Goal: Task Accomplishment & Management: Manage account settings

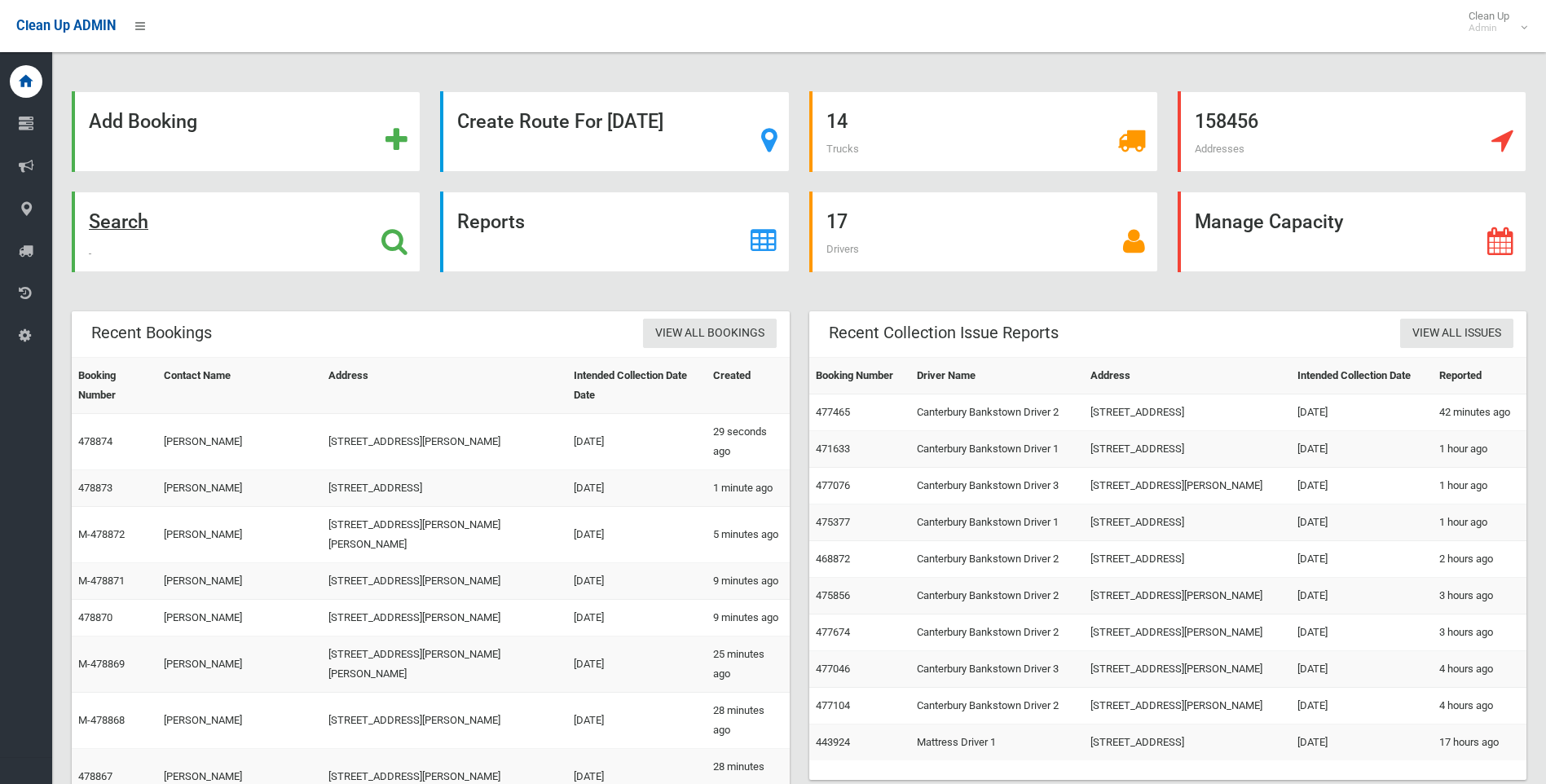
click at [394, 239] on icon at bounding box center [393, 240] width 26 height 28
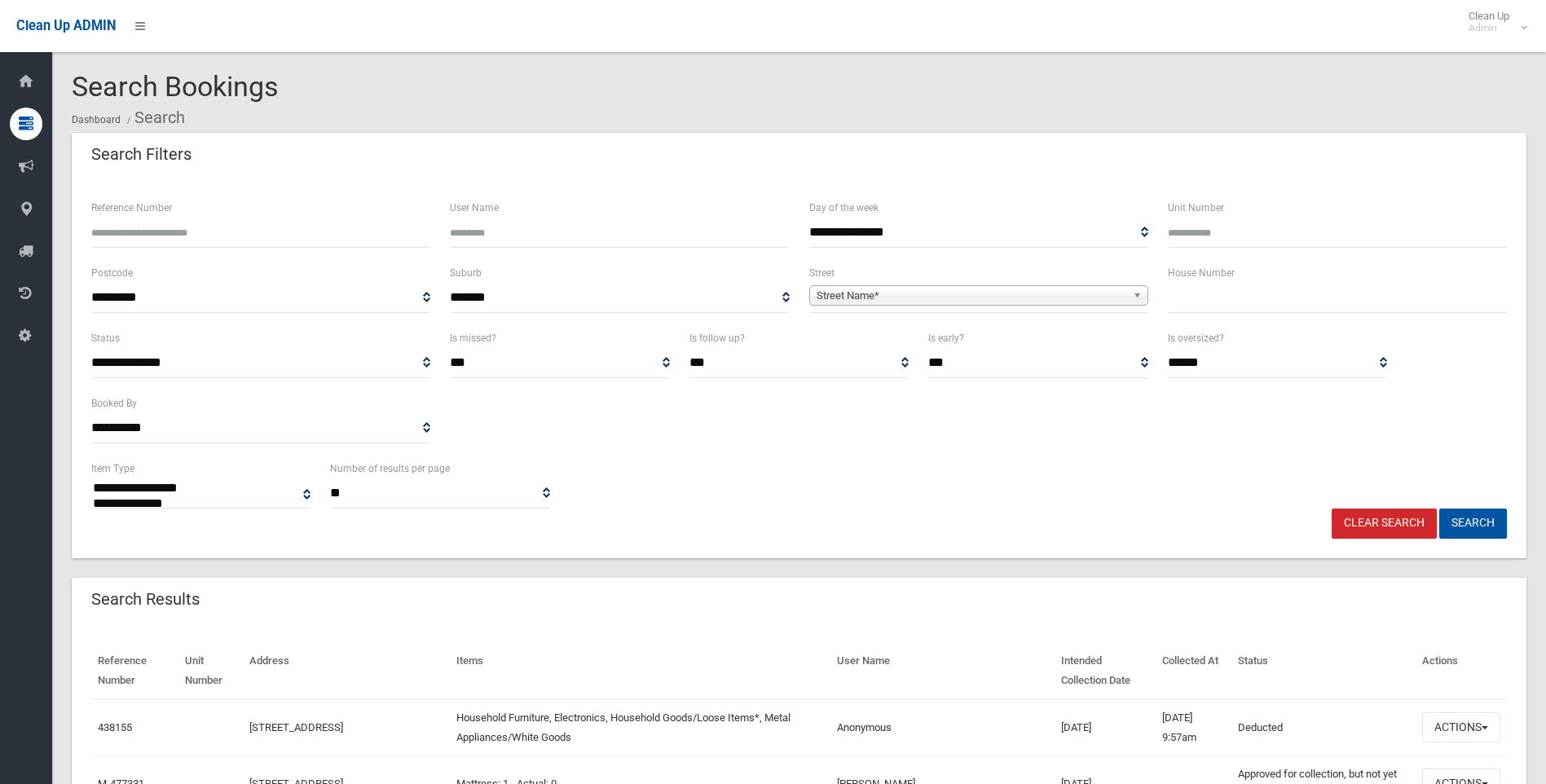
select select
click at [1265, 287] on input "text" at bounding box center [1337, 297] width 339 height 30
click at [1213, 222] on input "Unit Number" at bounding box center [1337, 232] width 339 height 30
type input "*"
click at [1210, 291] on input "text" at bounding box center [1337, 297] width 339 height 30
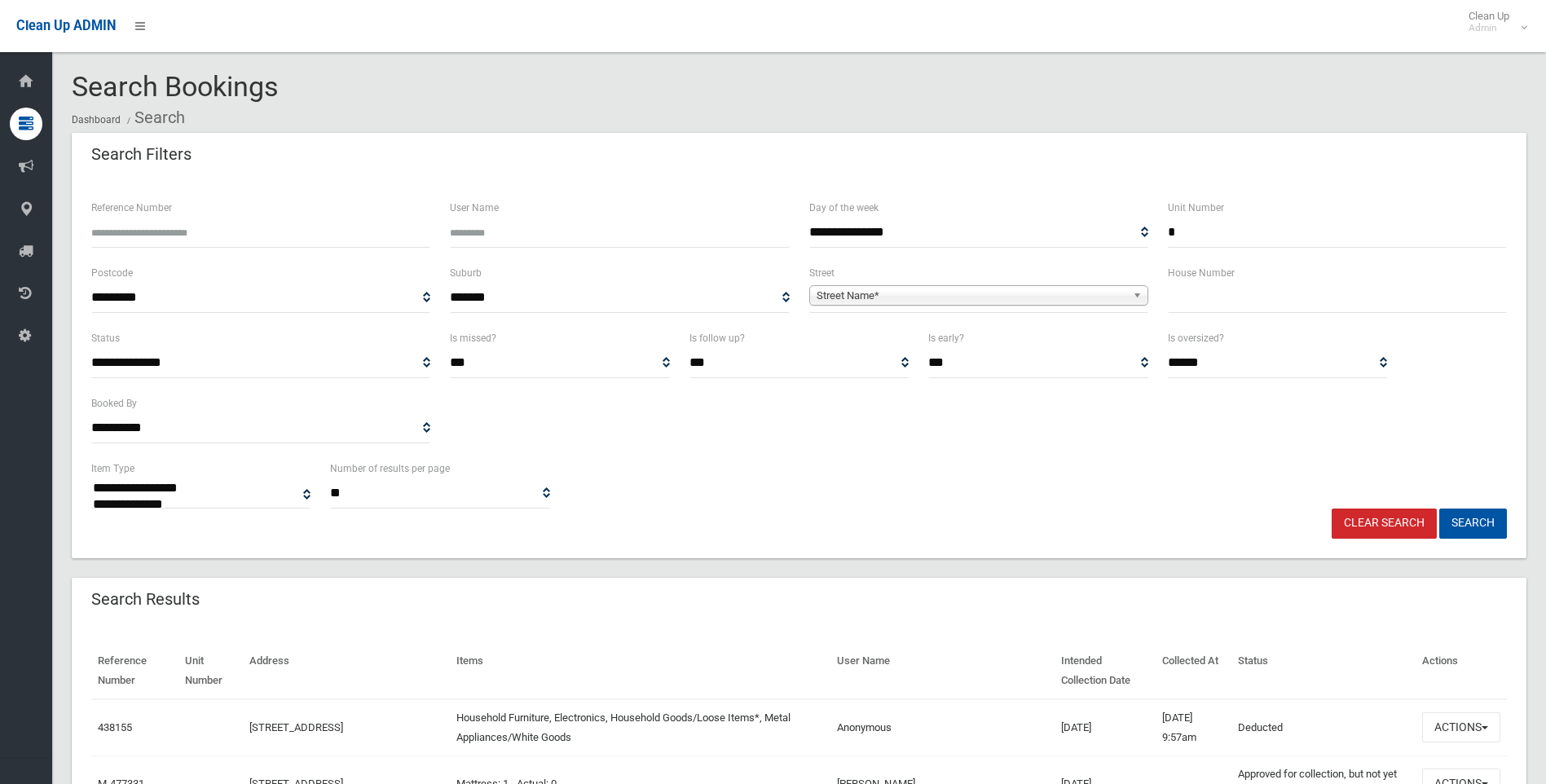
drag, startPoint x: 1194, startPoint y: 227, endPoint x: 1153, endPoint y: 232, distance: 41.3
click at [1153, 232] on div "**********" at bounding box center [799, 231] width 1435 height 65
click at [1299, 309] on input "text" at bounding box center [1337, 297] width 339 height 30
type input "*"
click at [1070, 291] on span "Street Name*" at bounding box center [972, 295] width 310 height 19
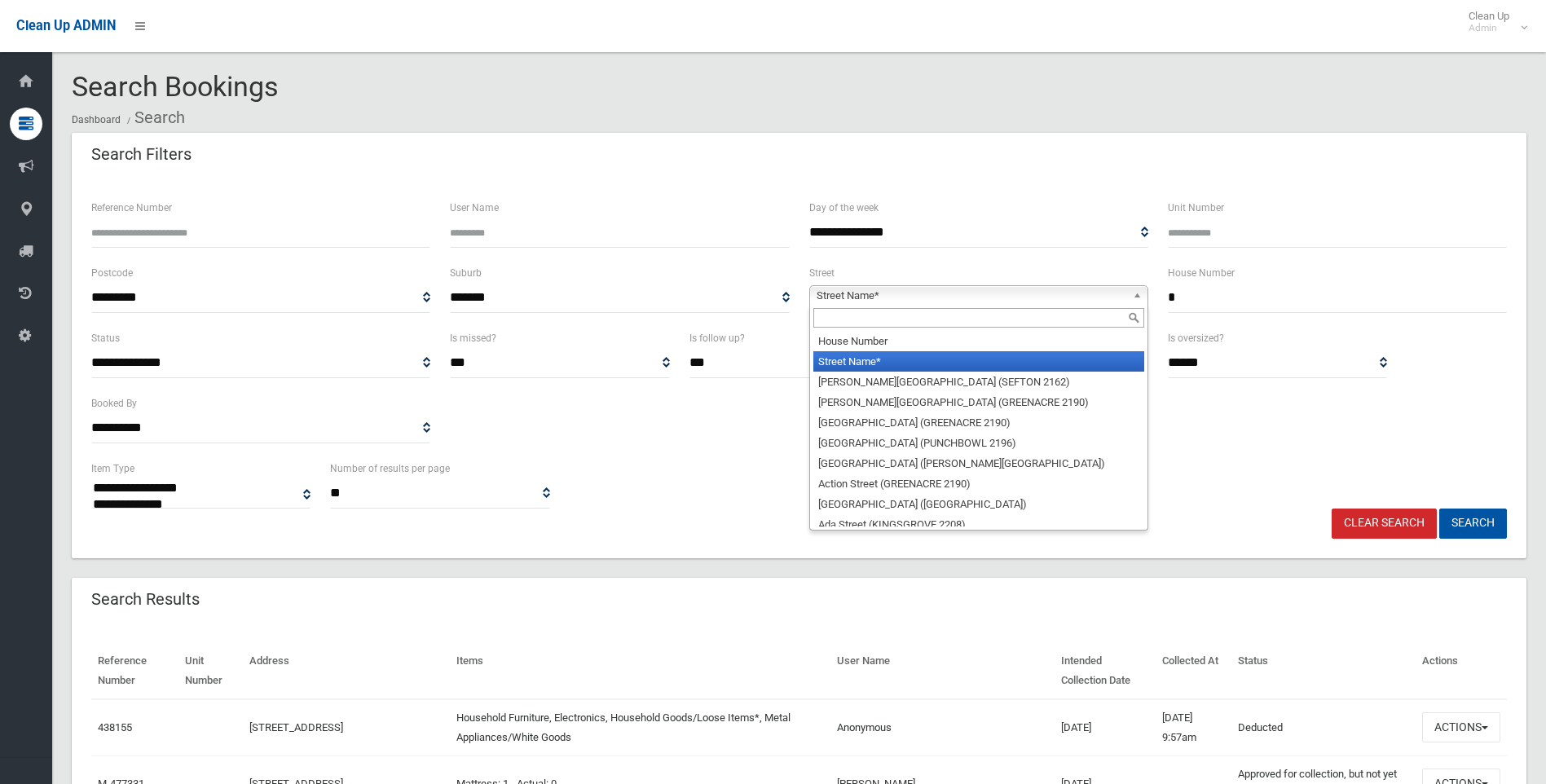
click at [926, 312] on input "text" at bounding box center [978, 317] width 331 height 19
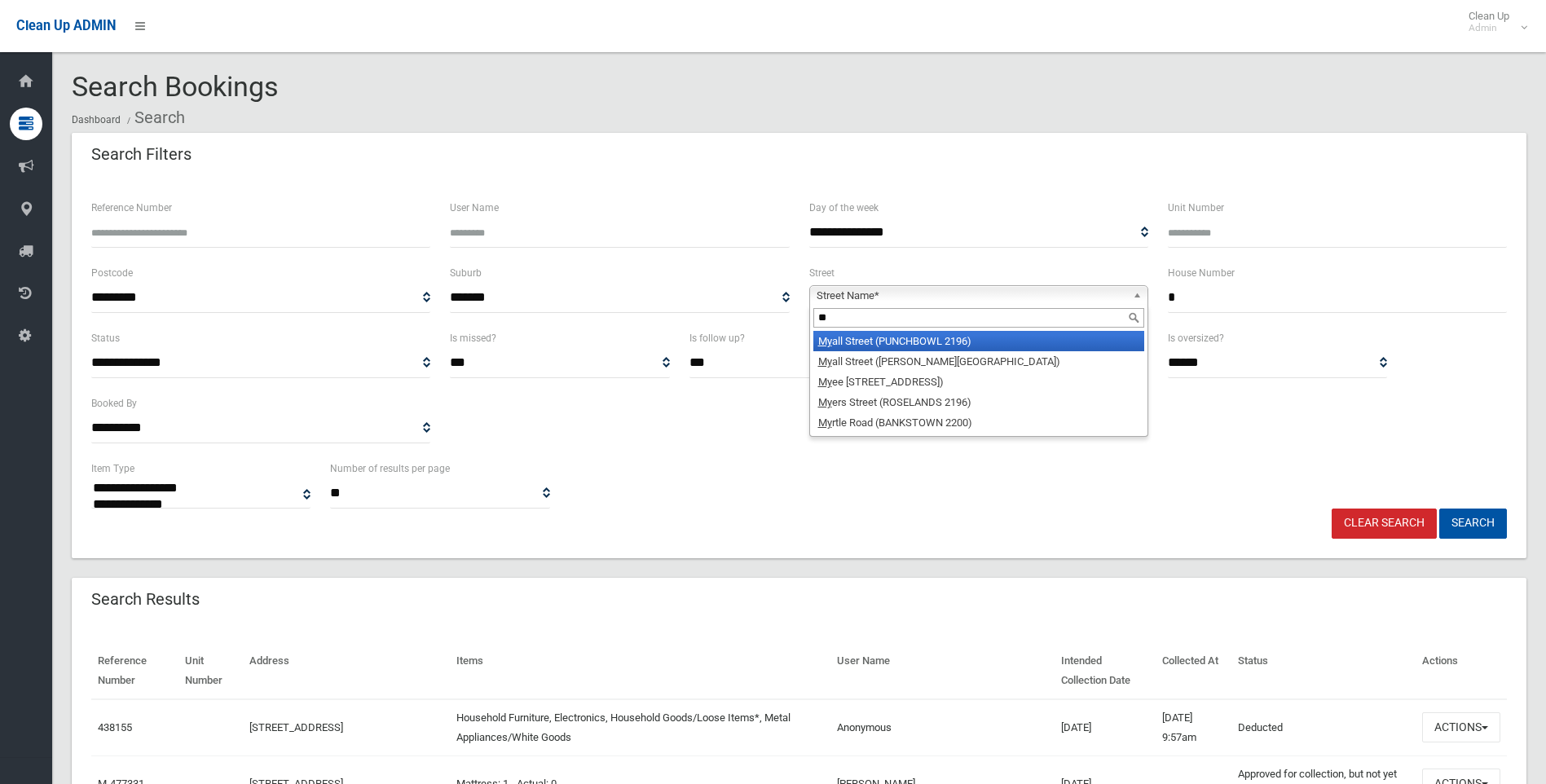
type input "*"
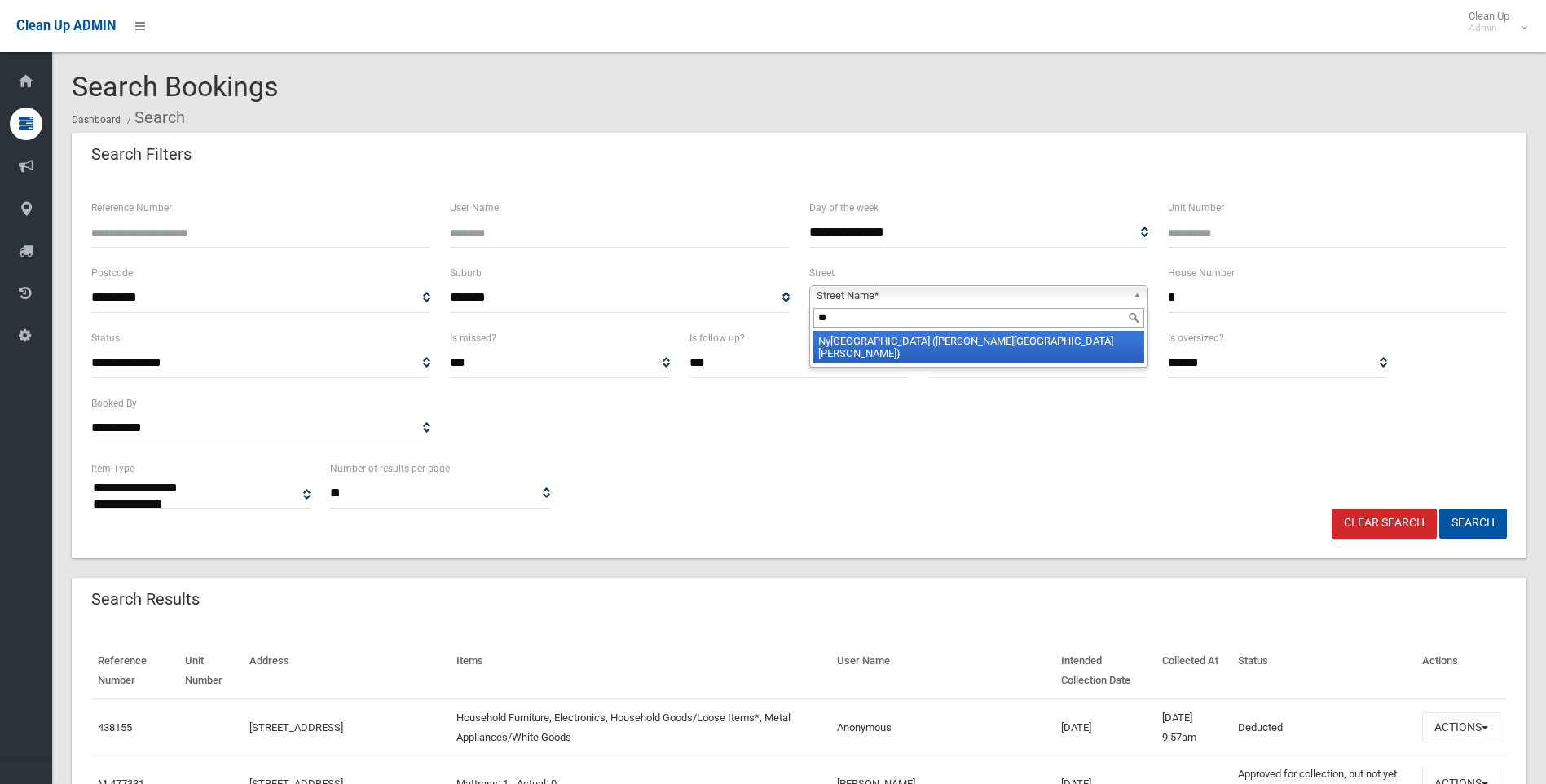
type input "**"
click at [1001, 337] on li "Ny ora Street (CHESTER HILL 2162)" at bounding box center [978, 347] width 331 height 33
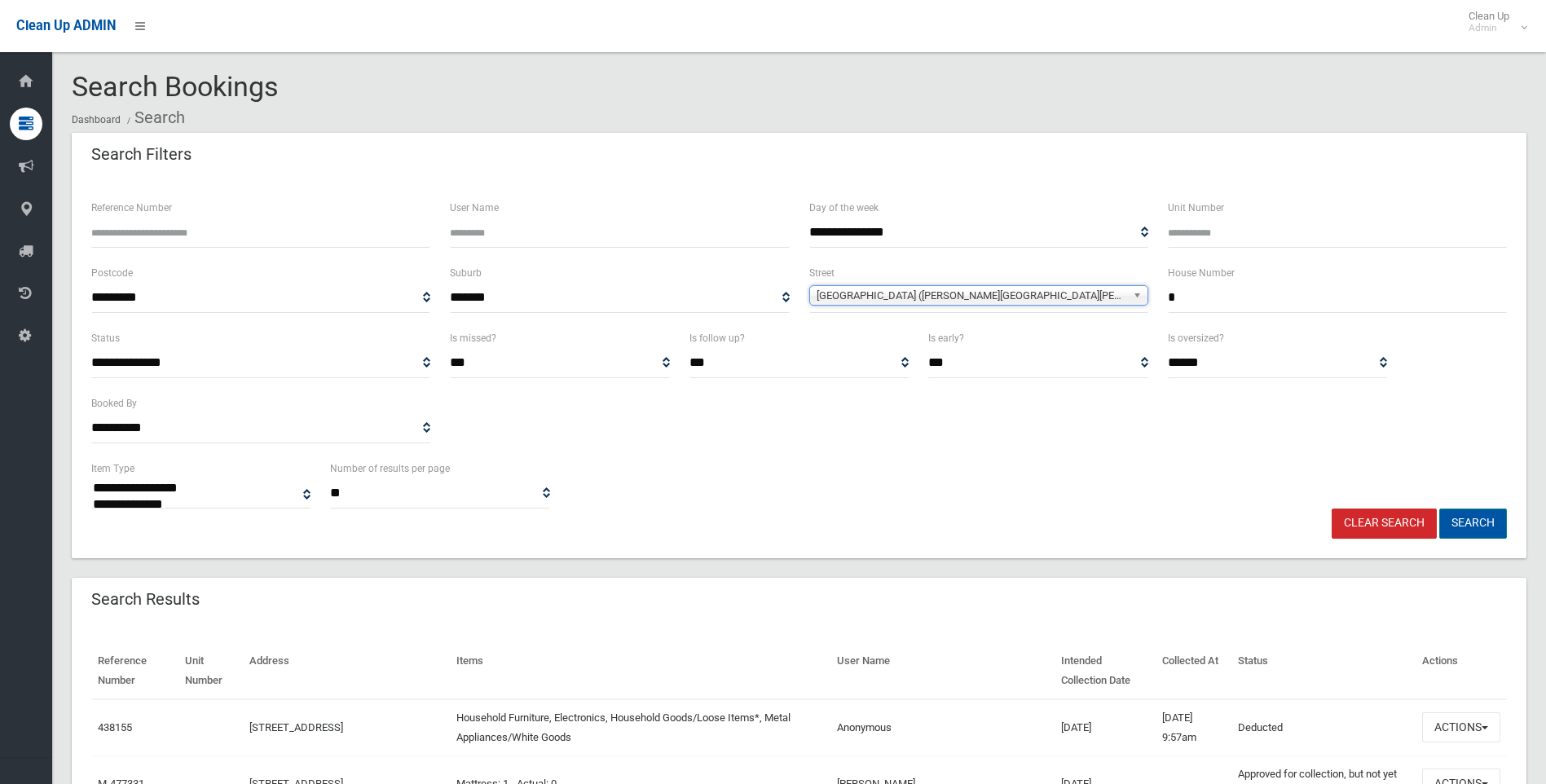
click at [1469, 519] on button "Search" at bounding box center [1473, 523] width 67 height 30
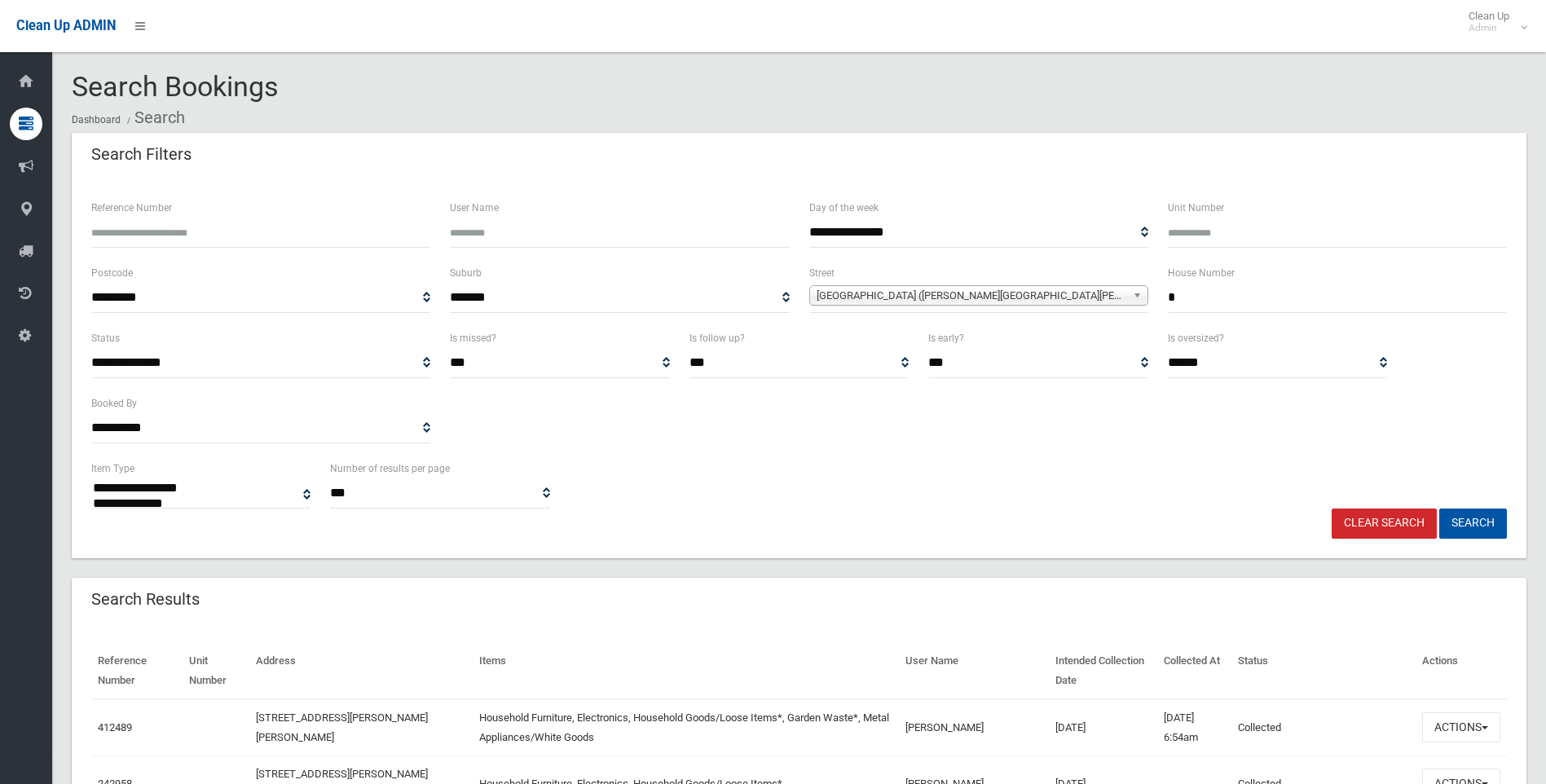
select select
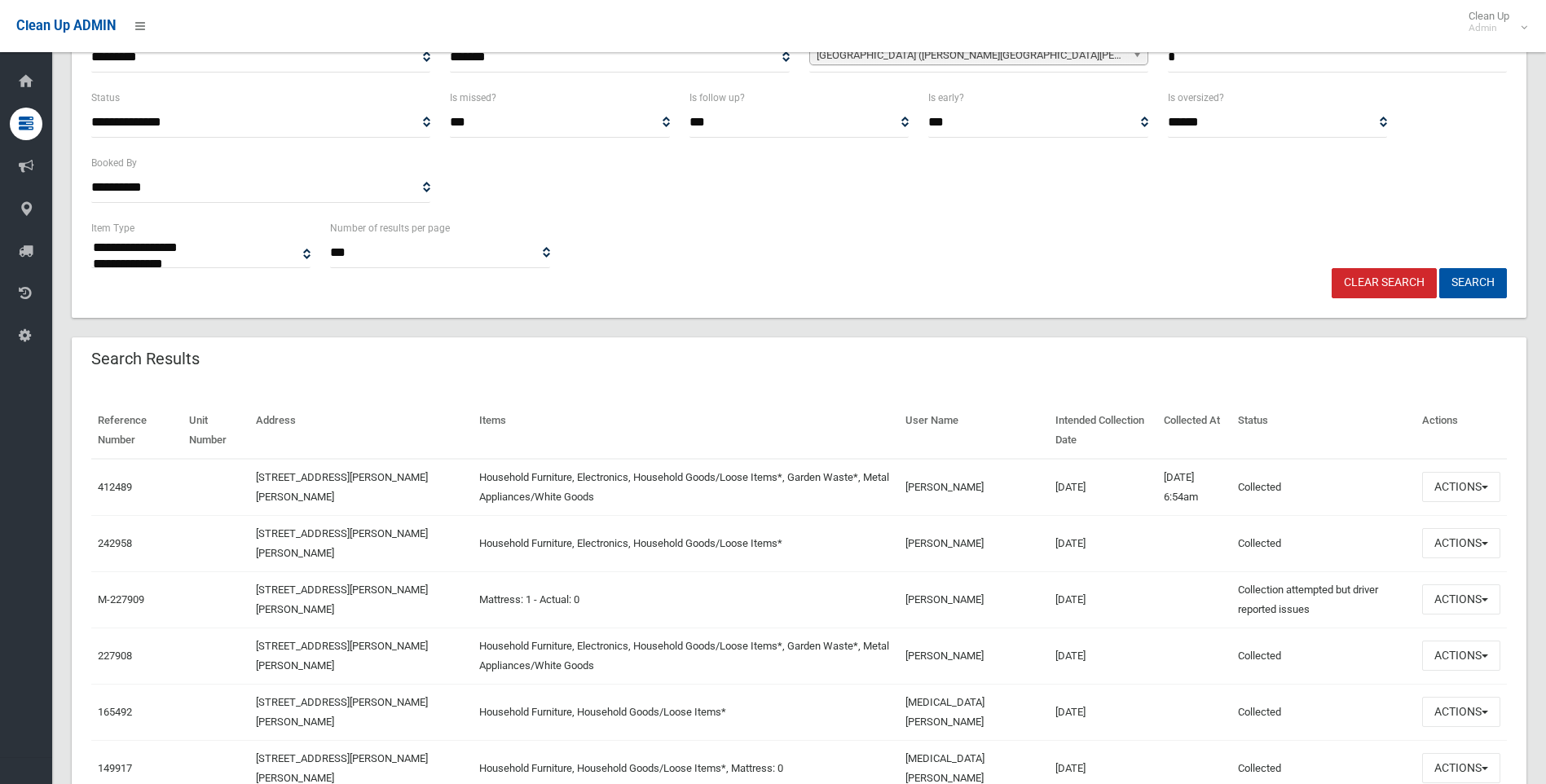
scroll to position [244, 0]
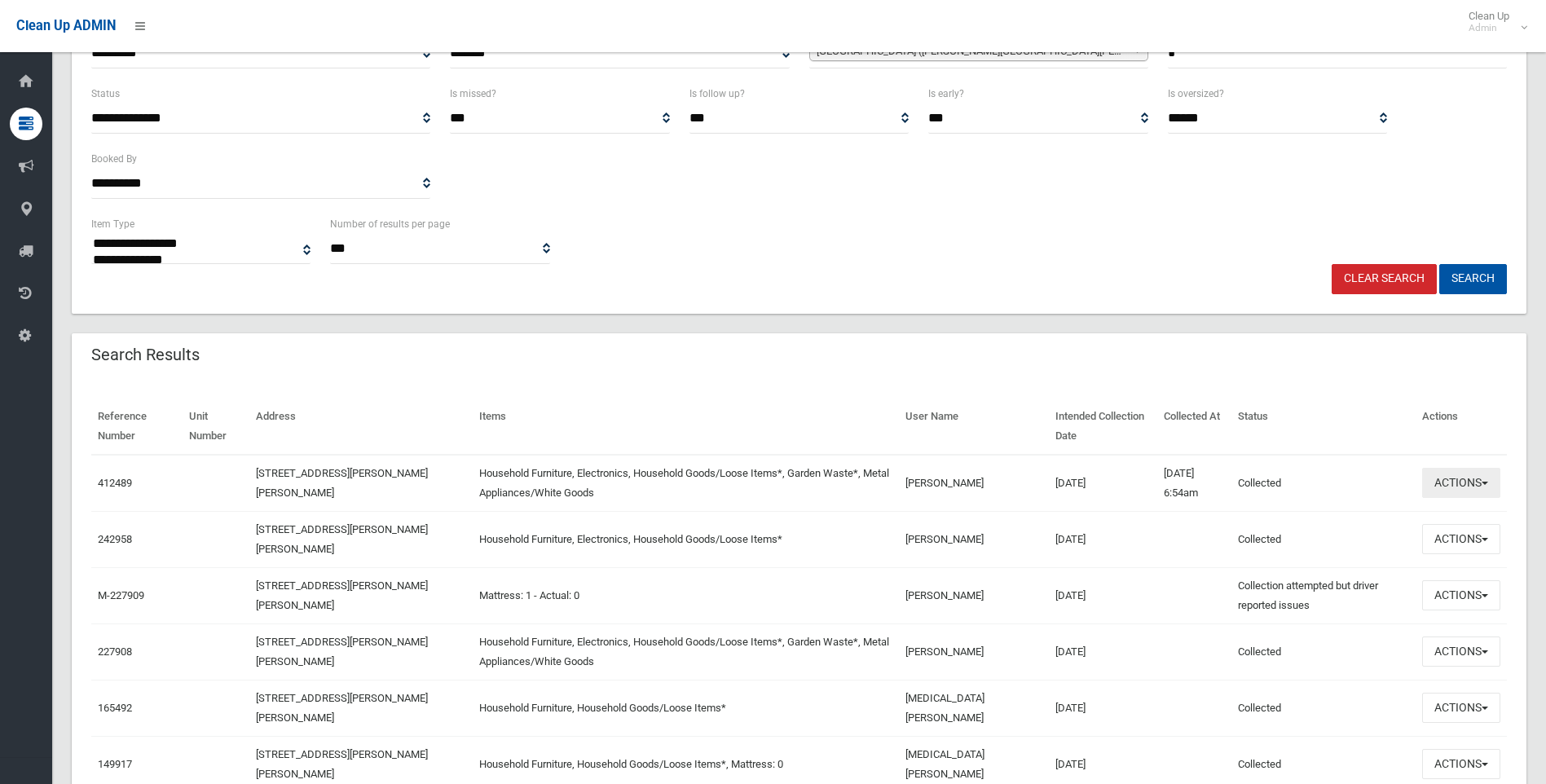
click at [1452, 474] on button "Actions" at bounding box center [1460, 482] width 78 height 30
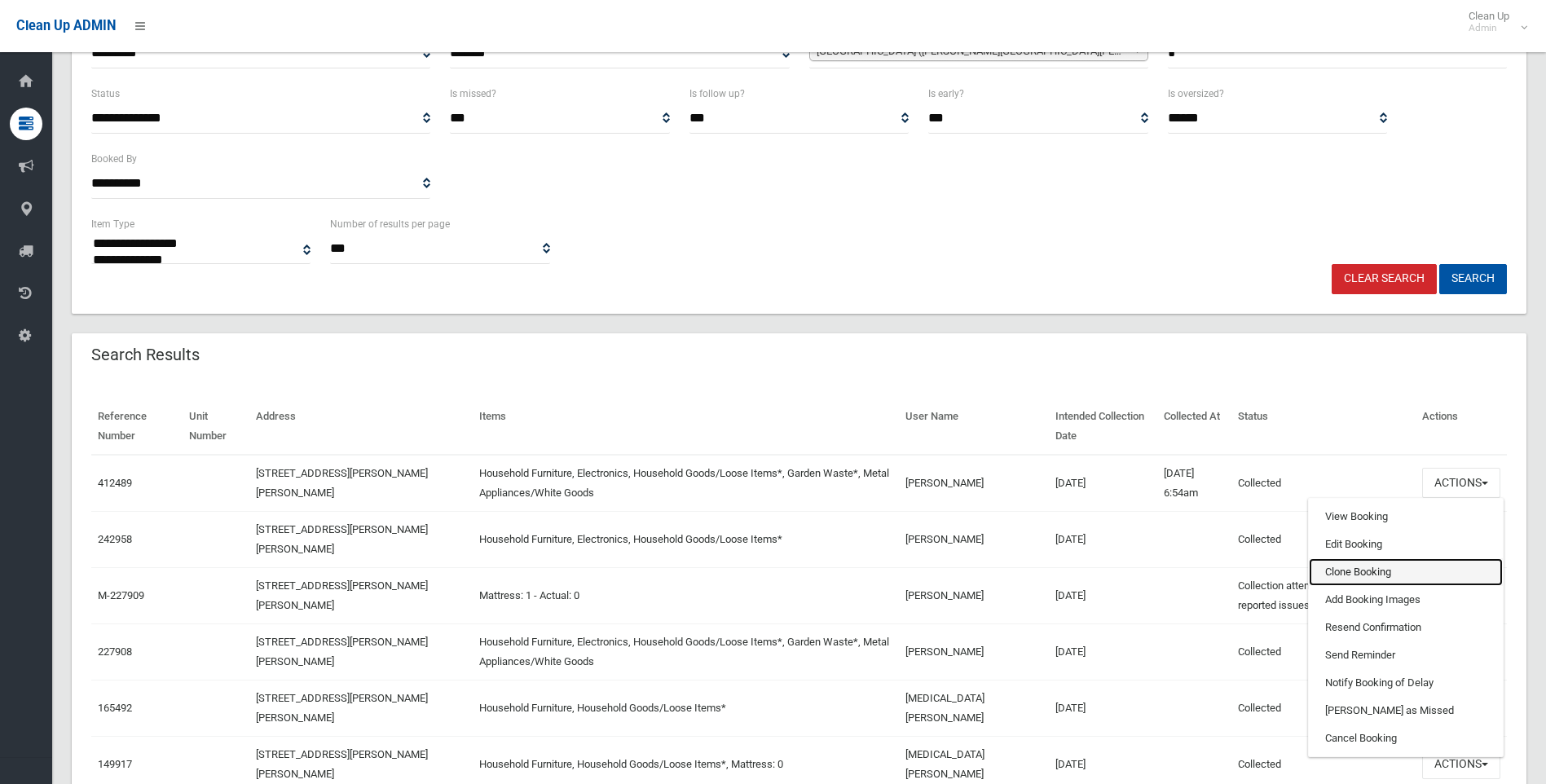
click at [1349, 565] on link "Clone Booking" at bounding box center [1407, 571] width 194 height 28
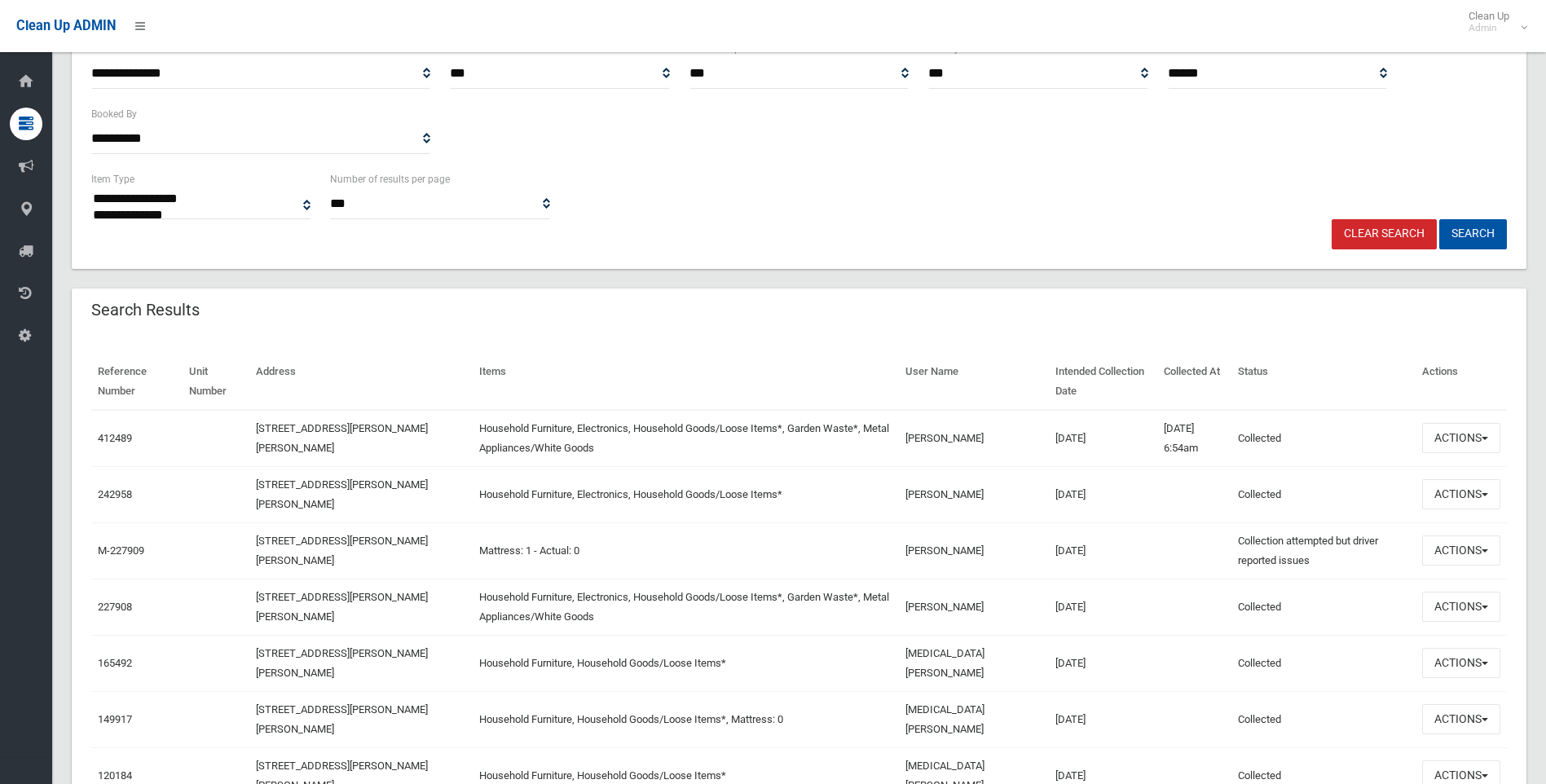
scroll to position [280, 0]
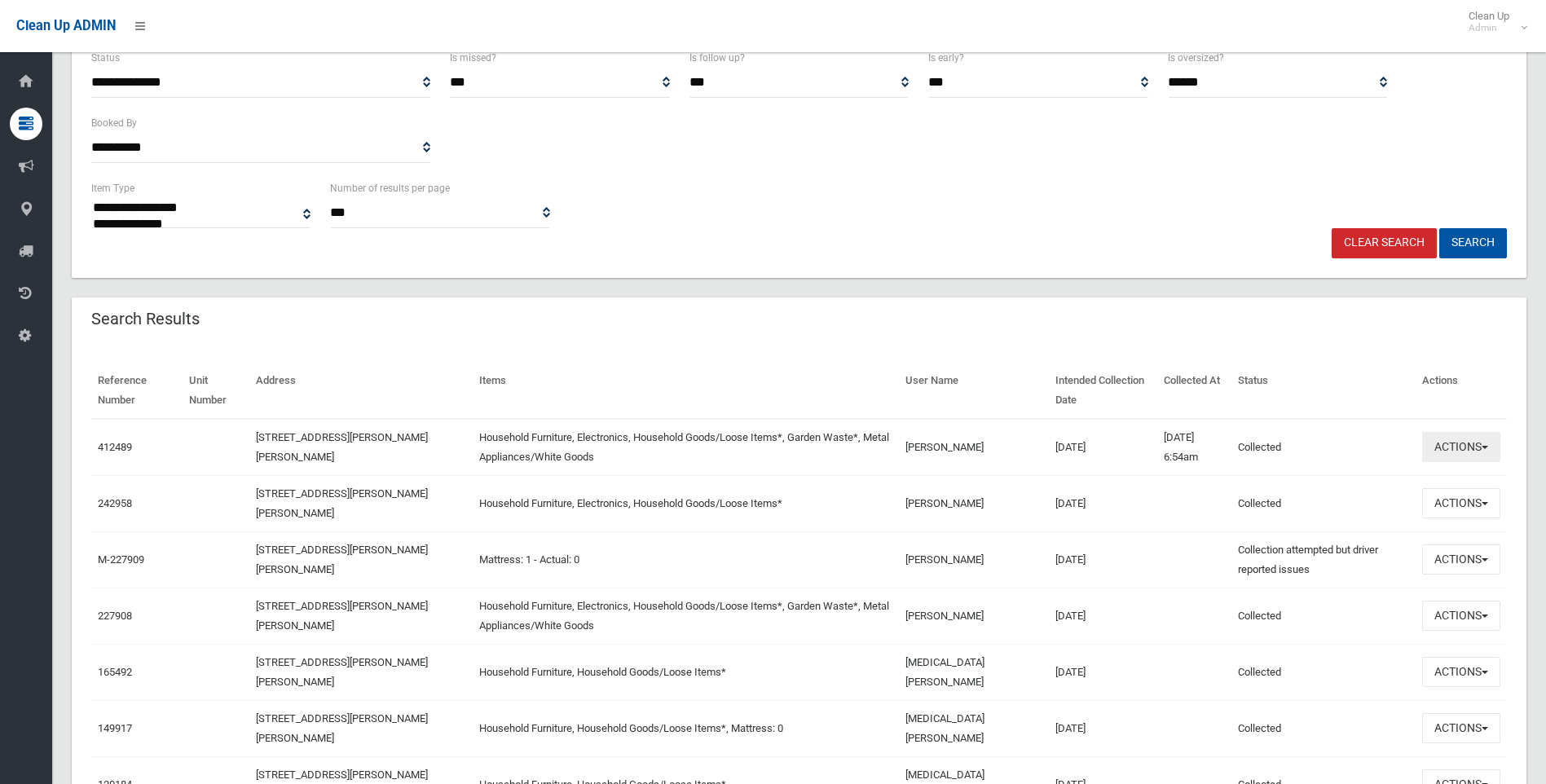
click at [1485, 459] on button "Actions" at bounding box center [1460, 446] width 78 height 30
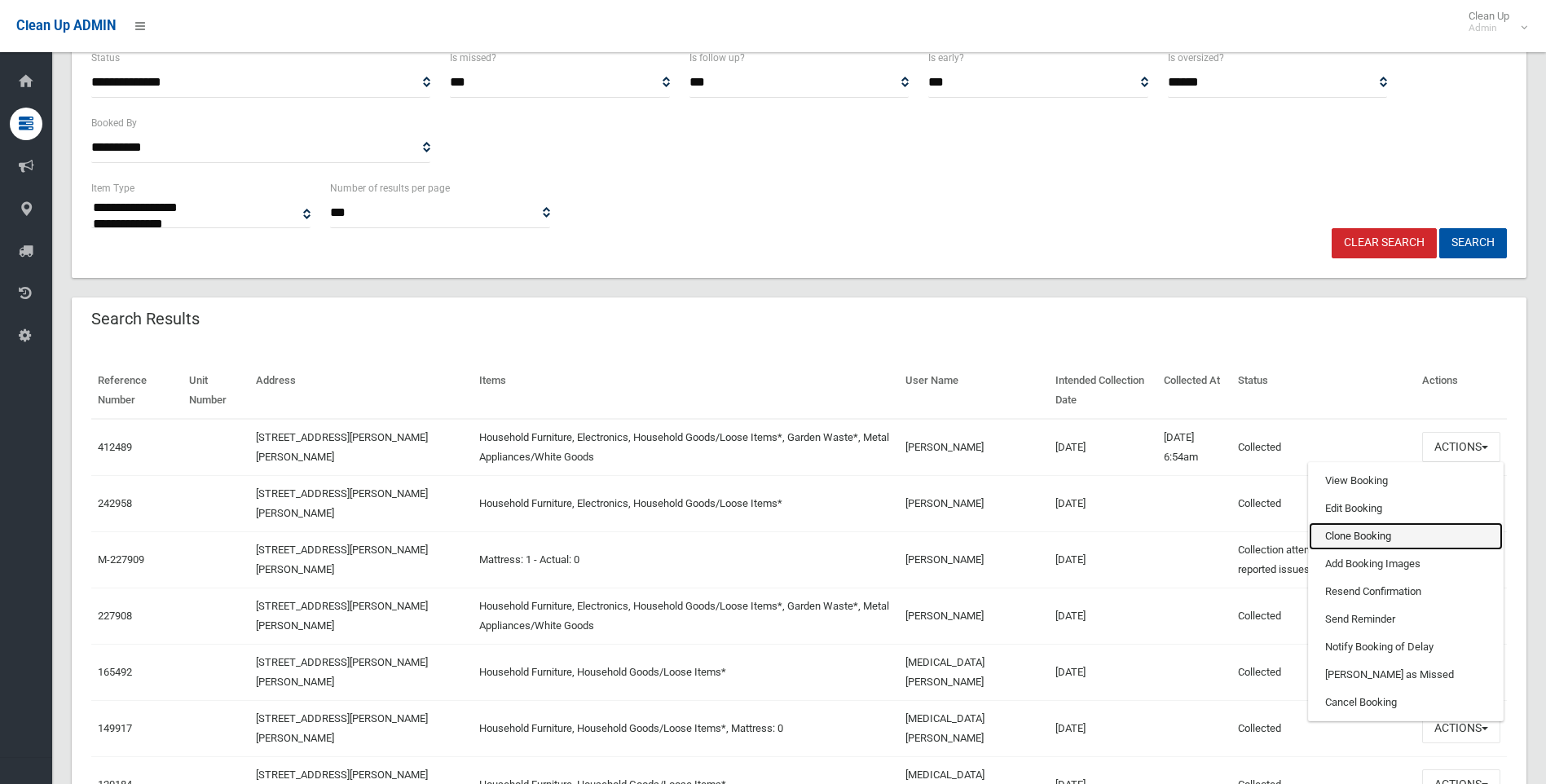
click at [1337, 536] on link "Clone Booking" at bounding box center [1407, 536] width 194 height 28
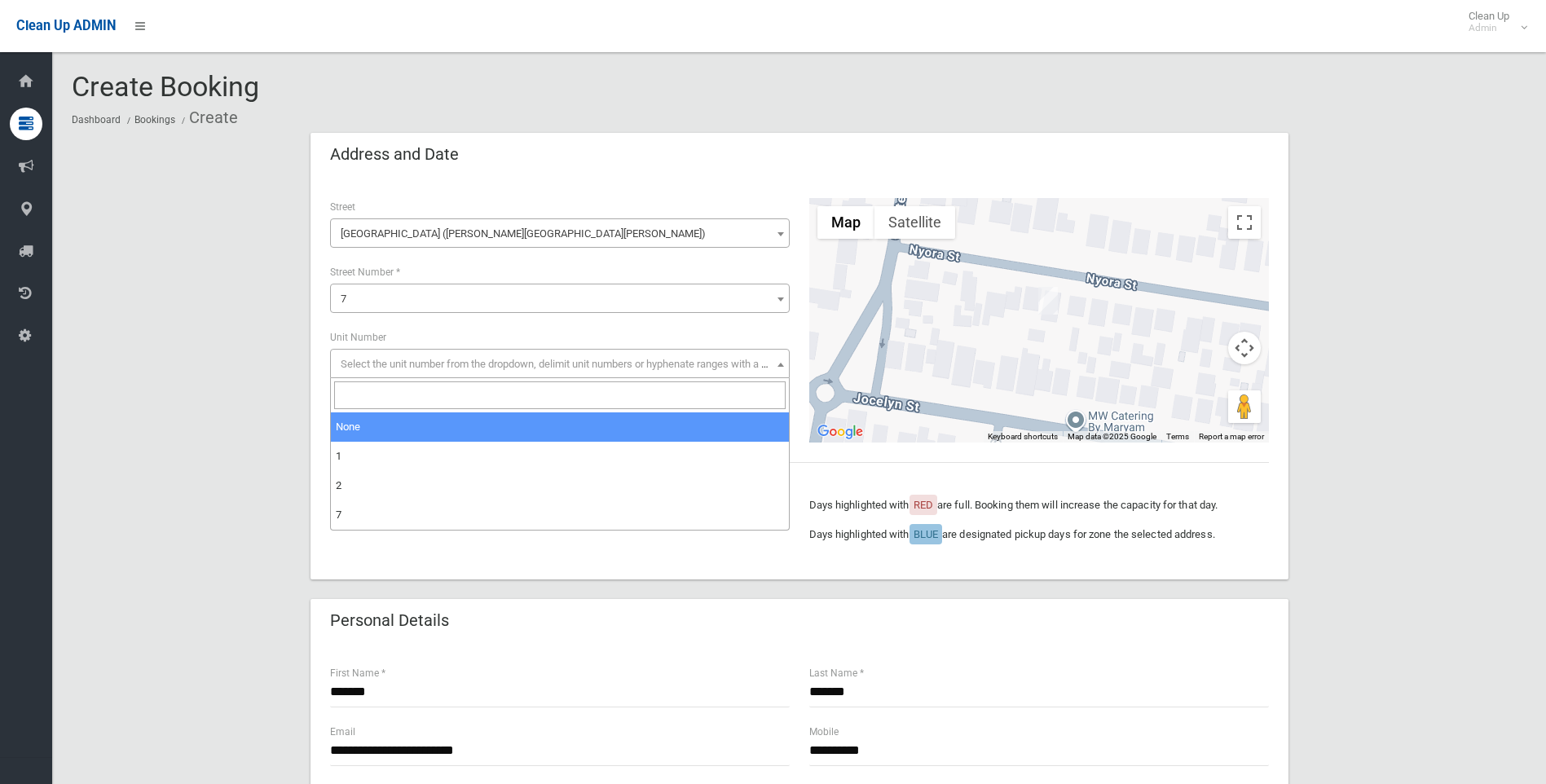
click at [529, 361] on span "Select the unit number from the dropdown, delimit unit numbers or hyphenate ran…" at bounding box center [569, 364] width 456 height 13
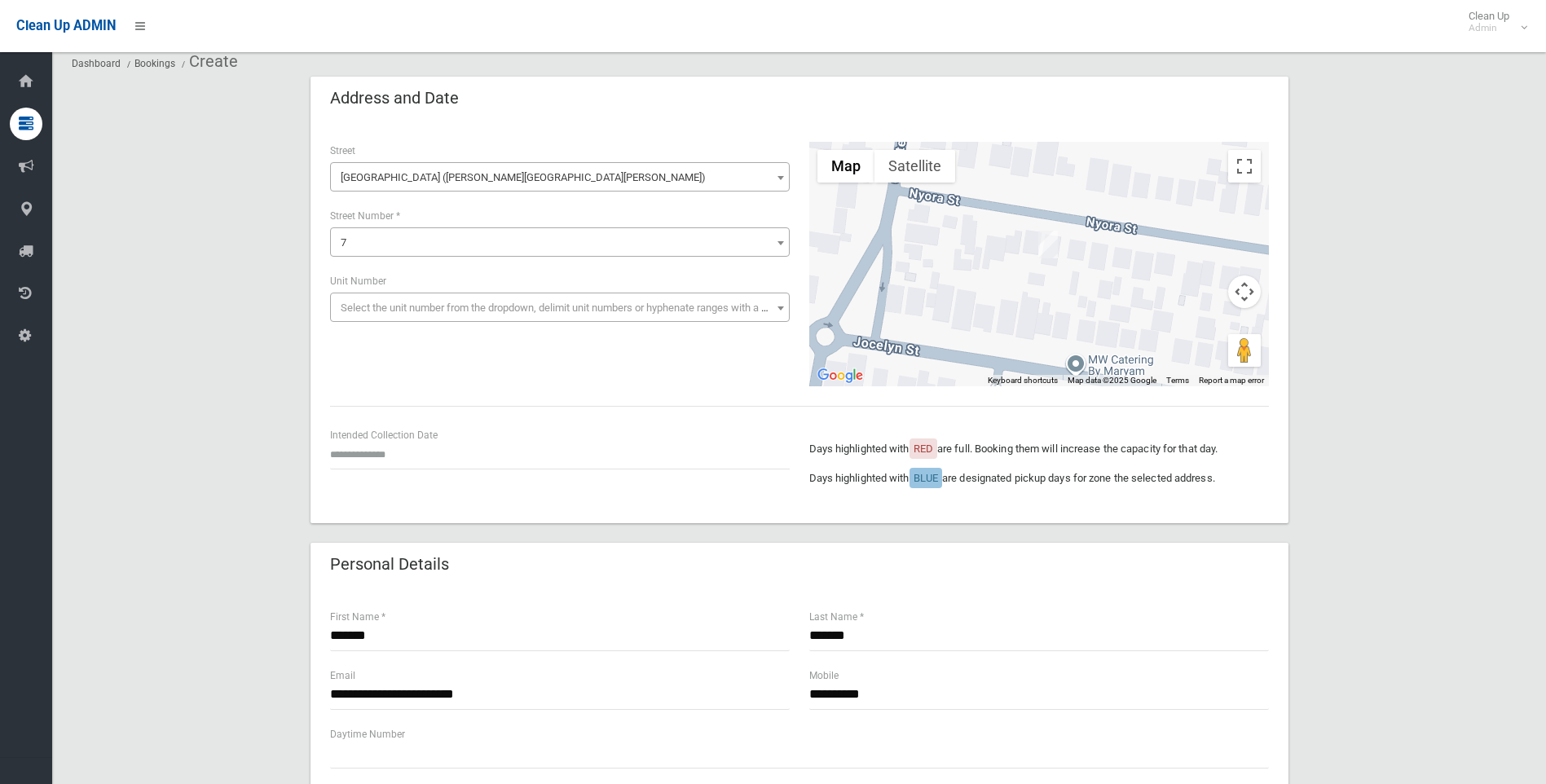
scroll to position [82, 0]
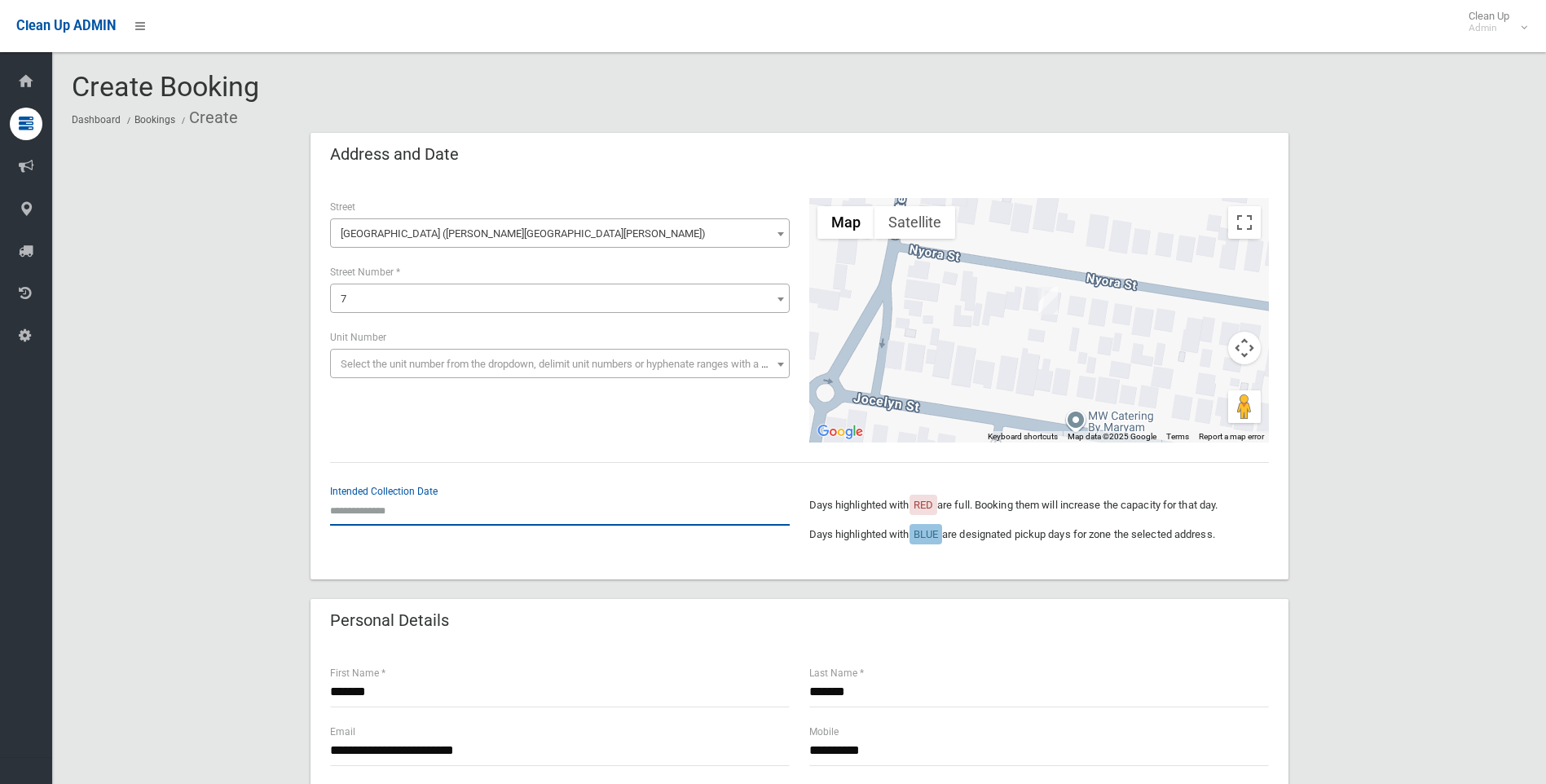
click at [342, 518] on input "text" at bounding box center [560, 510] width 460 height 30
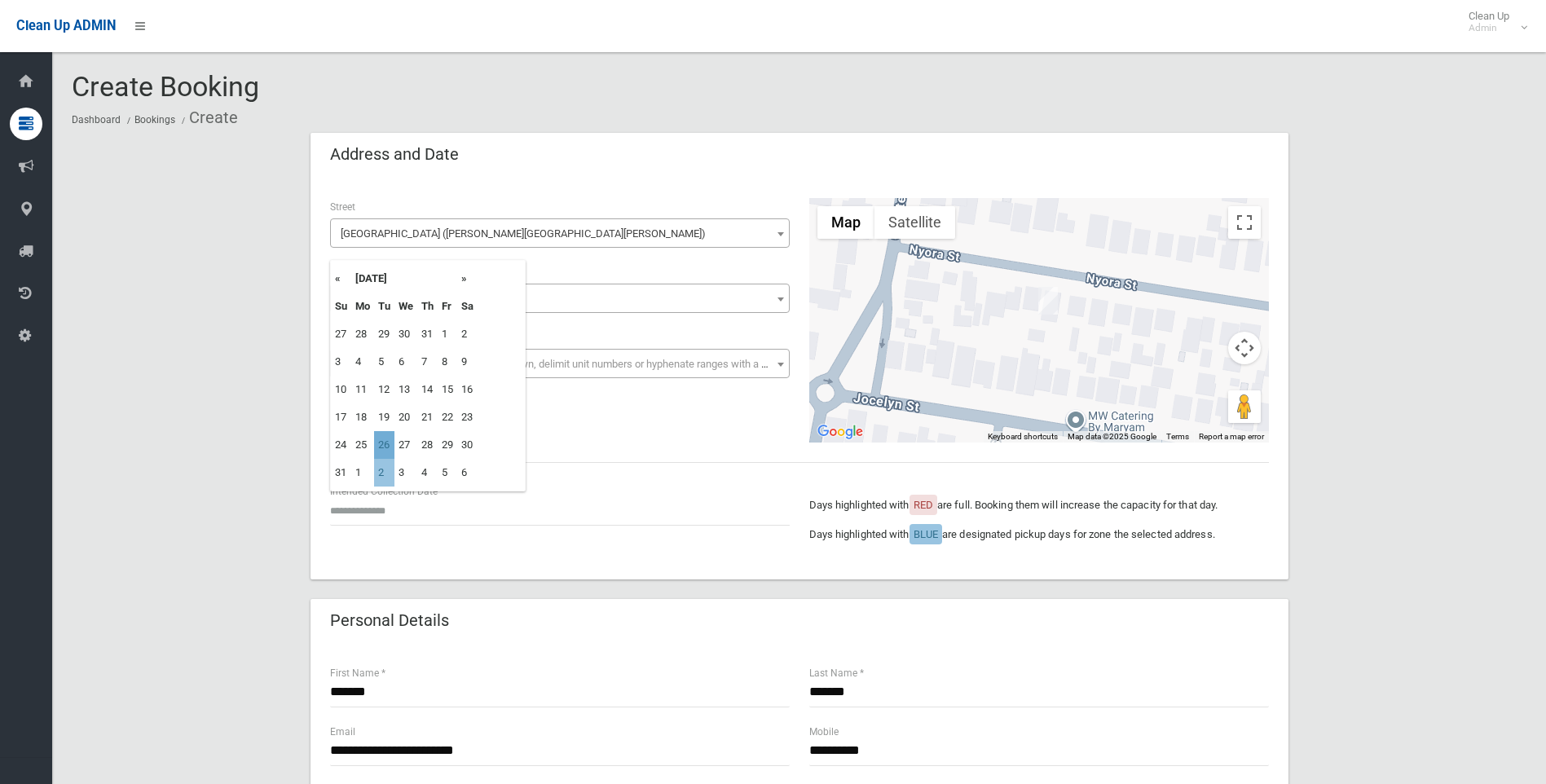
click at [384, 451] on td "26" at bounding box center [384, 444] width 20 height 28
type input "**********"
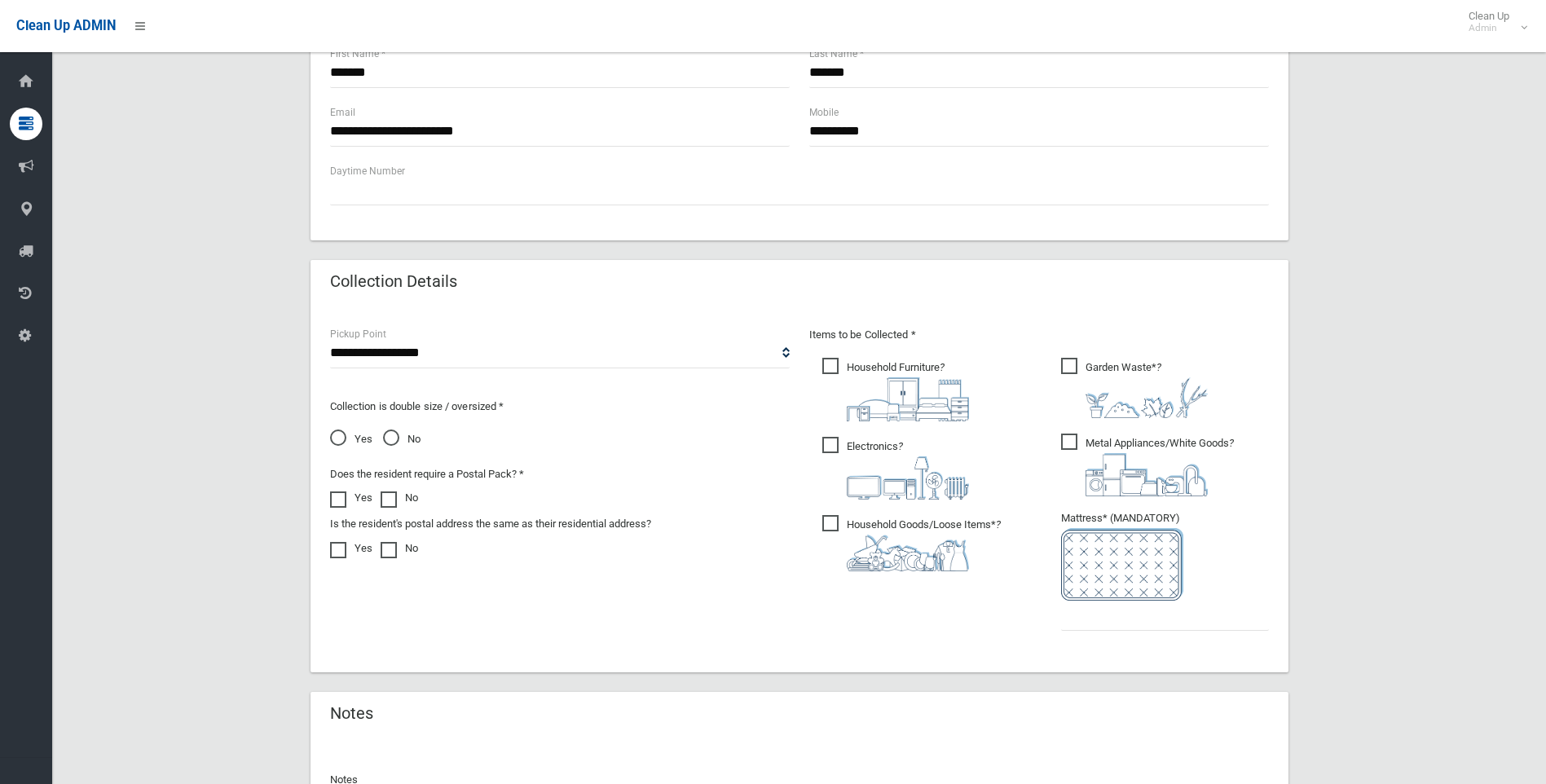
scroll to position [489, 0]
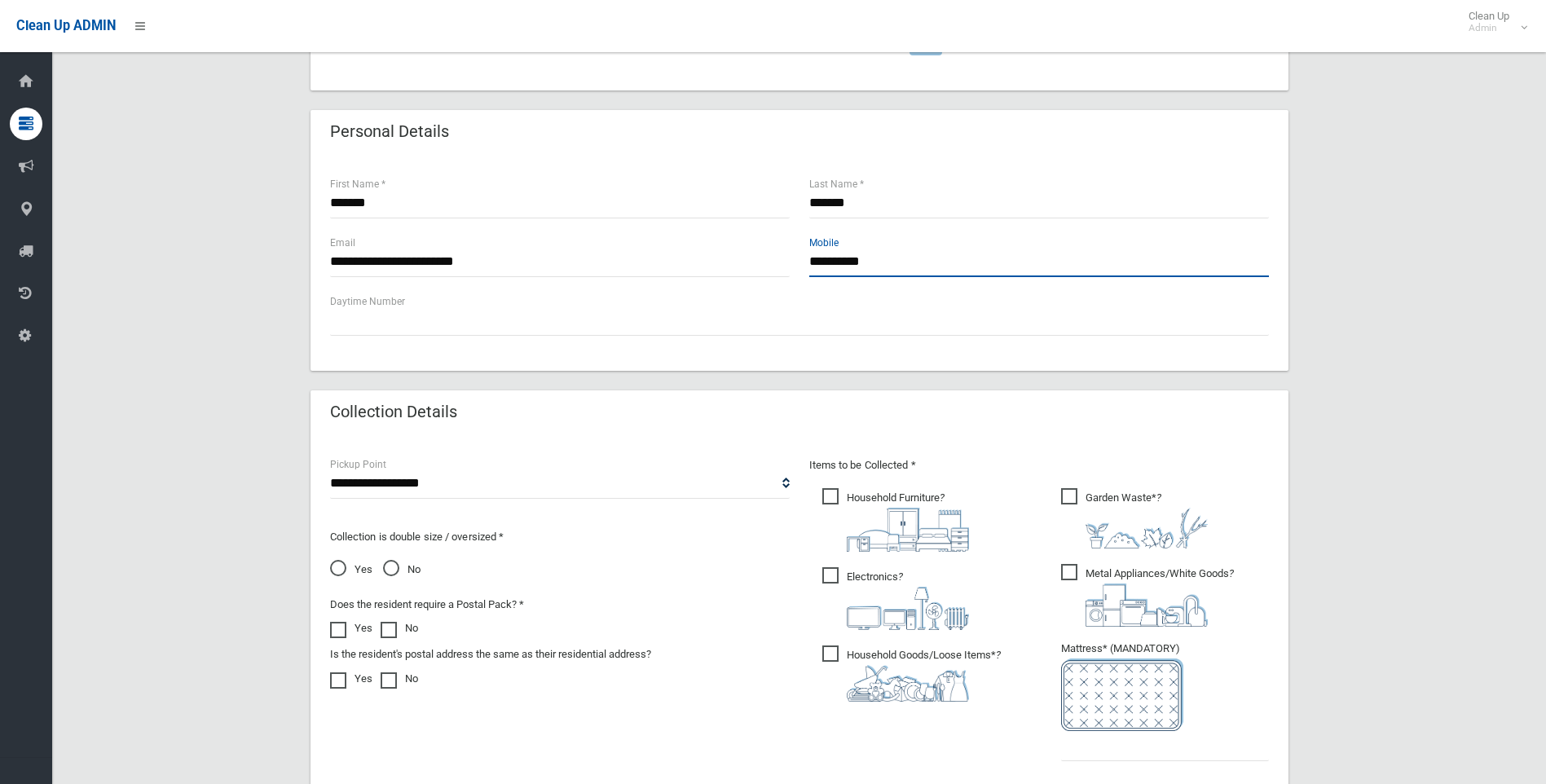
drag, startPoint x: 884, startPoint y: 266, endPoint x: 647, endPoint y: 268, distance: 237.0
click at [647, 268] on div "**********" at bounding box center [799, 263] width 958 height 59
paste input "**********"
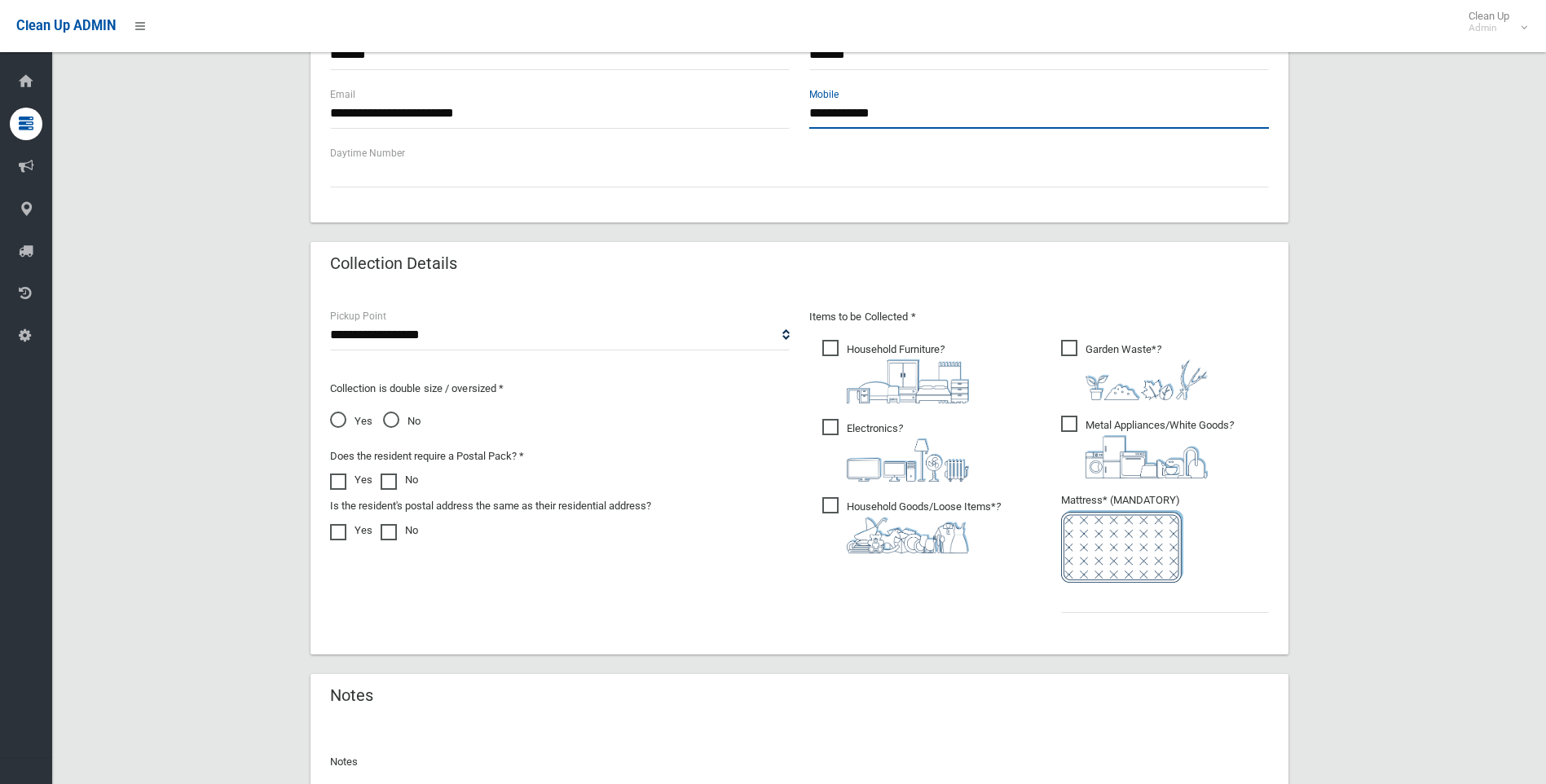
scroll to position [652, 0]
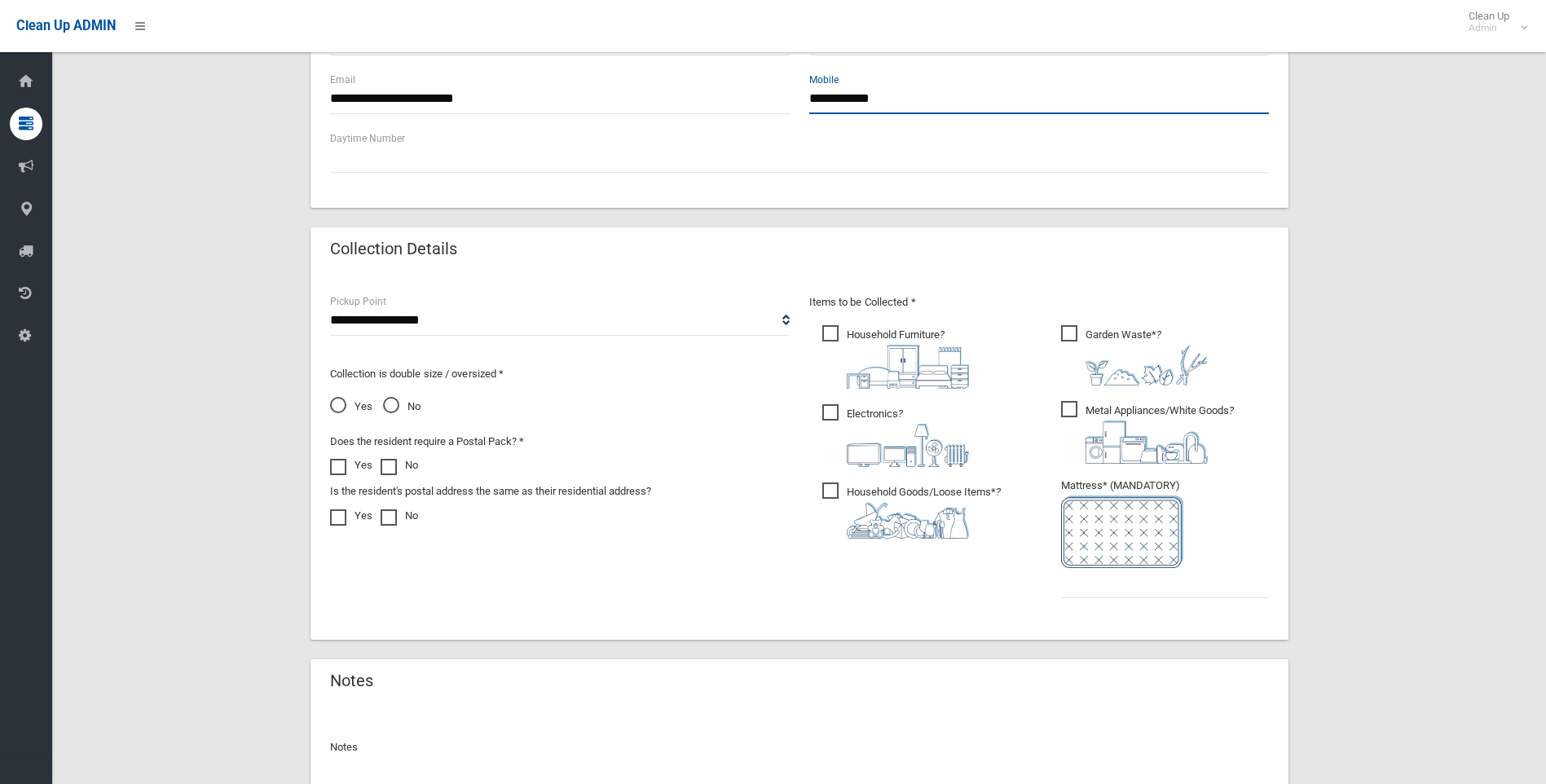
type input "**********"
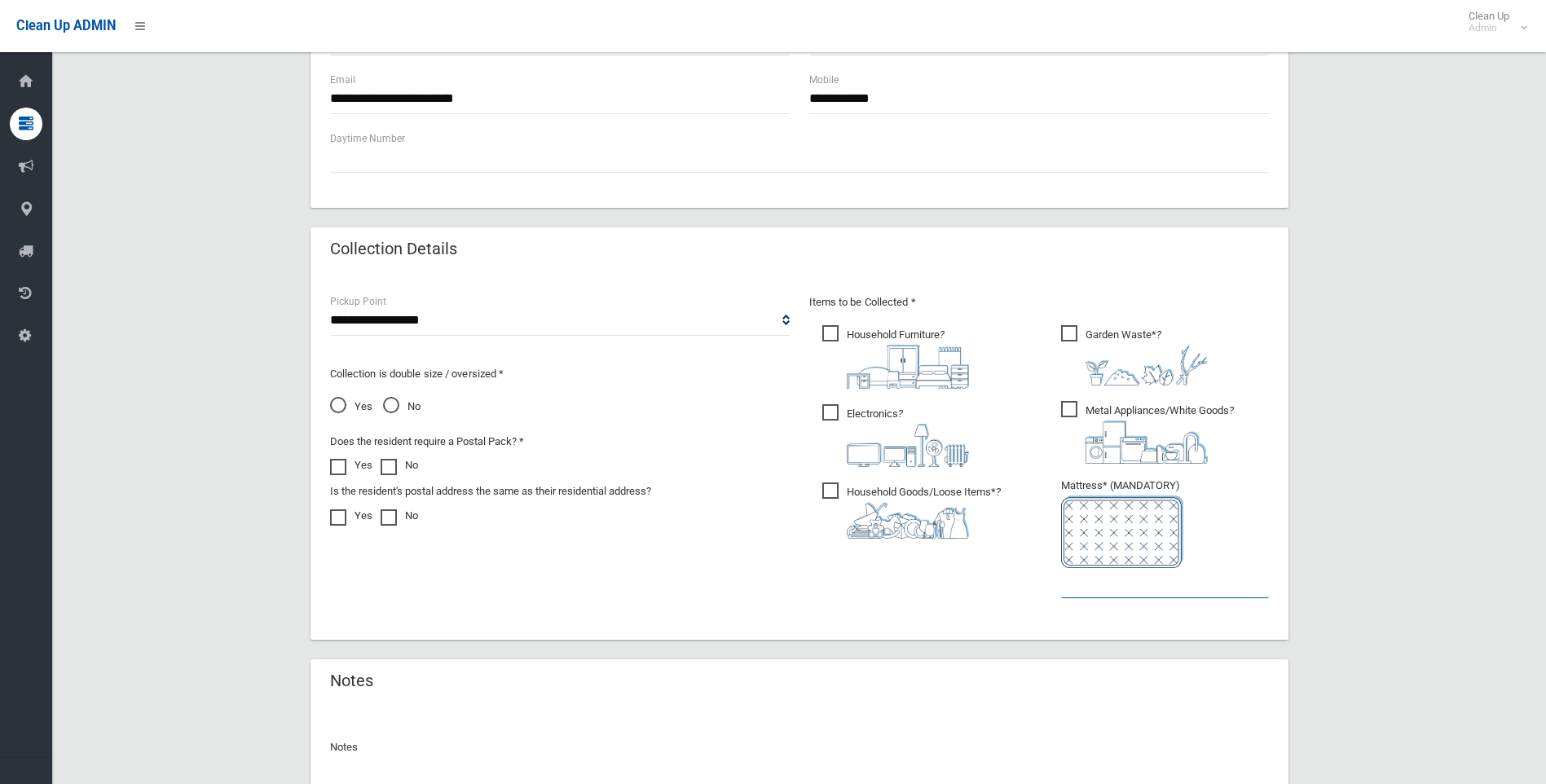
click at [1112, 579] on input "text" at bounding box center [1165, 582] width 208 height 30
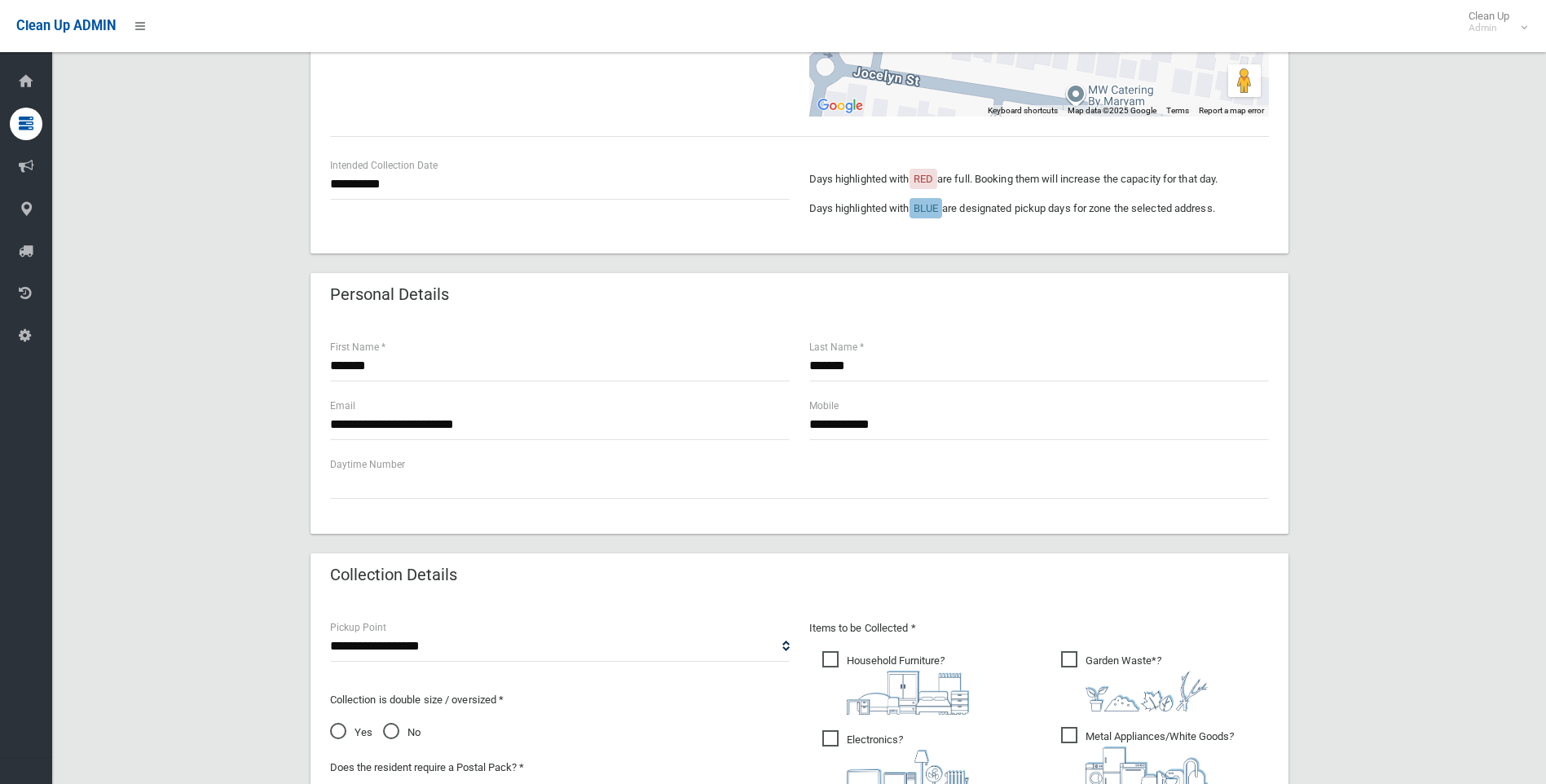
type input "*"
drag, startPoint x: 450, startPoint y: 361, endPoint x: 299, endPoint y: 349, distance: 151.5
click at [299, 349] on div "**********" at bounding box center [799, 514] width 1455 height 1414
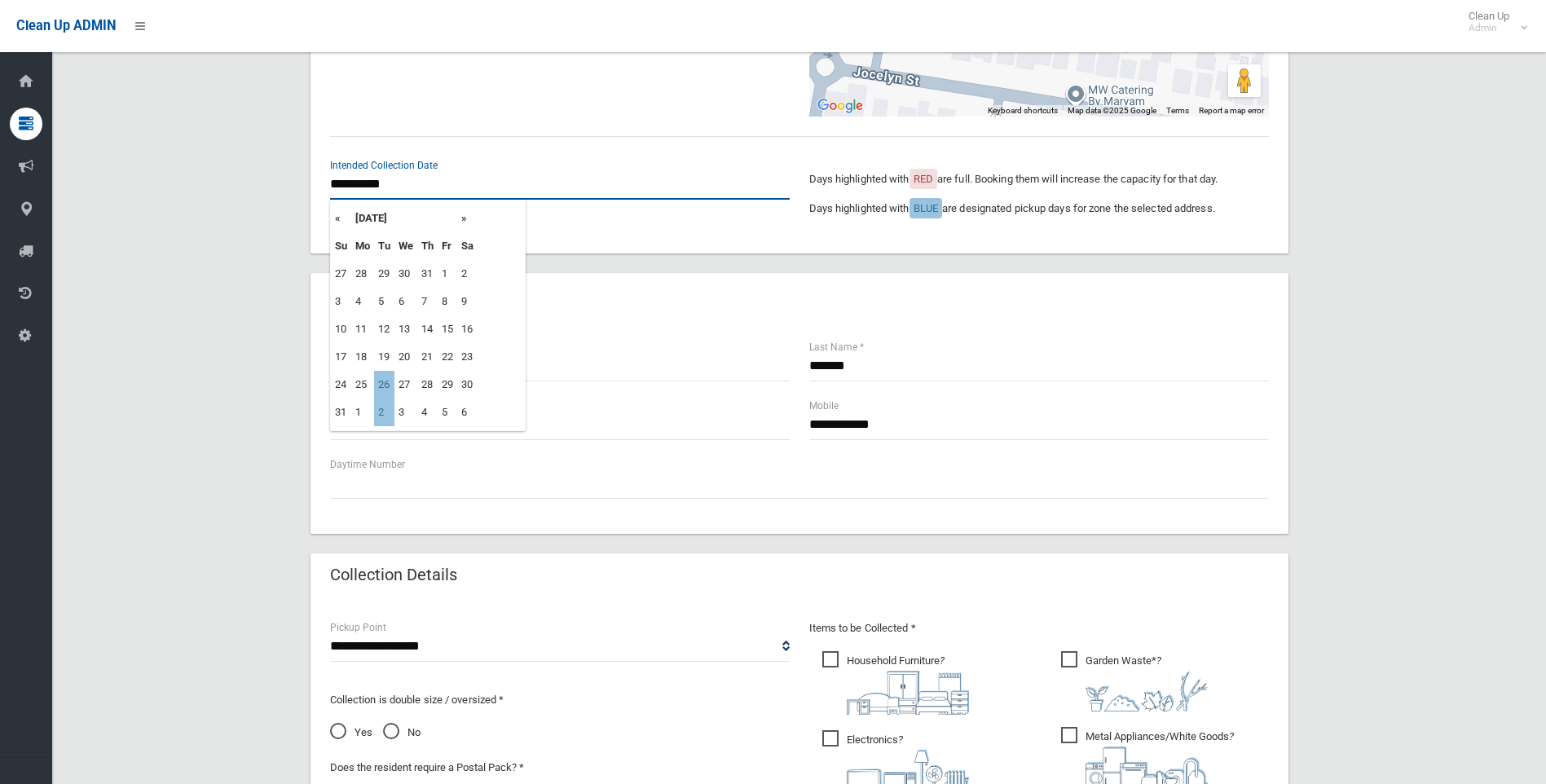
click at [380, 186] on input "**********" at bounding box center [560, 184] width 460 height 30
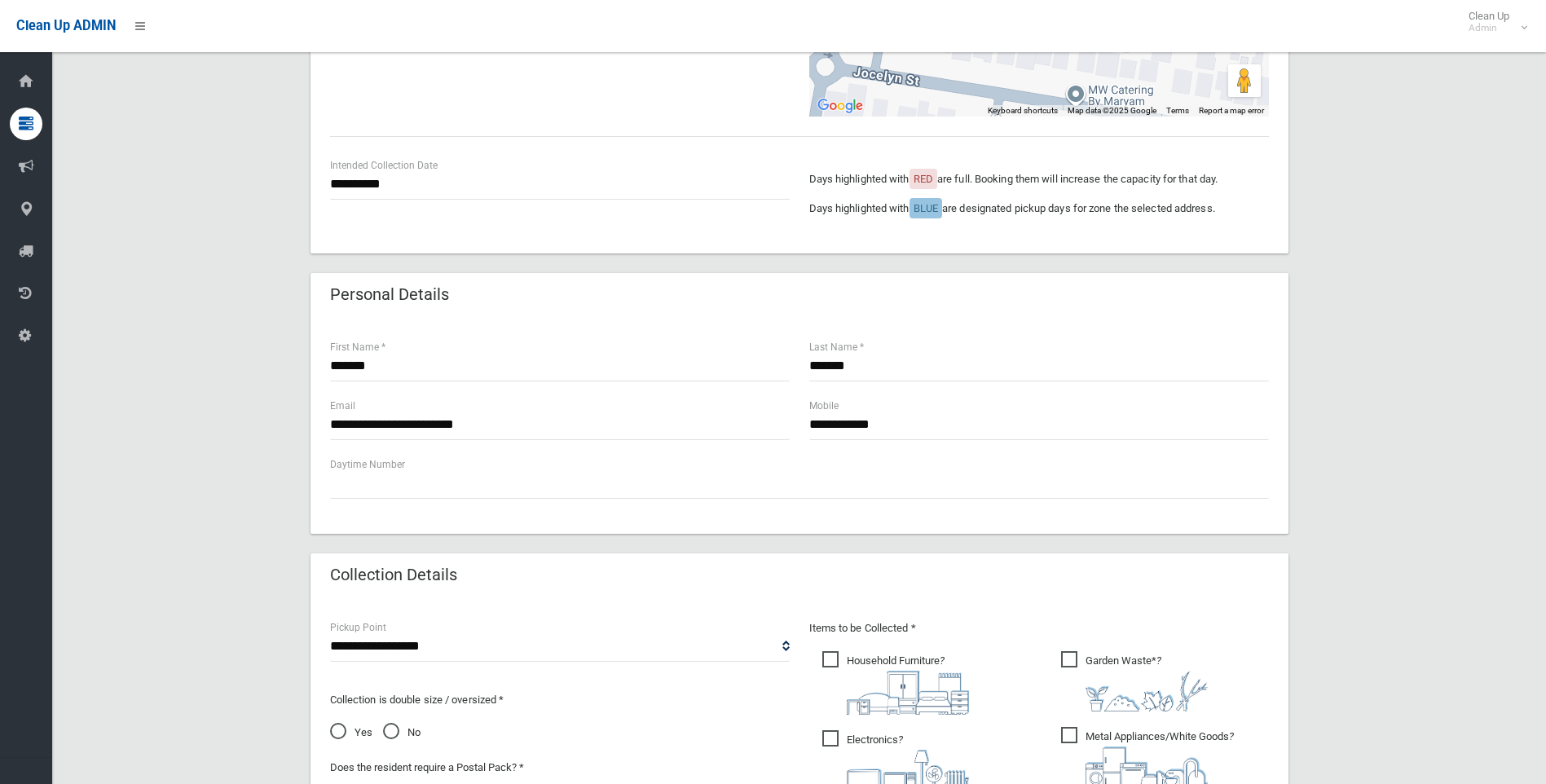
click at [596, 305] on div "Personal Details" at bounding box center [799, 295] width 978 height 45
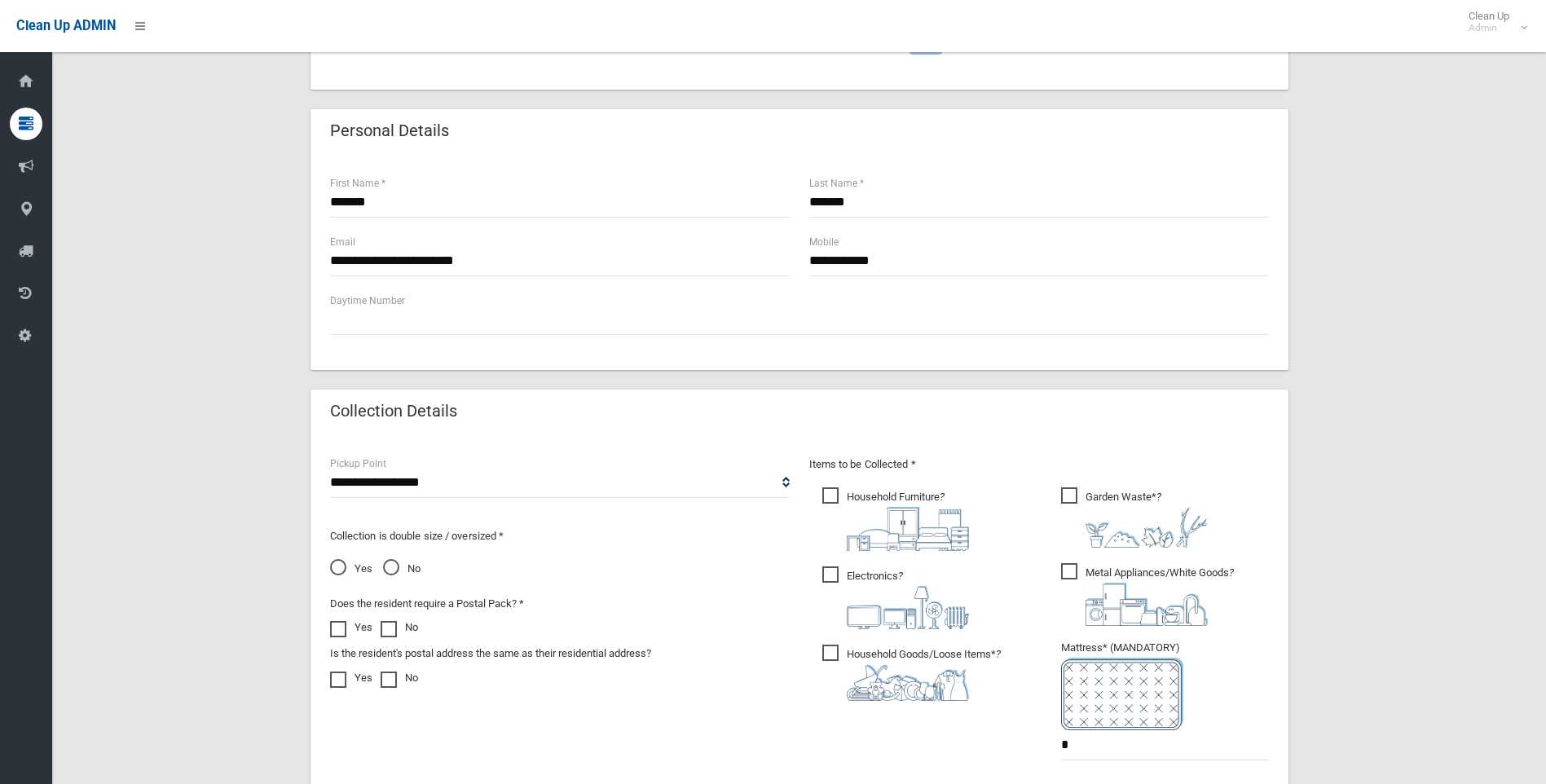
scroll to position [652, 0]
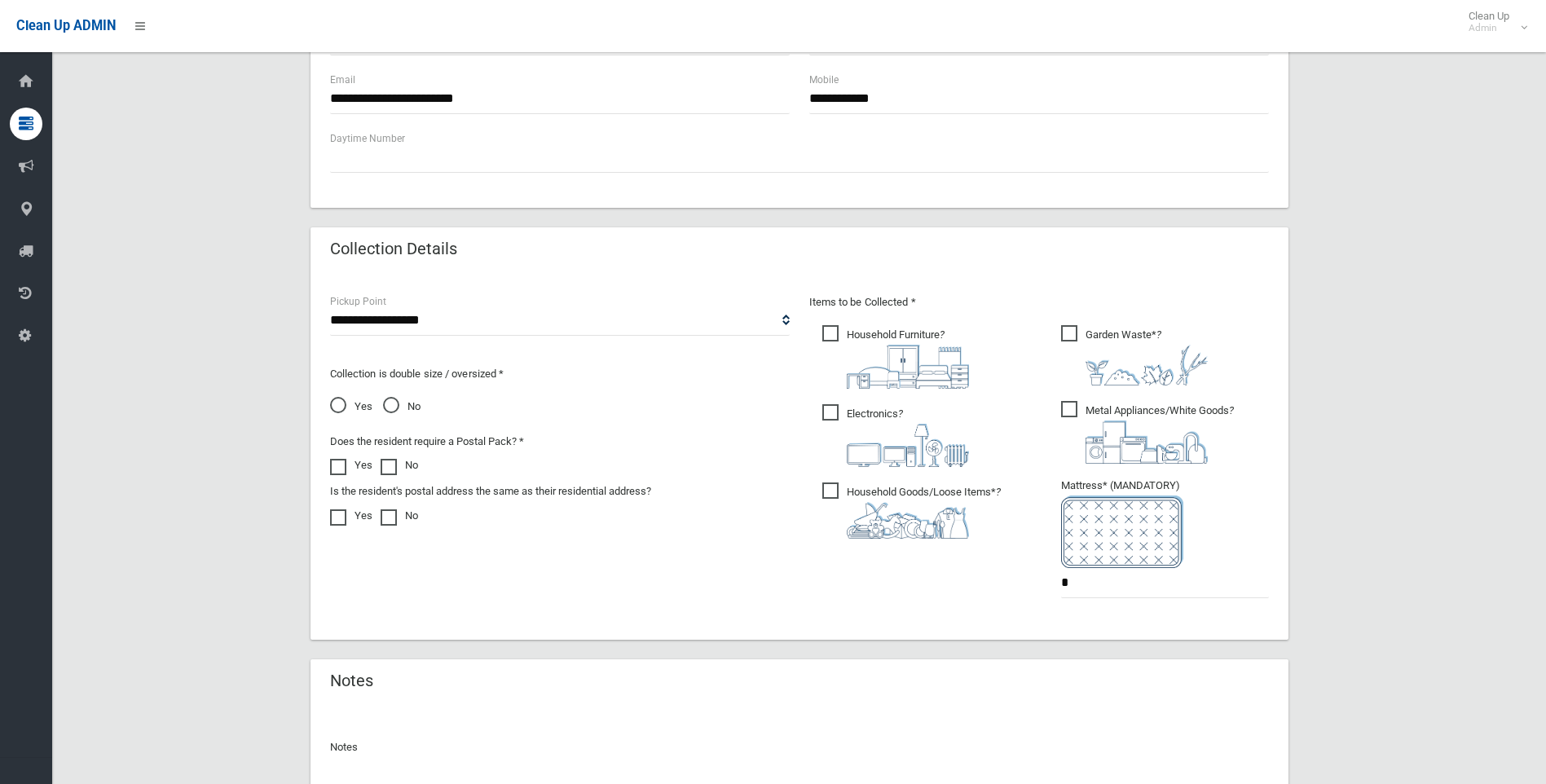
click at [1253, 306] on p "Items to be Collected *" at bounding box center [1039, 302] width 460 height 19
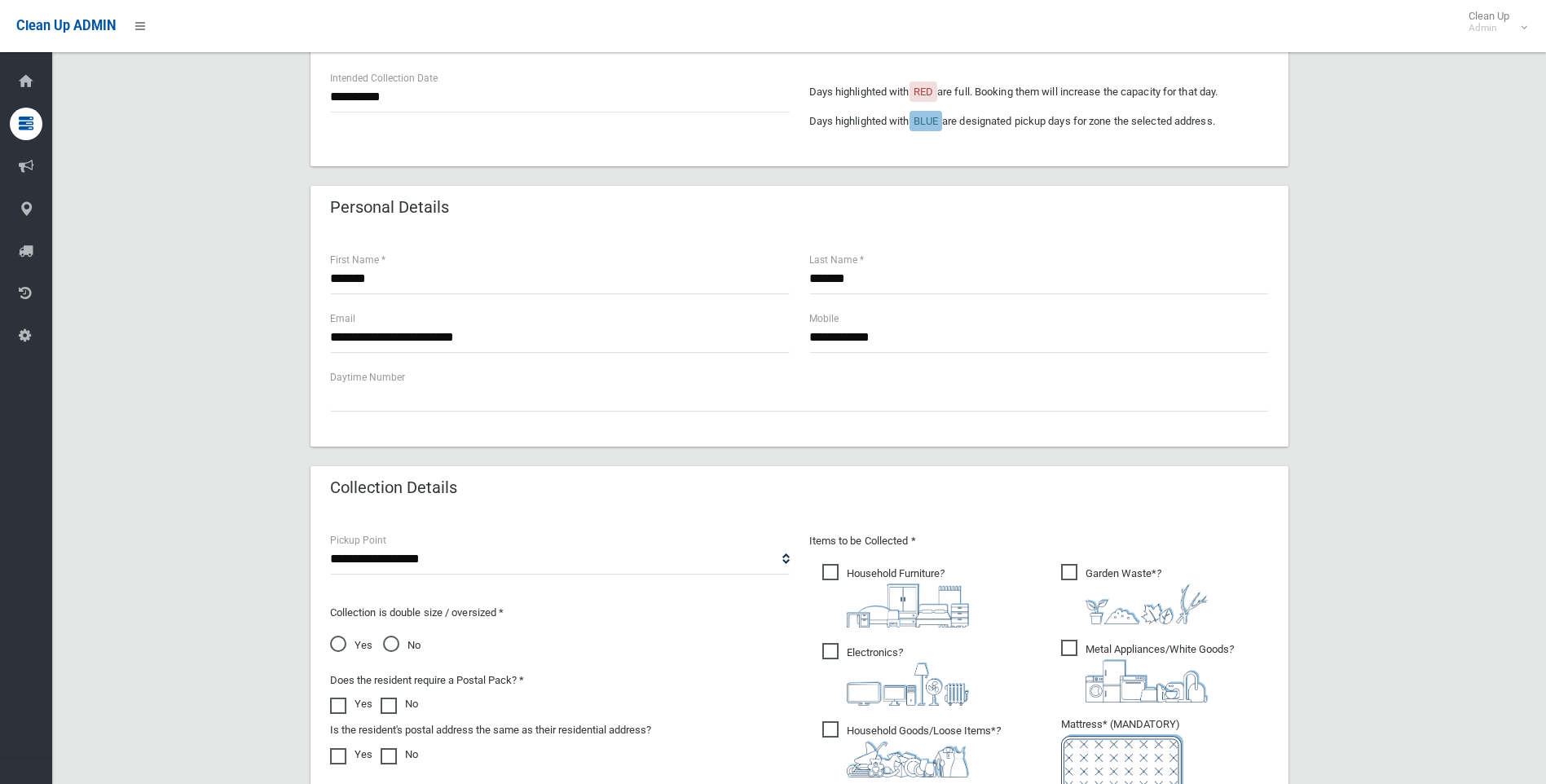
scroll to position [408, 0]
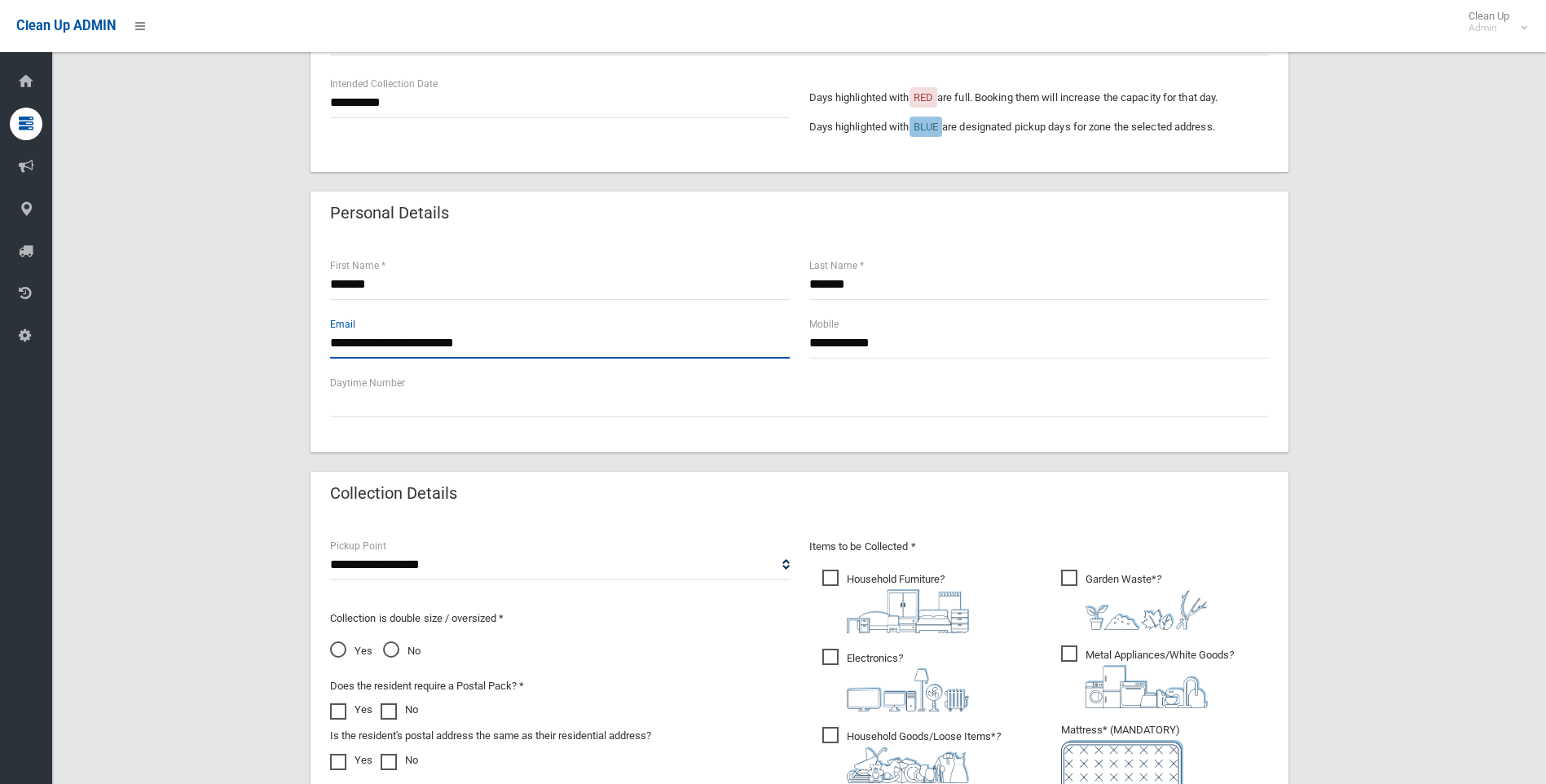
drag, startPoint x: 515, startPoint y: 349, endPoint x: 192, endPoint y: 340, distance: 323.1
click at [192, 340] on div "**********" at bounding box center [799, 432] width 1455 height 1414
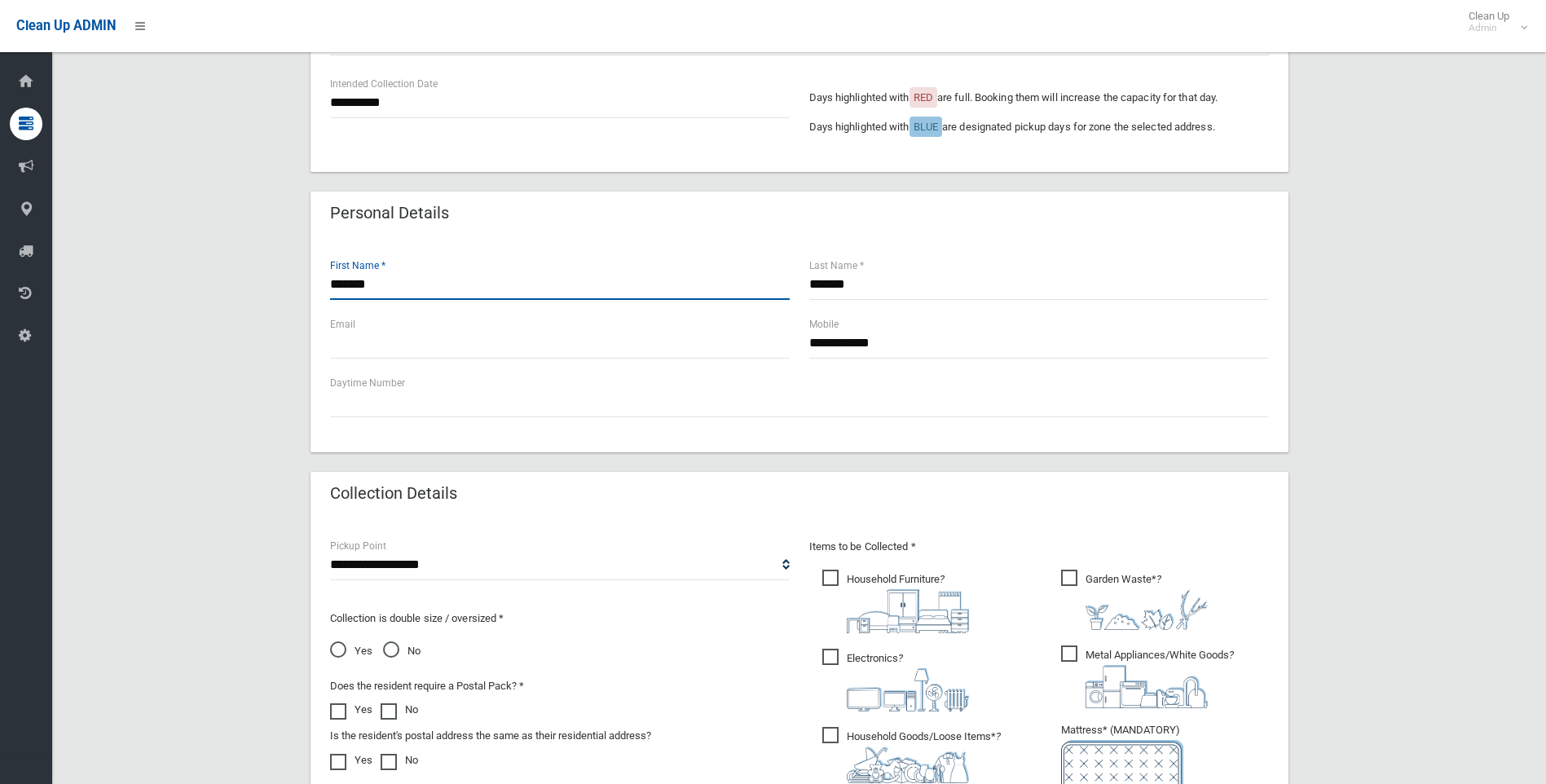
drag, startPoint x: 435, startPoint y: 276, endPoint x: 275, endPoint y: 266, distance: 160.3
click at [275, 267] on div "**********" at bounding box center [799, 432] width 1455 height 1414
type input "****"
drag, startPoint x: 855, startPoint y: 297, endPoint x: 757, endPoint y: 283, distance: 99.0
click at [757, 283] on div "**** First Name * ****** Last Name *" at bounding box center [799, 286] width 958 height 59
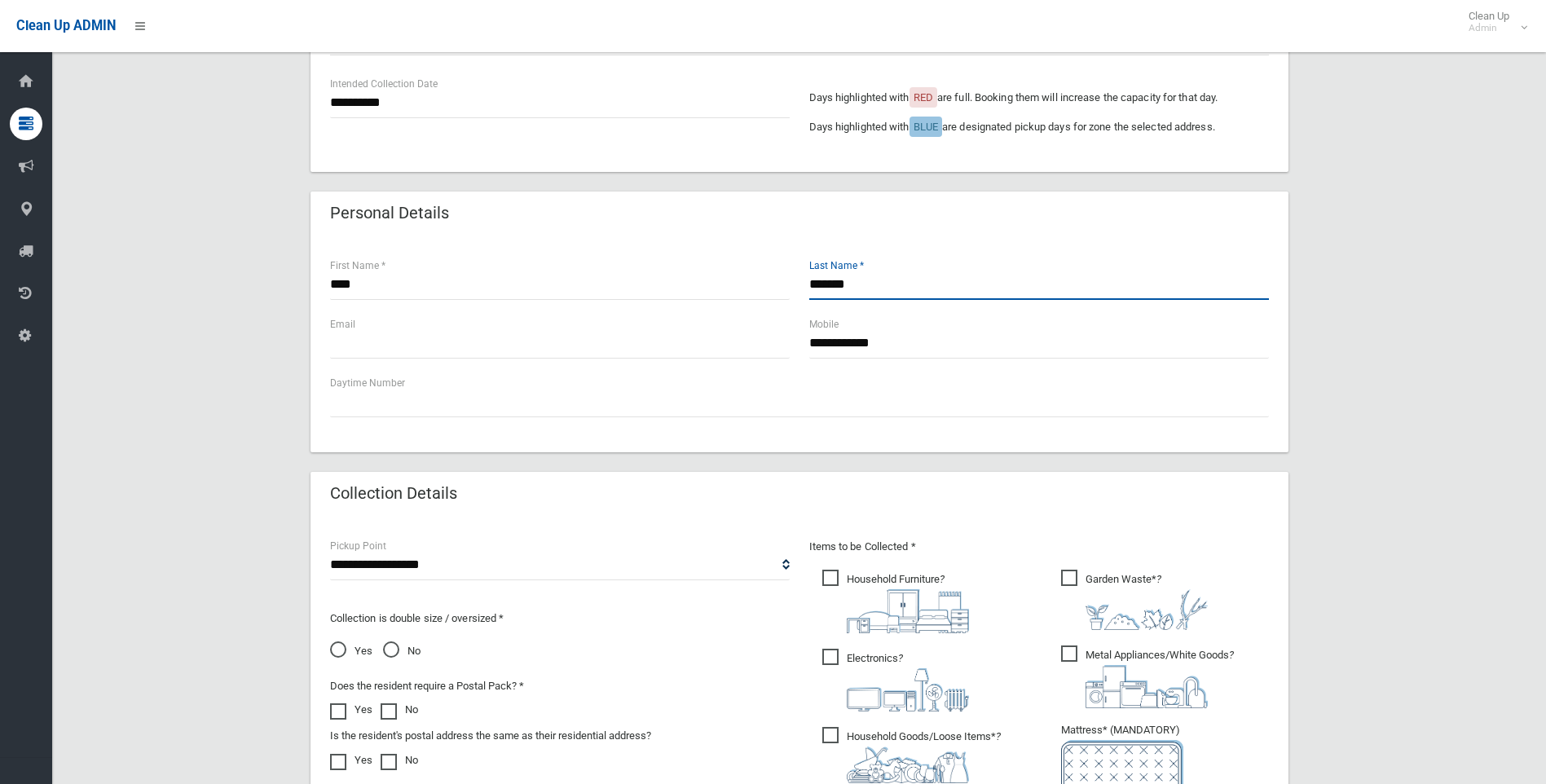
type input "*******"
click at [582, 330] on input "text" at bounding box center [560, 342] width 460 height 30
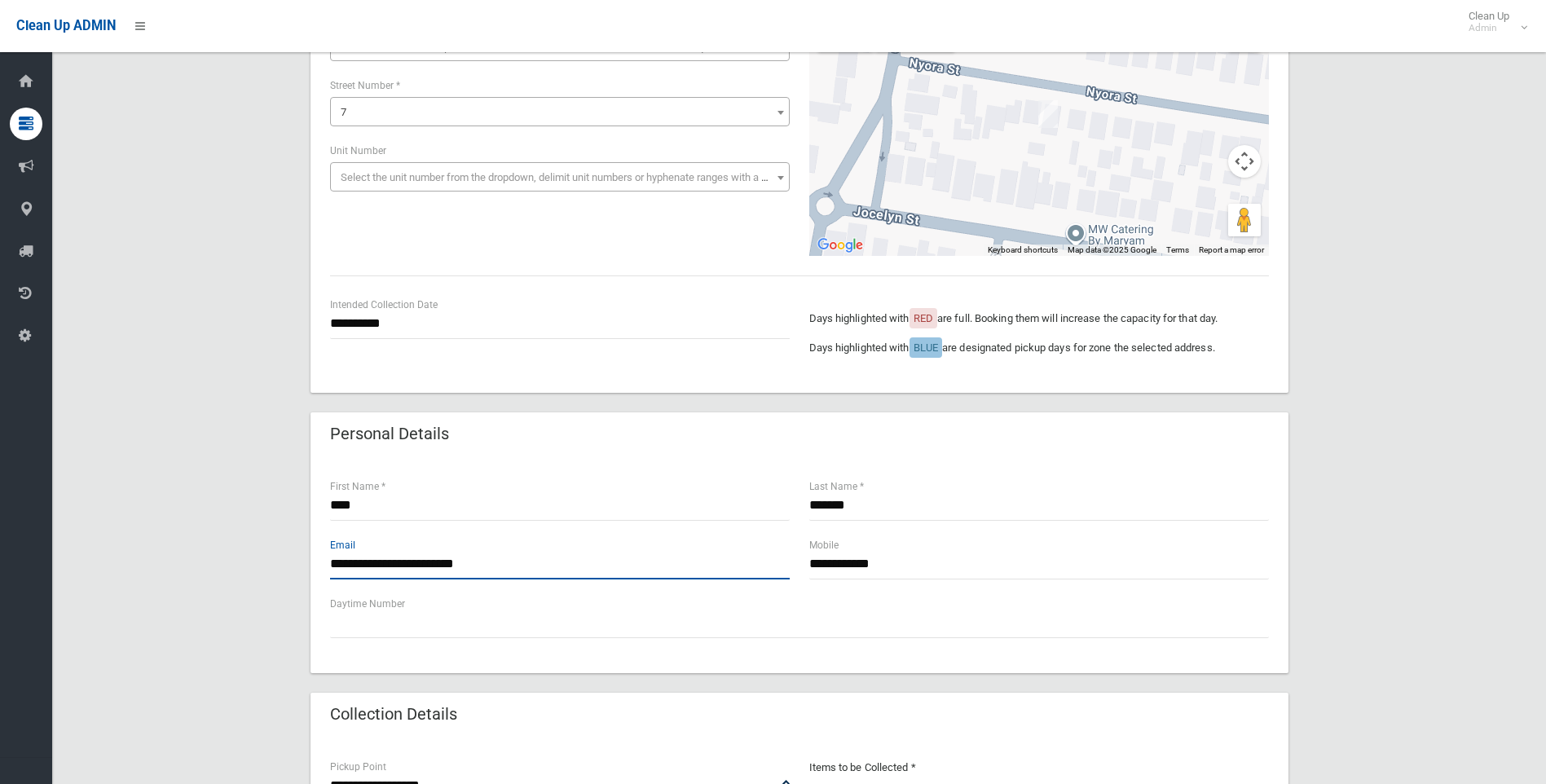
scroll to position [171, 0]
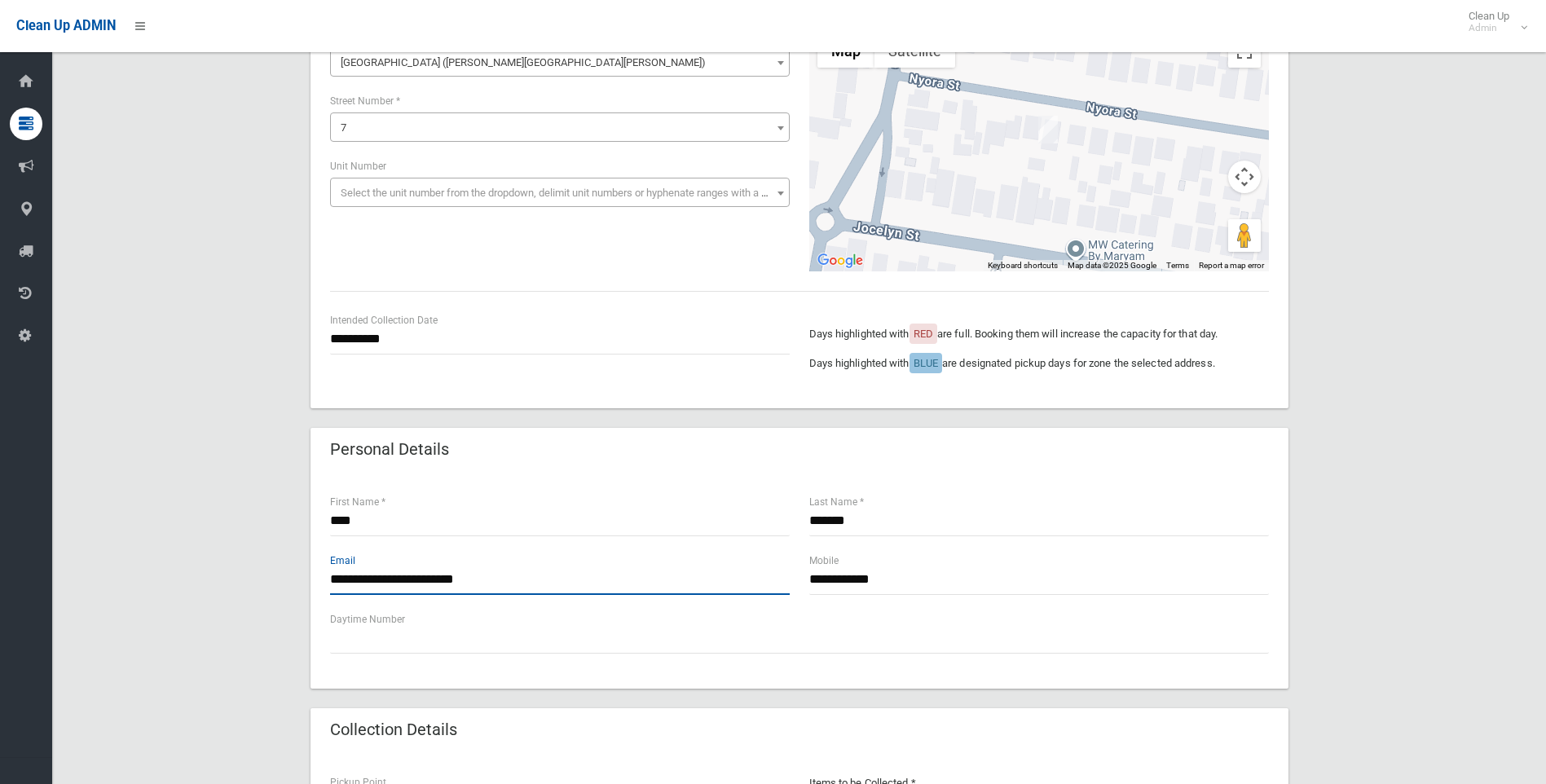
type input "**********"
click at [966, 356] on p "Days highlighted with BLUE are designated pickup days for zone the selected add…" at bounding box center [1039, 364] width 460 height 19
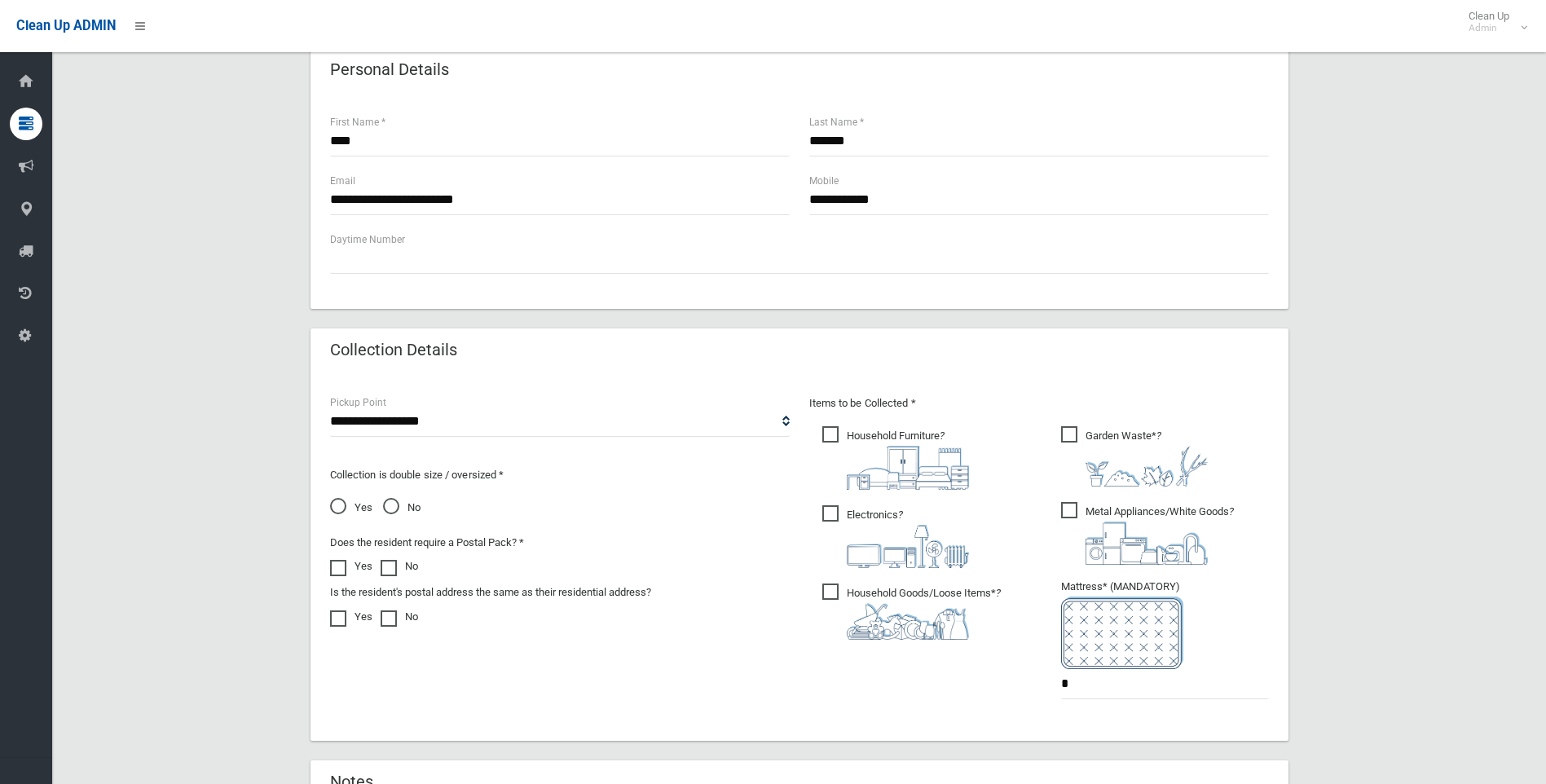
scroll to position [578, 0]
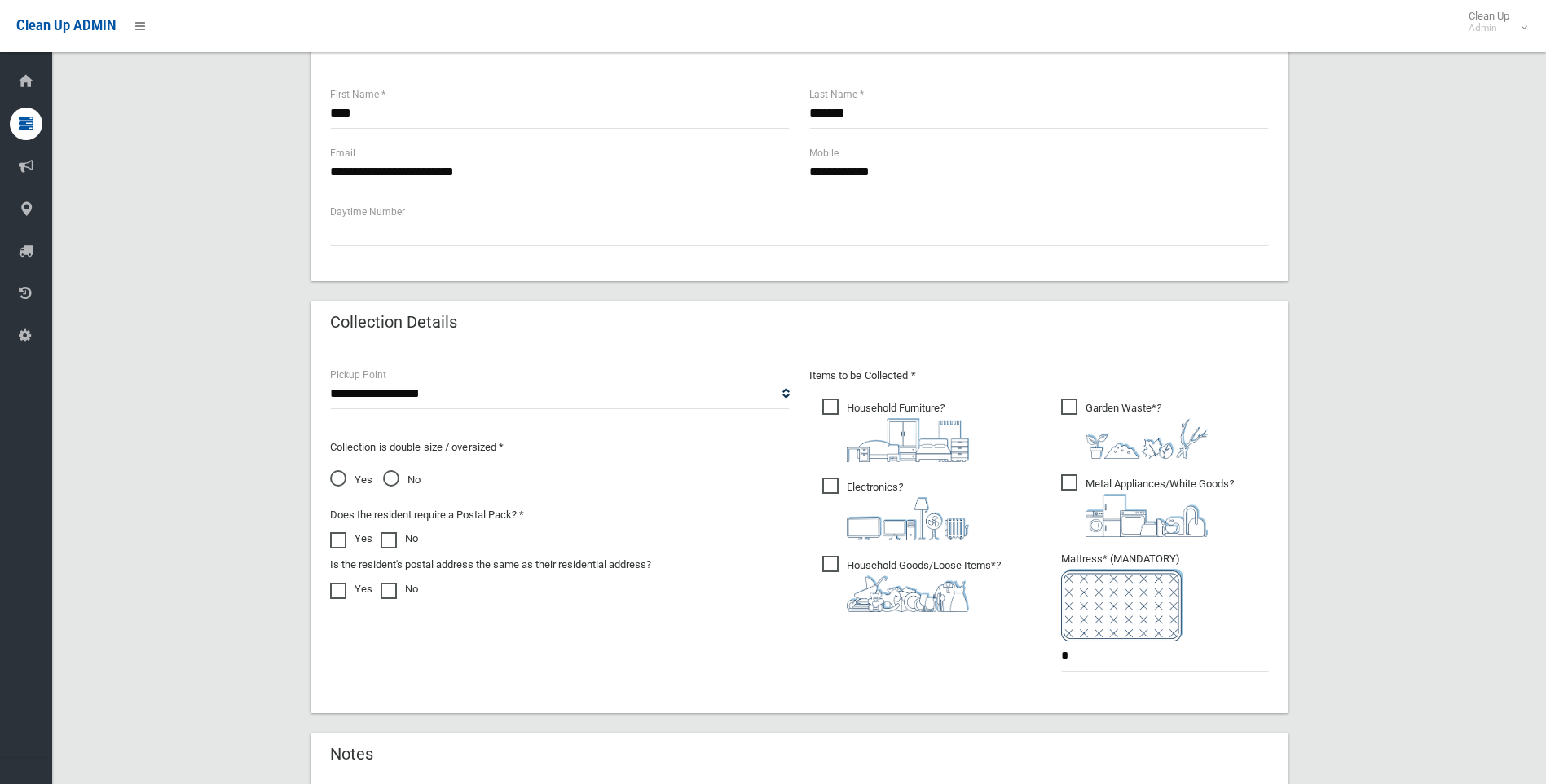
click at [1334, 308] on div "**********" at bounding box center [799, 262] width 1455 height 1414
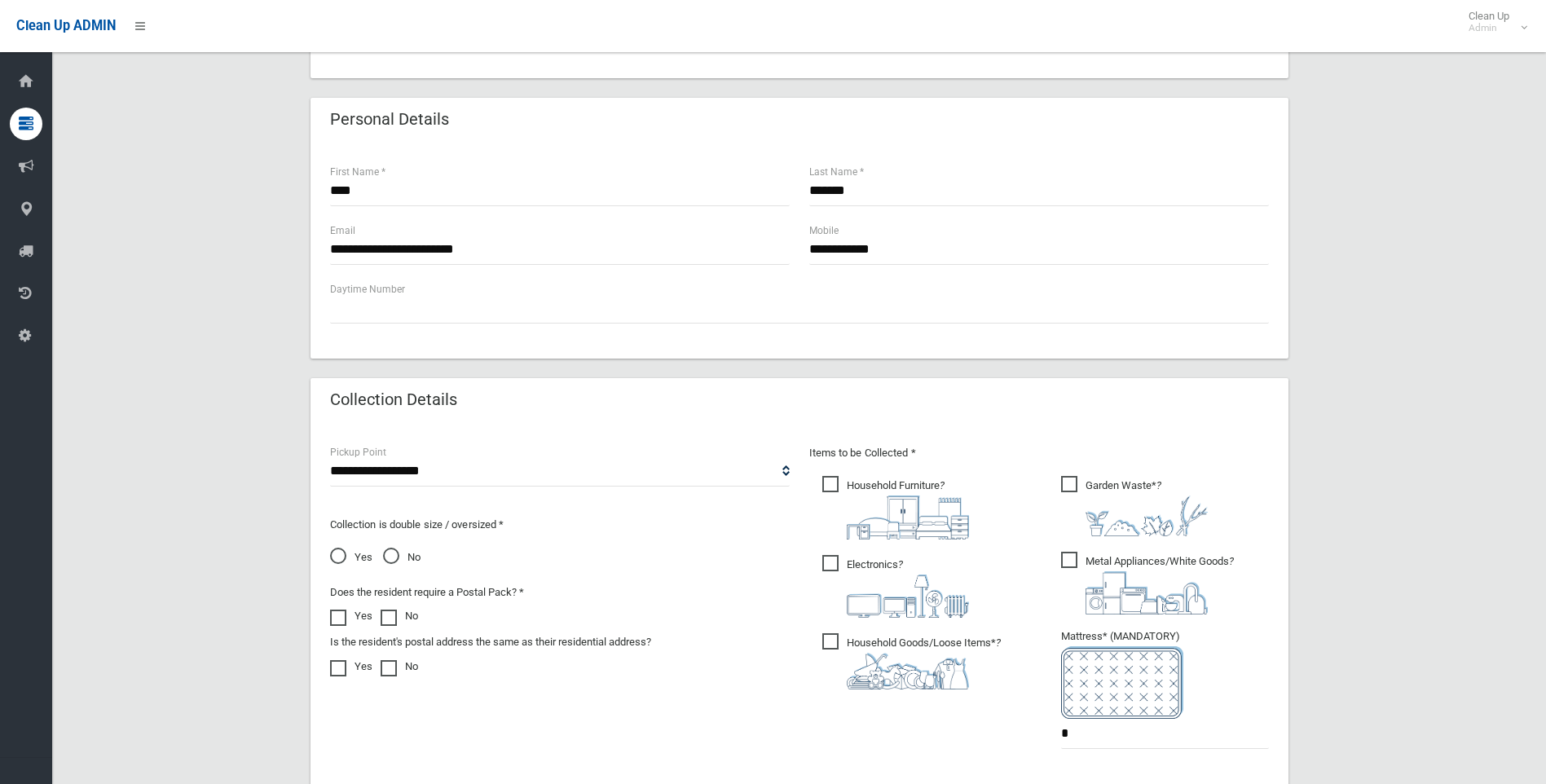
scroll to position [821, 0]
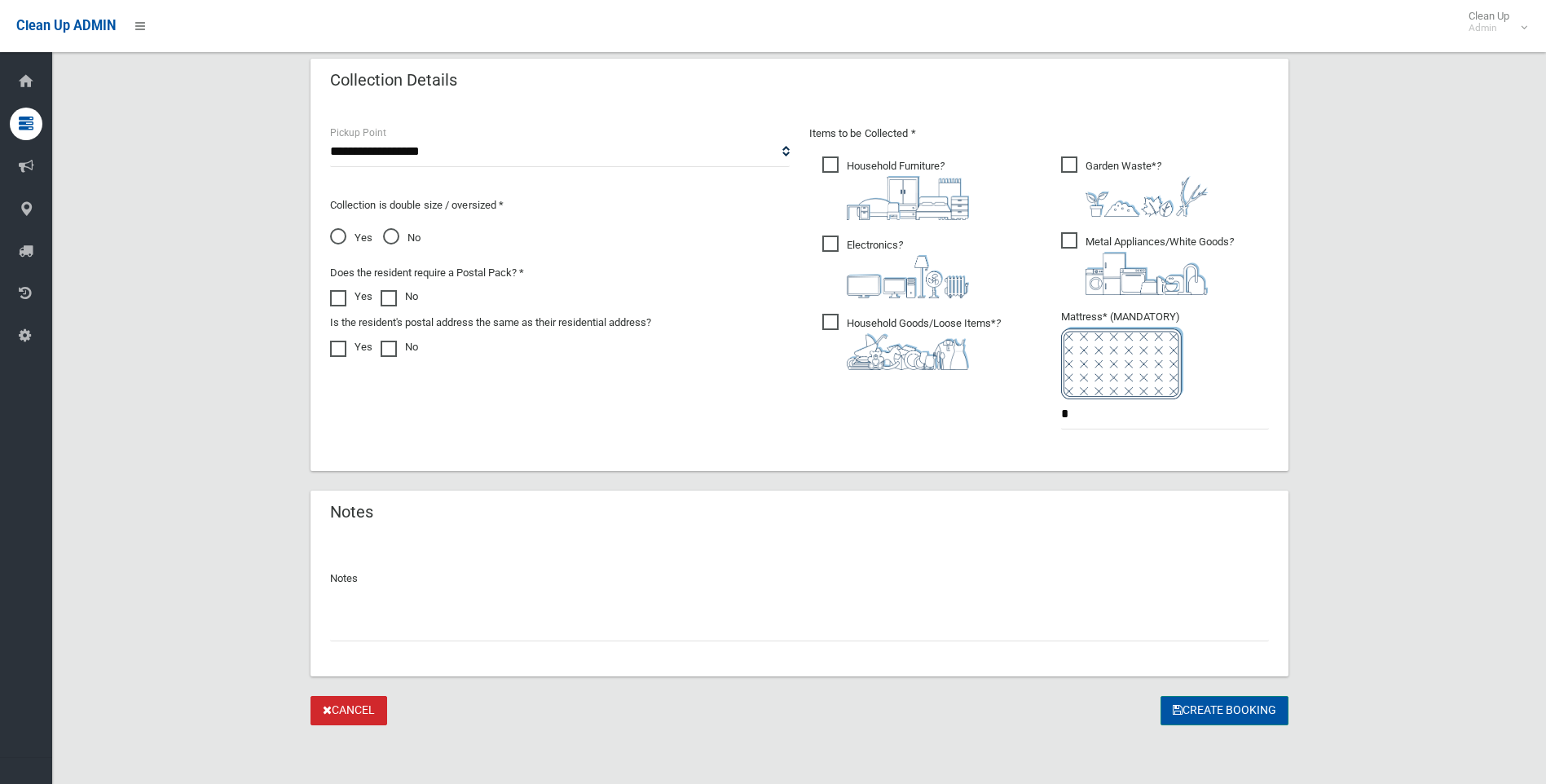
click at [1221, 715] on button "Create Booking" at bounding box center [1224, 710] width 128 height 30
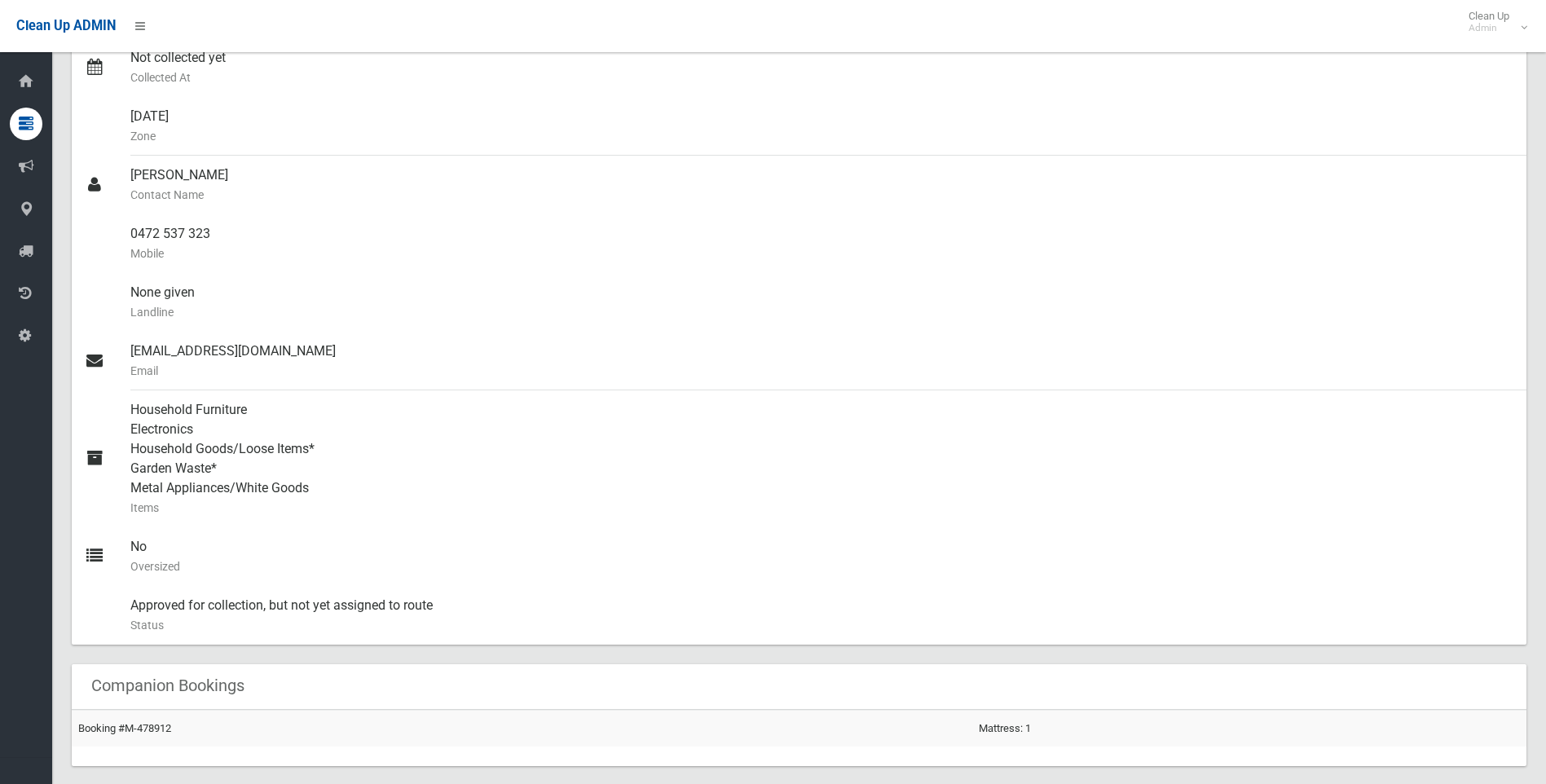
scroll to position [570, 0]
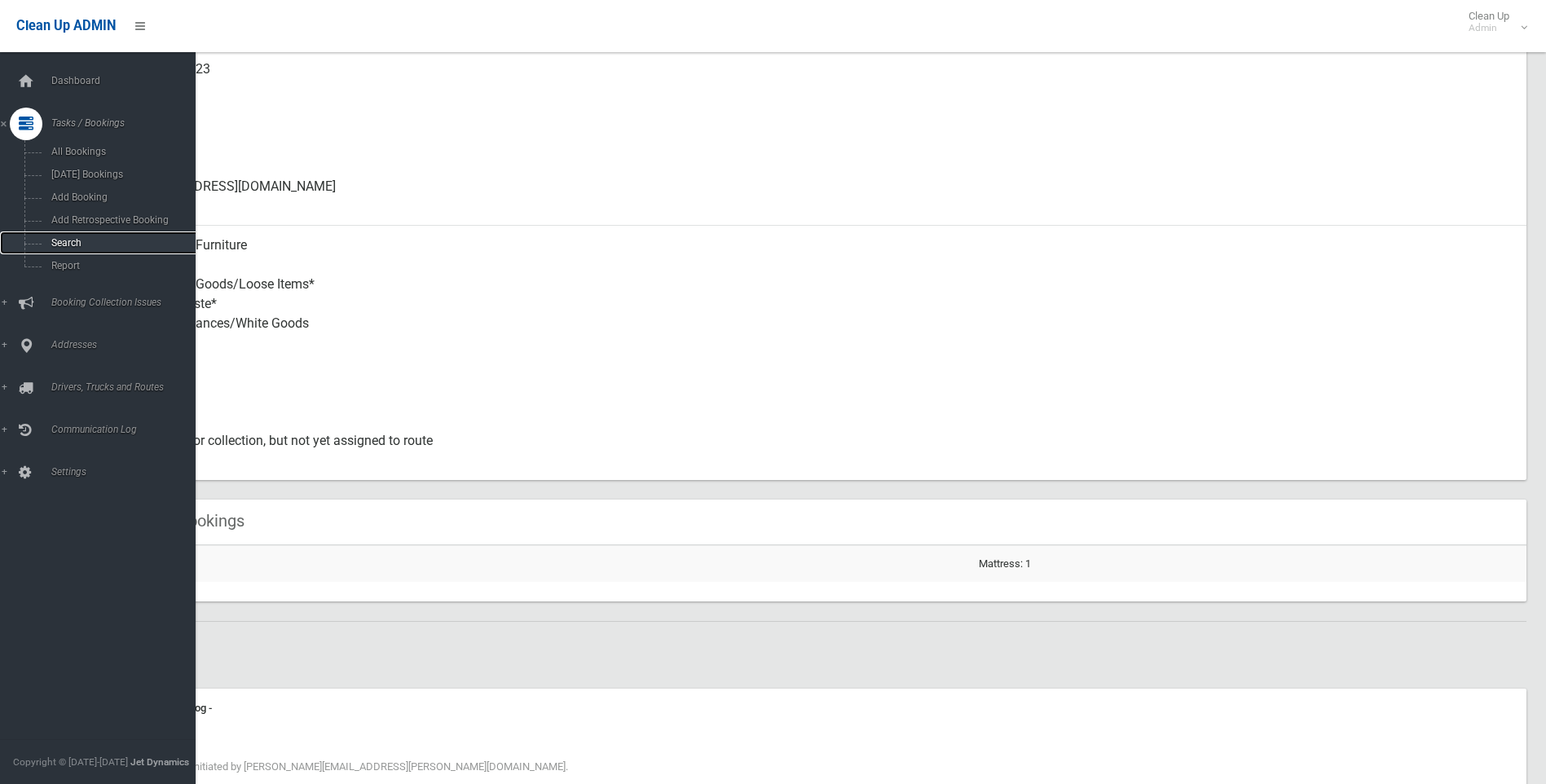
click at [77, 246] on span "Search" at bounding box center [119, 243] width 147 height 12
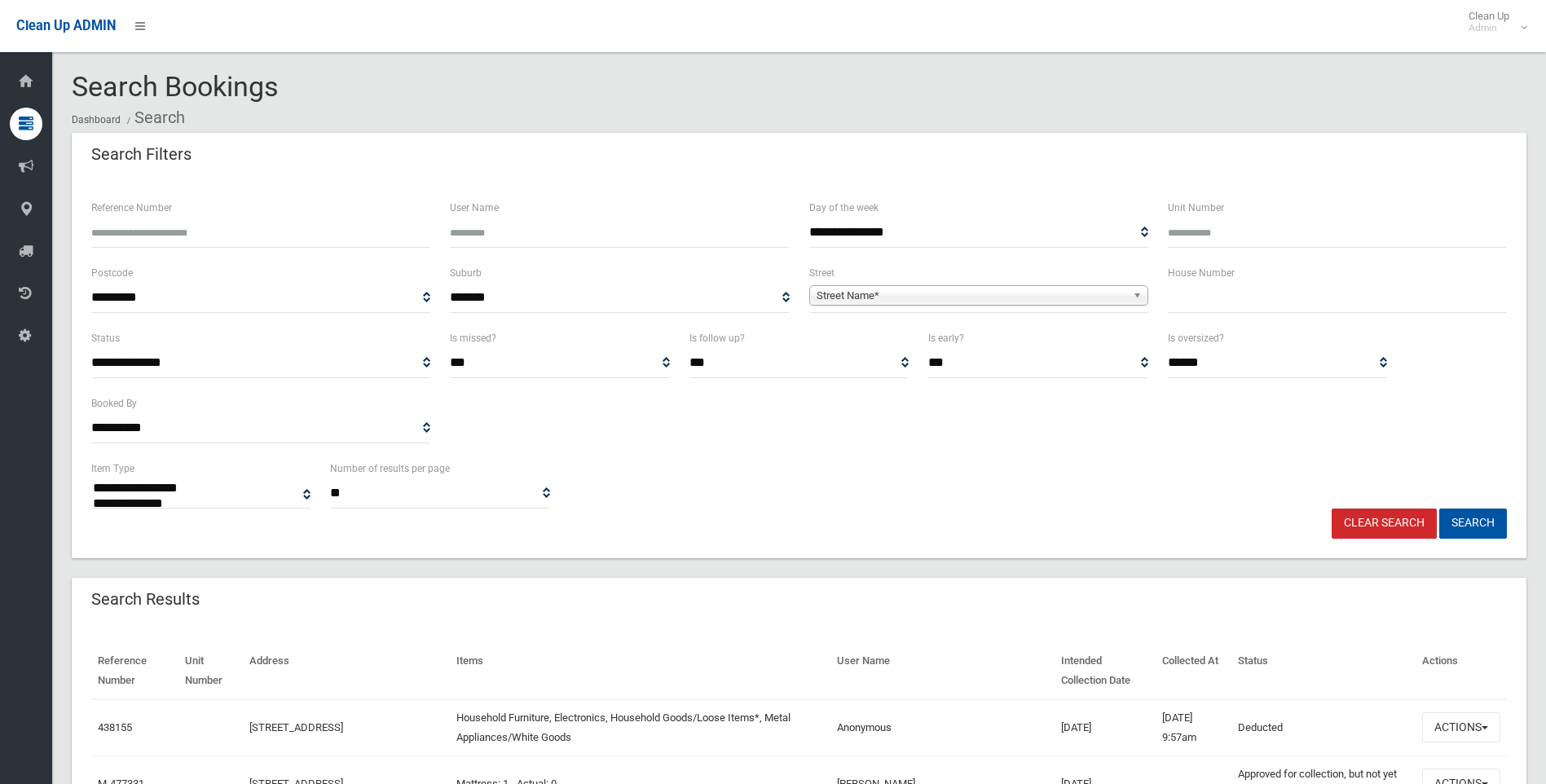
select select
type input "*"
click at [1039, 287] on span "Street Name*" at bounding box center [972, 295] width 310 height 19
type input "*****"
click at [936, 344] on li "Albur y Street (YAGOONA 2199)" at bounding box center [978, 341] width 331 height 20
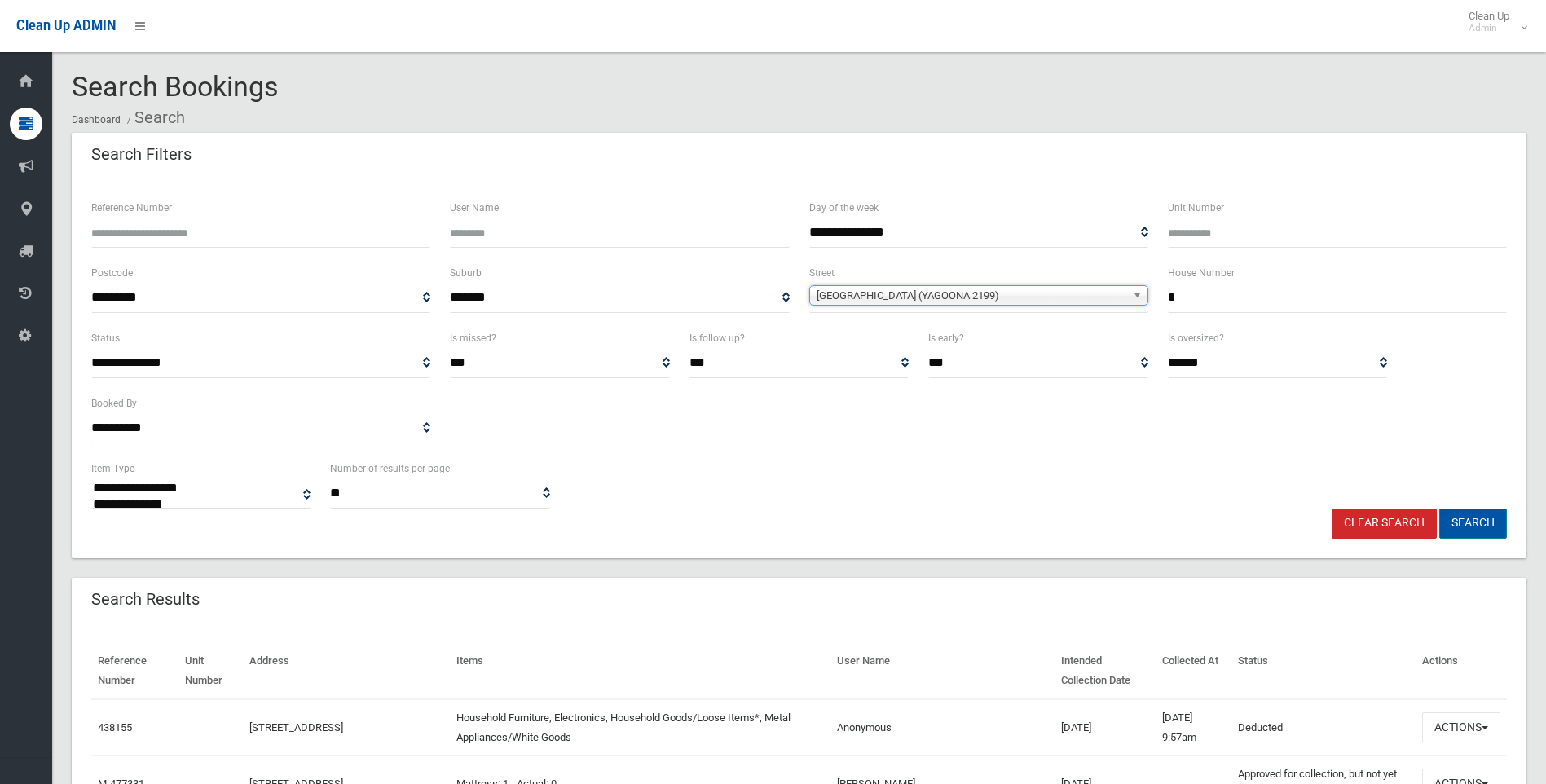
click at [1464, 528] on button "Search" at bounding box center [1473, 523] width 67 height 30
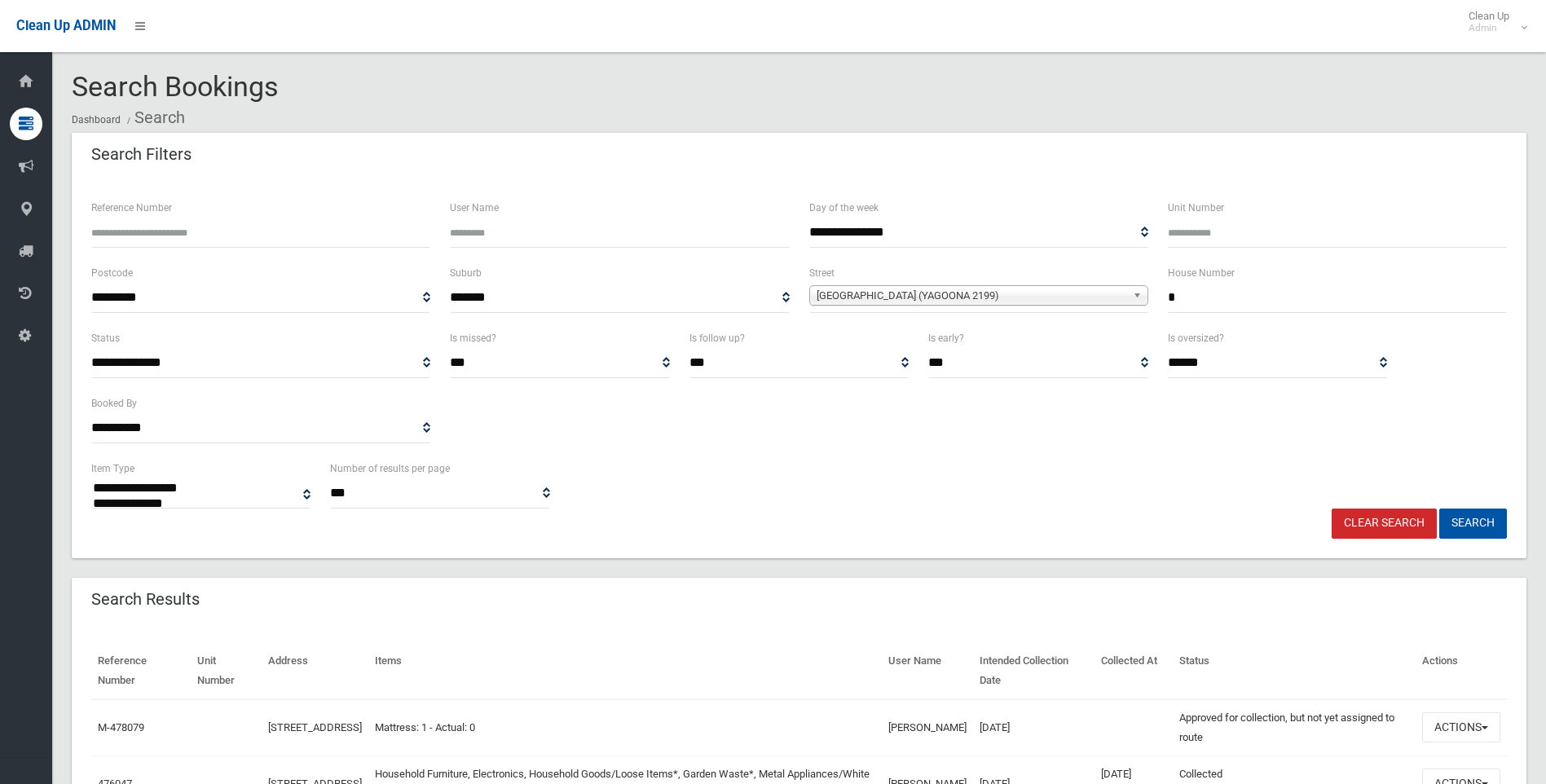
select select
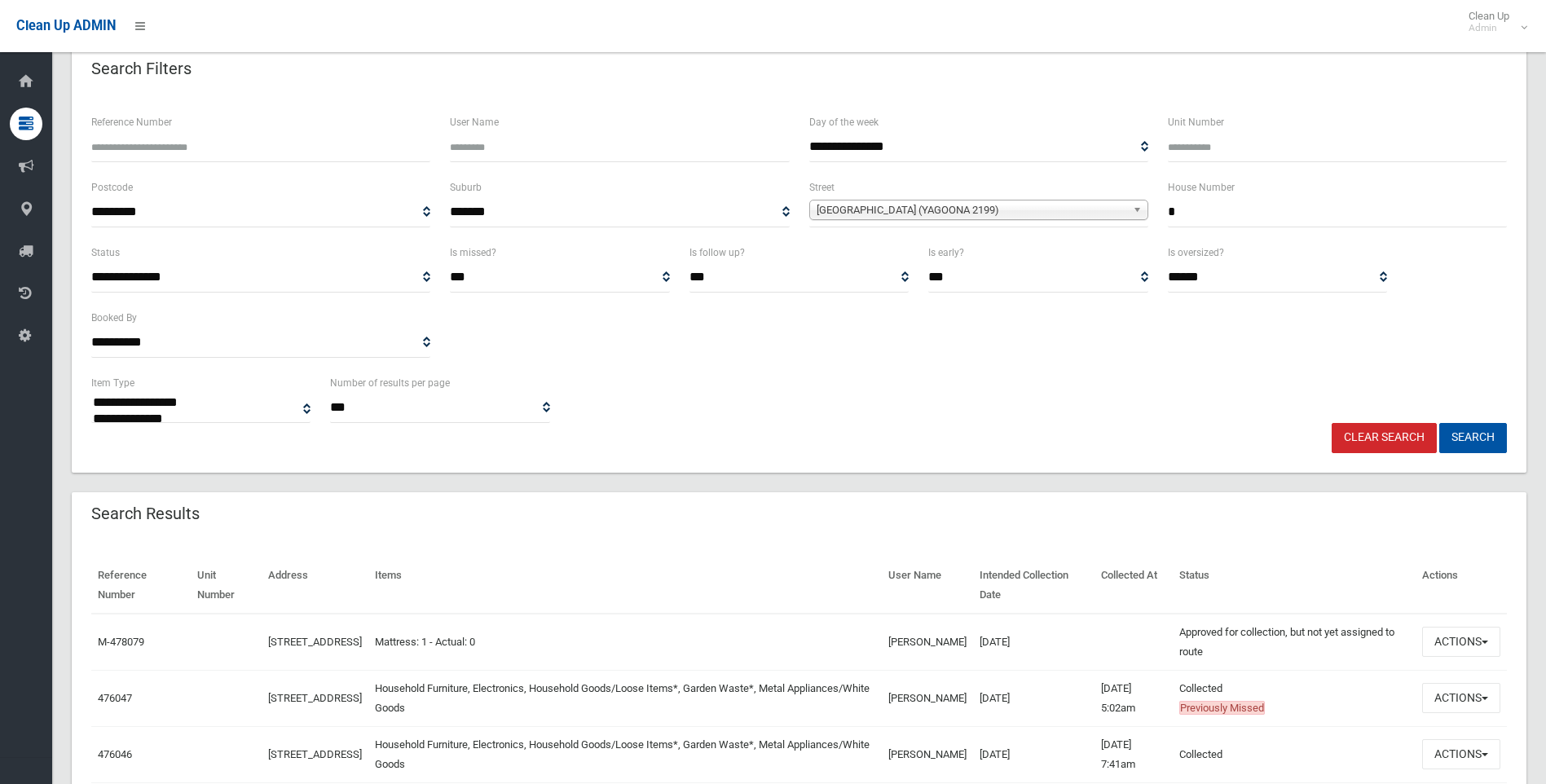
scroll to position [244, 0]
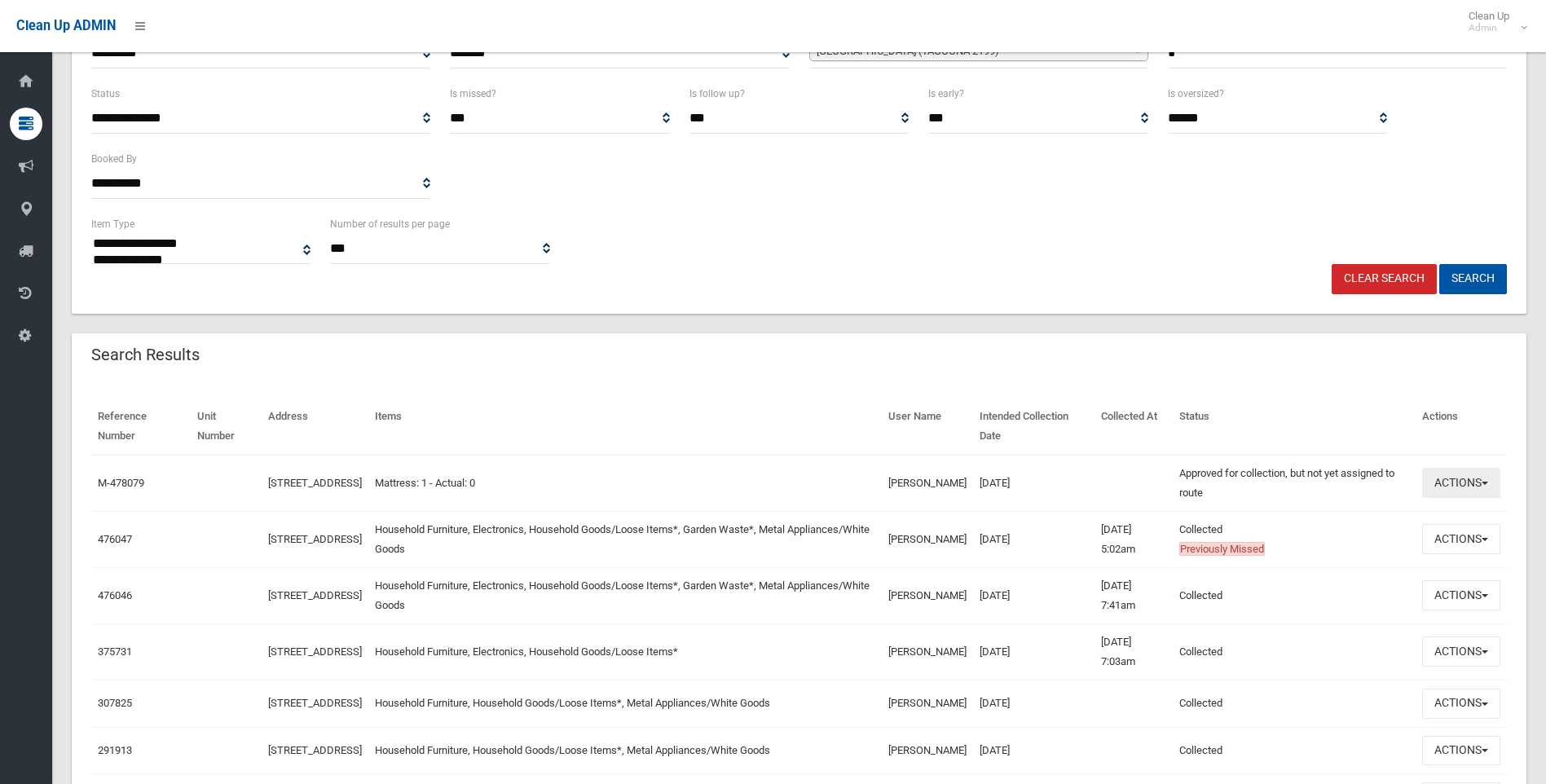
click at [1472, 493] on button "Actions" at bounding box center [1460, 482] width 78 height 30
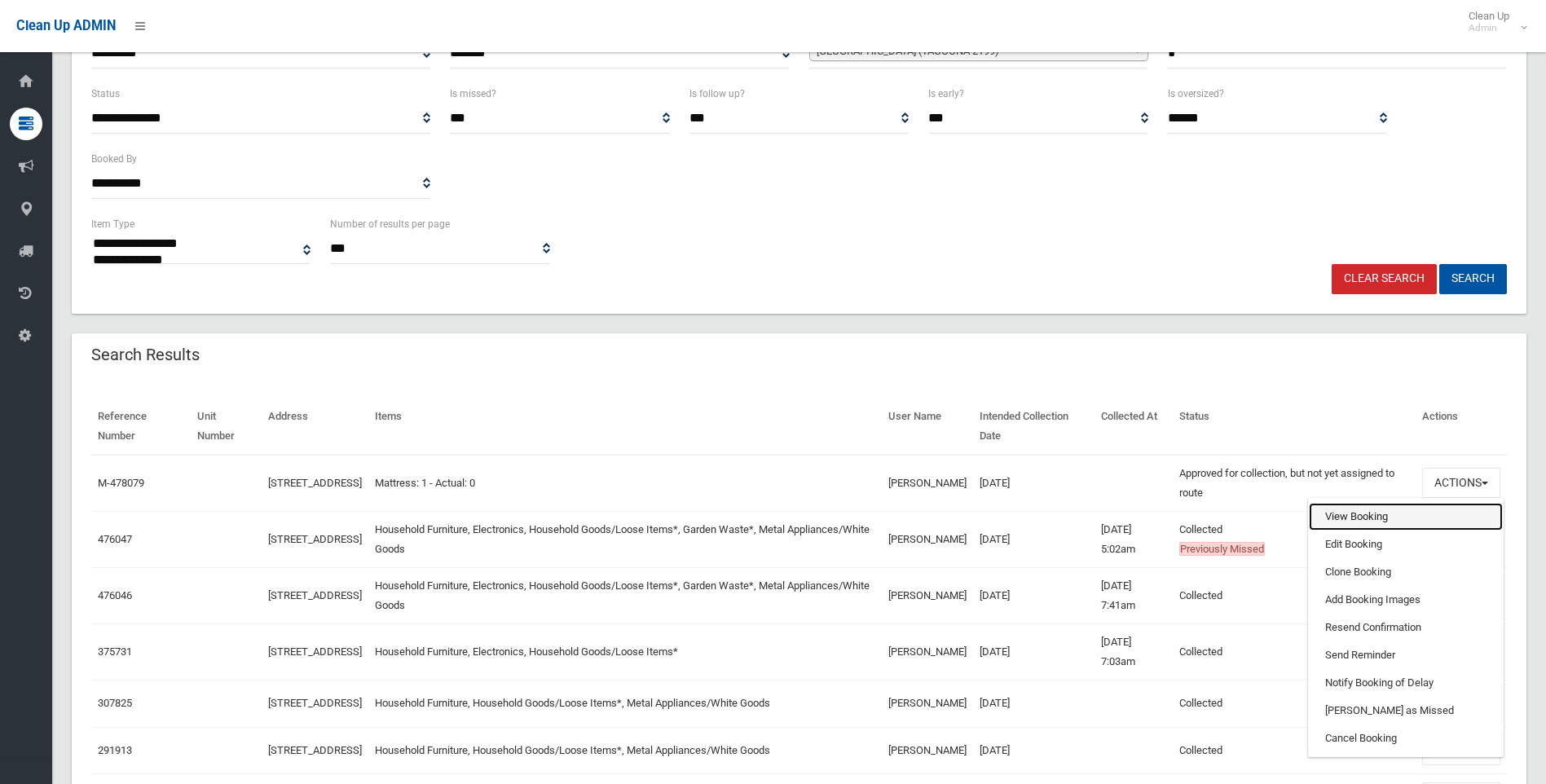
click at [1335, 520] on link "View Booking" at bounding box center [1407, 517] width 194 height 28
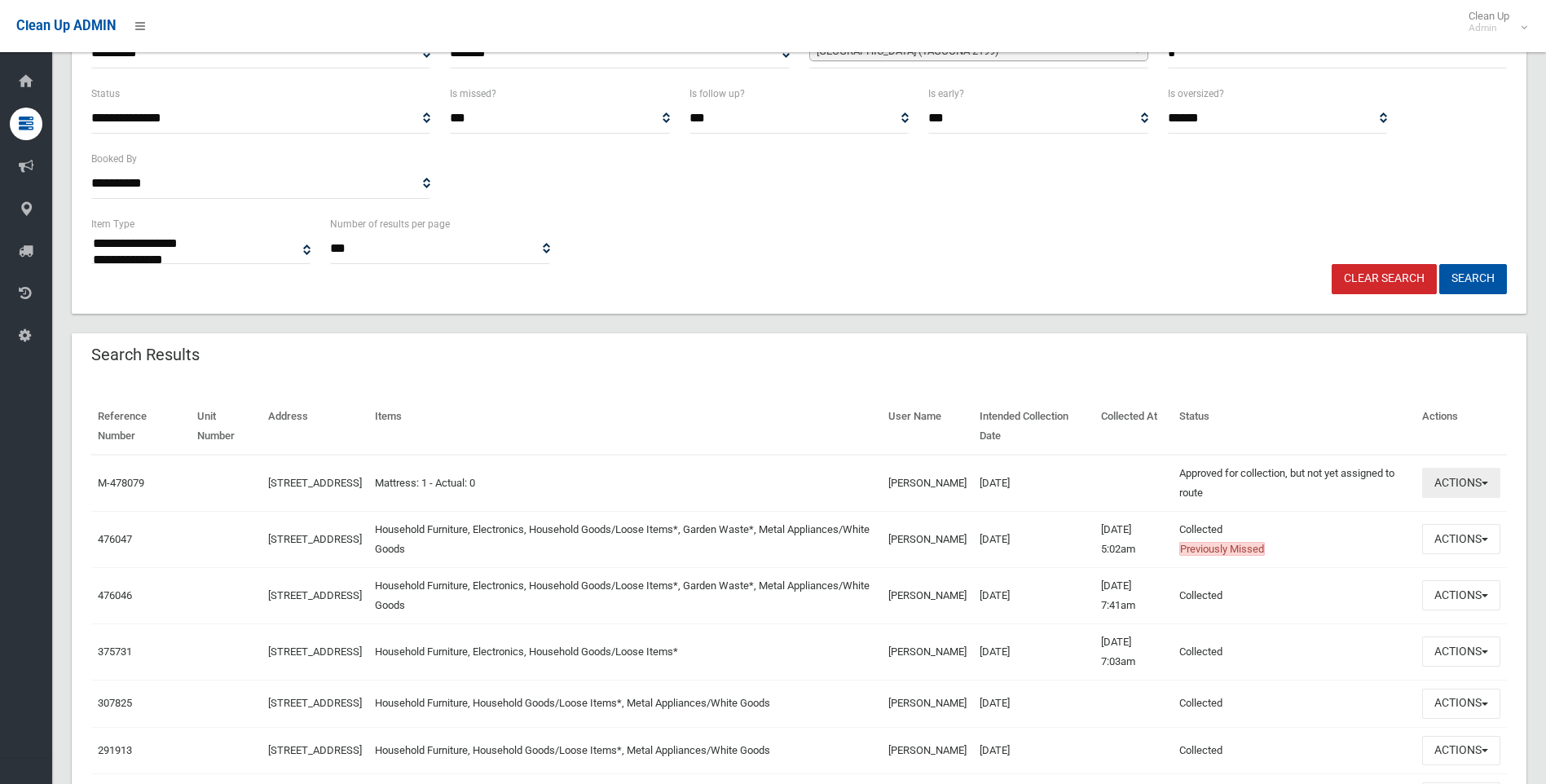
click at [1435, 484] on button "Actions" at bounding box center [1460, 482] width 78 height 30
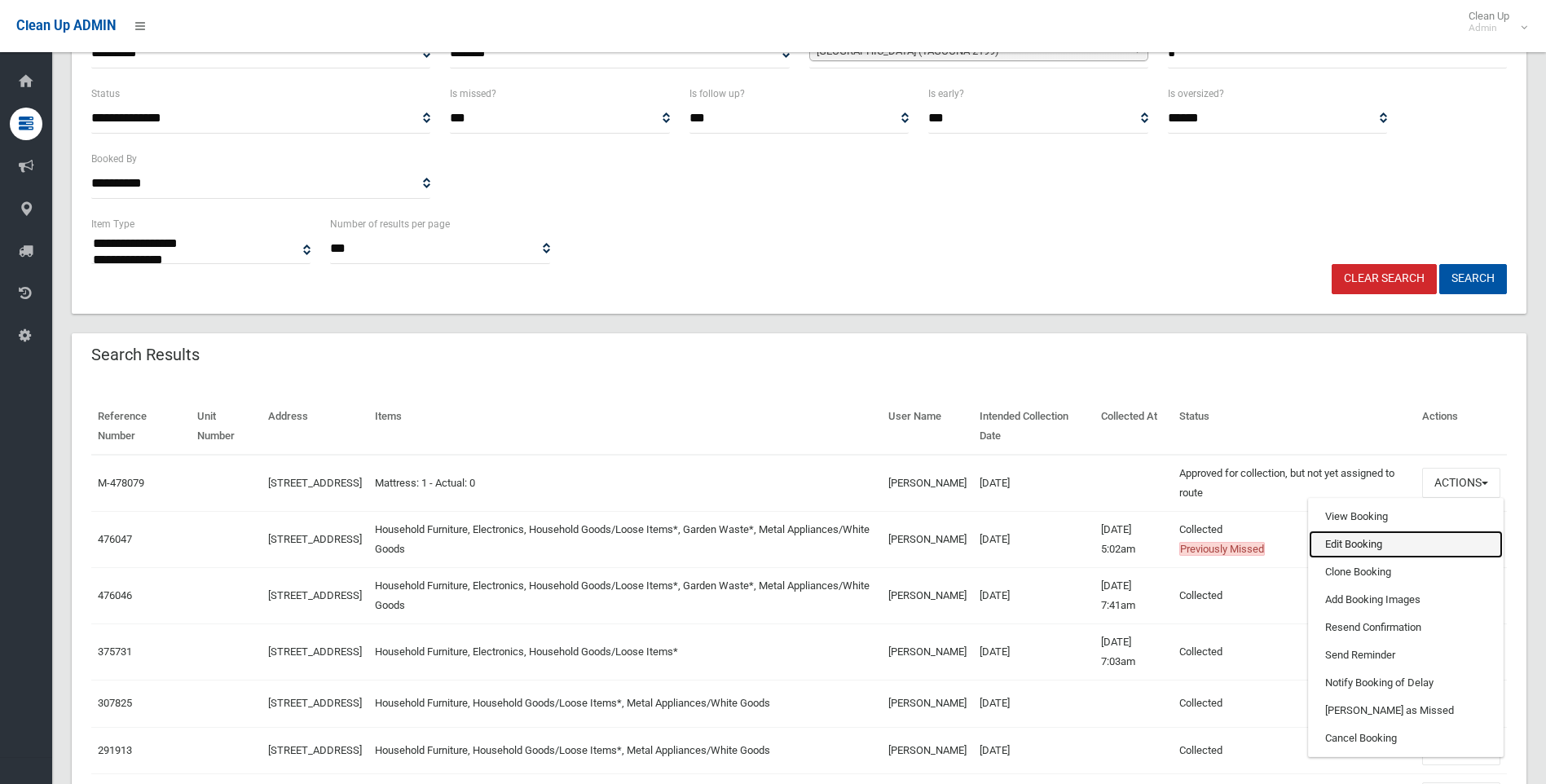
click at [1344, 544] on link "Edit Booking" at bounding box center [1407, 544] width 194 height 28
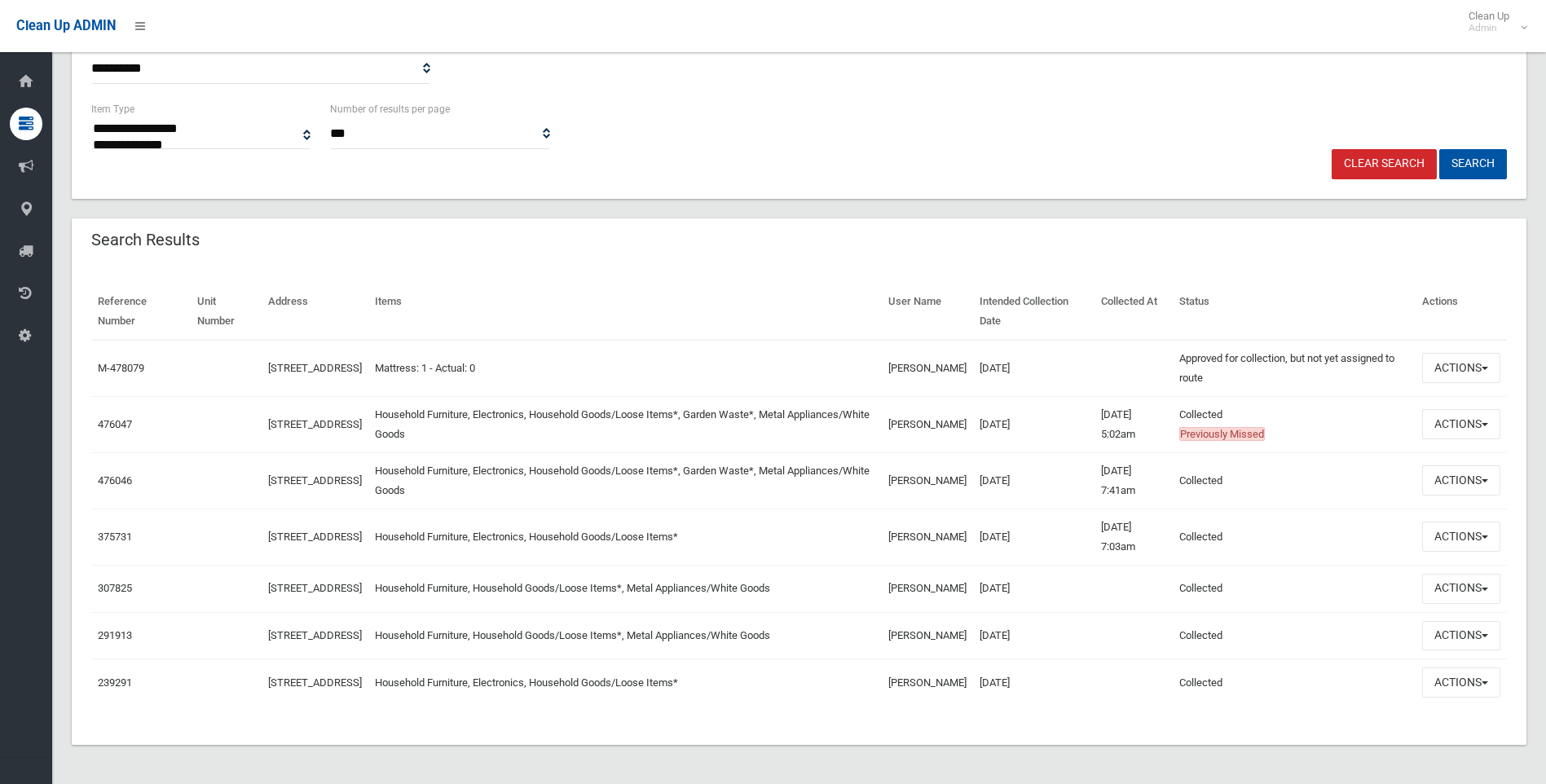
scroll to position [387, 0]
click at [1464, 409] on button "Actions" at bounding box center [1460, 423] width 78 height 30
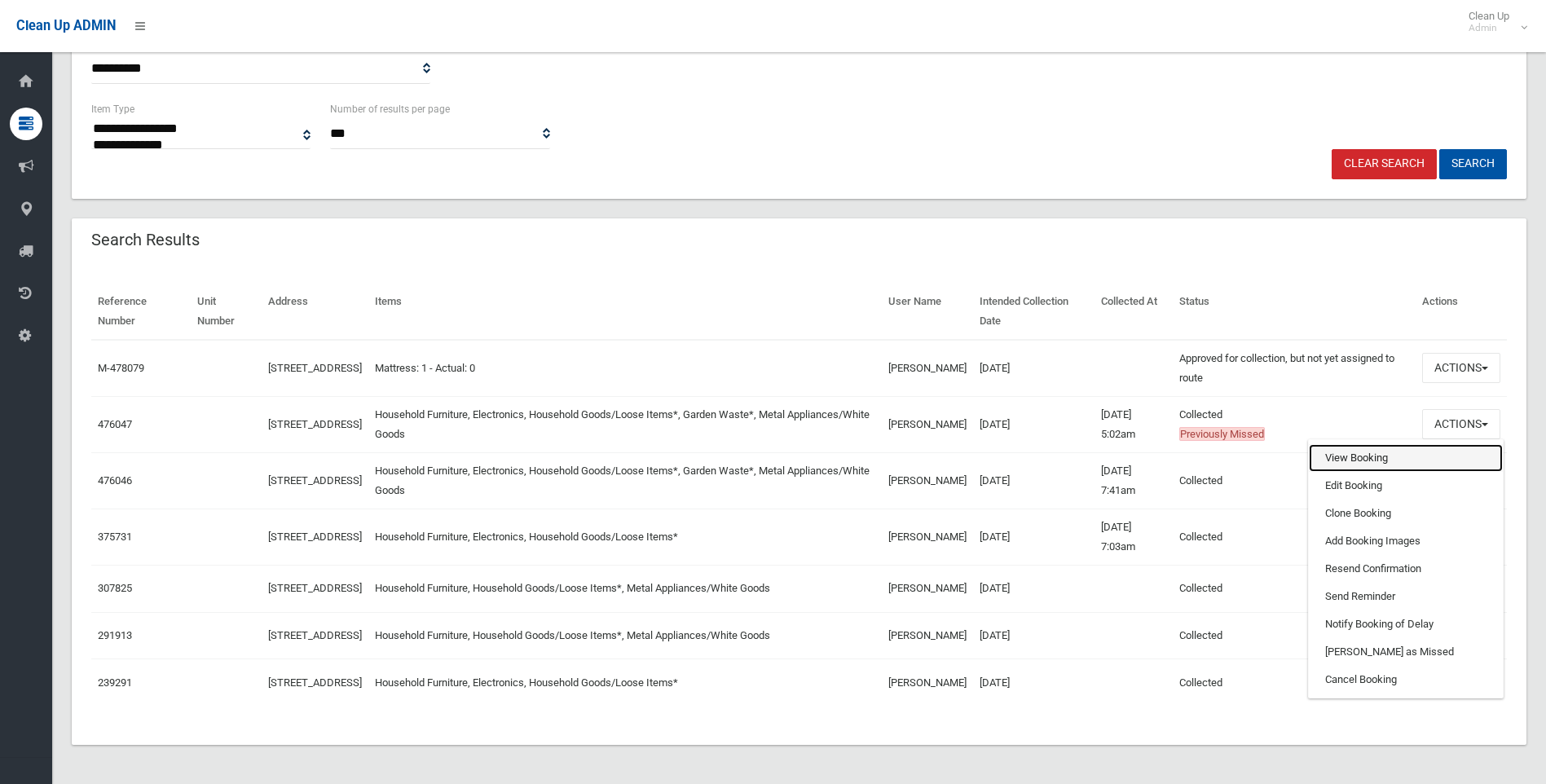
drag, startPoint x: 1412, startPoint y: 432, endPoint x: 1380, endPoint y: 445, distance: 34.5
click at [1411, 444] on link "View Booking" at bounding box center [1407, 458] width 194 height 28
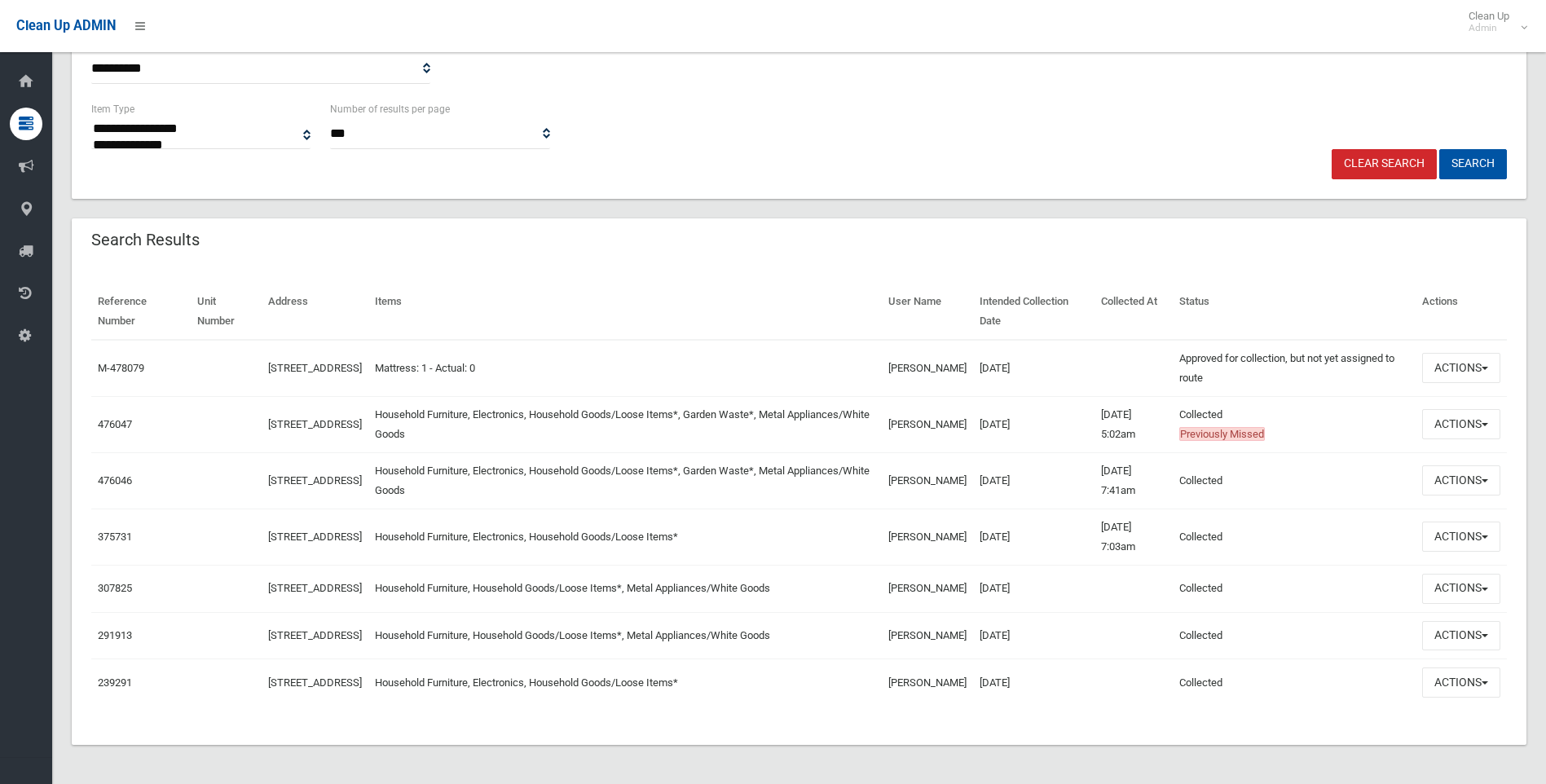
click at [1486, 468] on td "Actions View Booking Edit Booking Clone Booking Add Booking Images Resend Confi…" at bounding box center [1461, 480] width 91 height 56
drag, startPoint x: 1471, startPoint y: 458, endPoint x: 1451, endPoint y: 466, distance: 21.5
click at [1469, 466] on button "Actions" at bounding box center [1460, 480] width 78 height 30
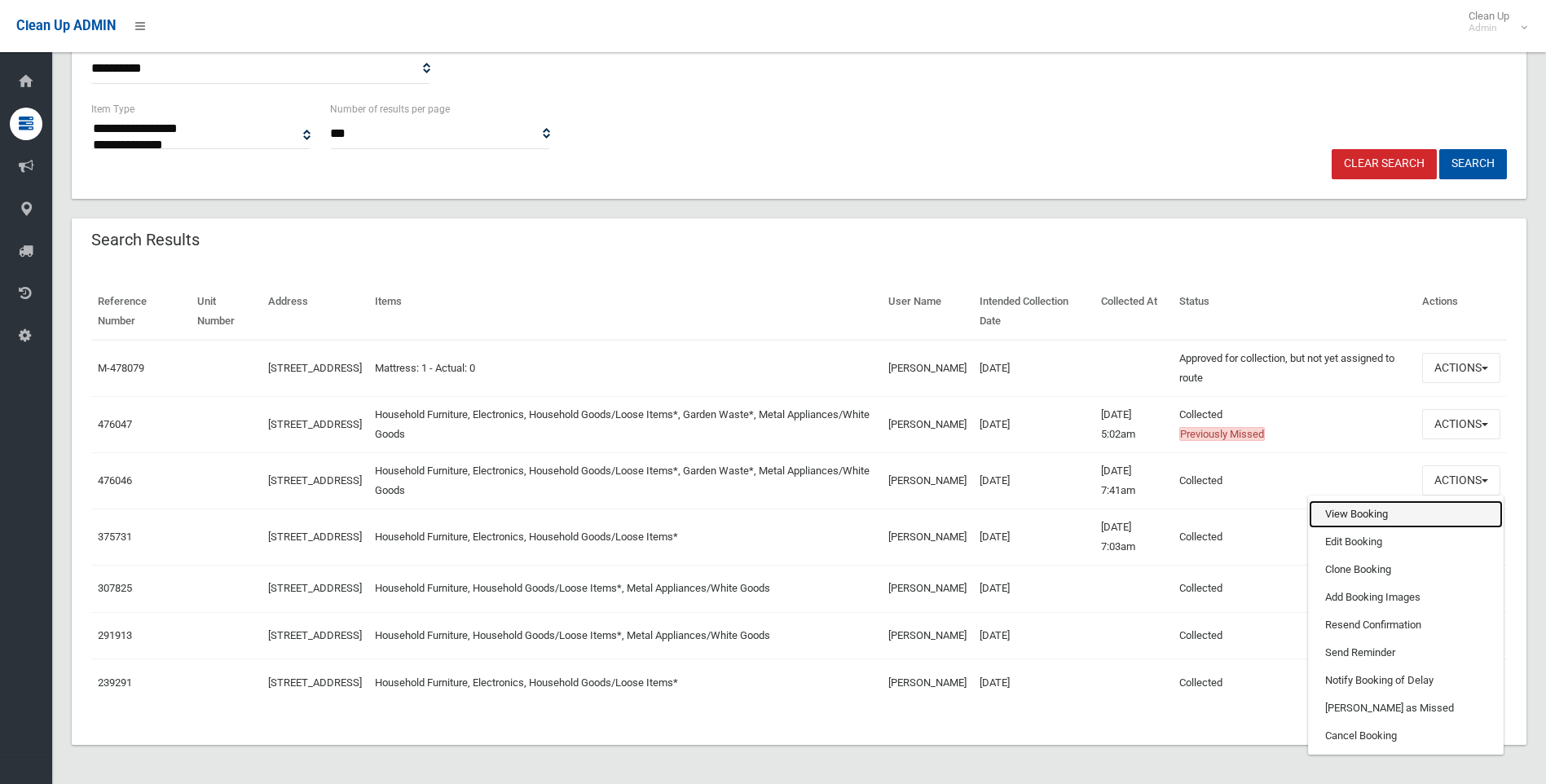
click at [1354, 500] on link "View Booking" at bounding box center [1407, 514] width 194 height 28
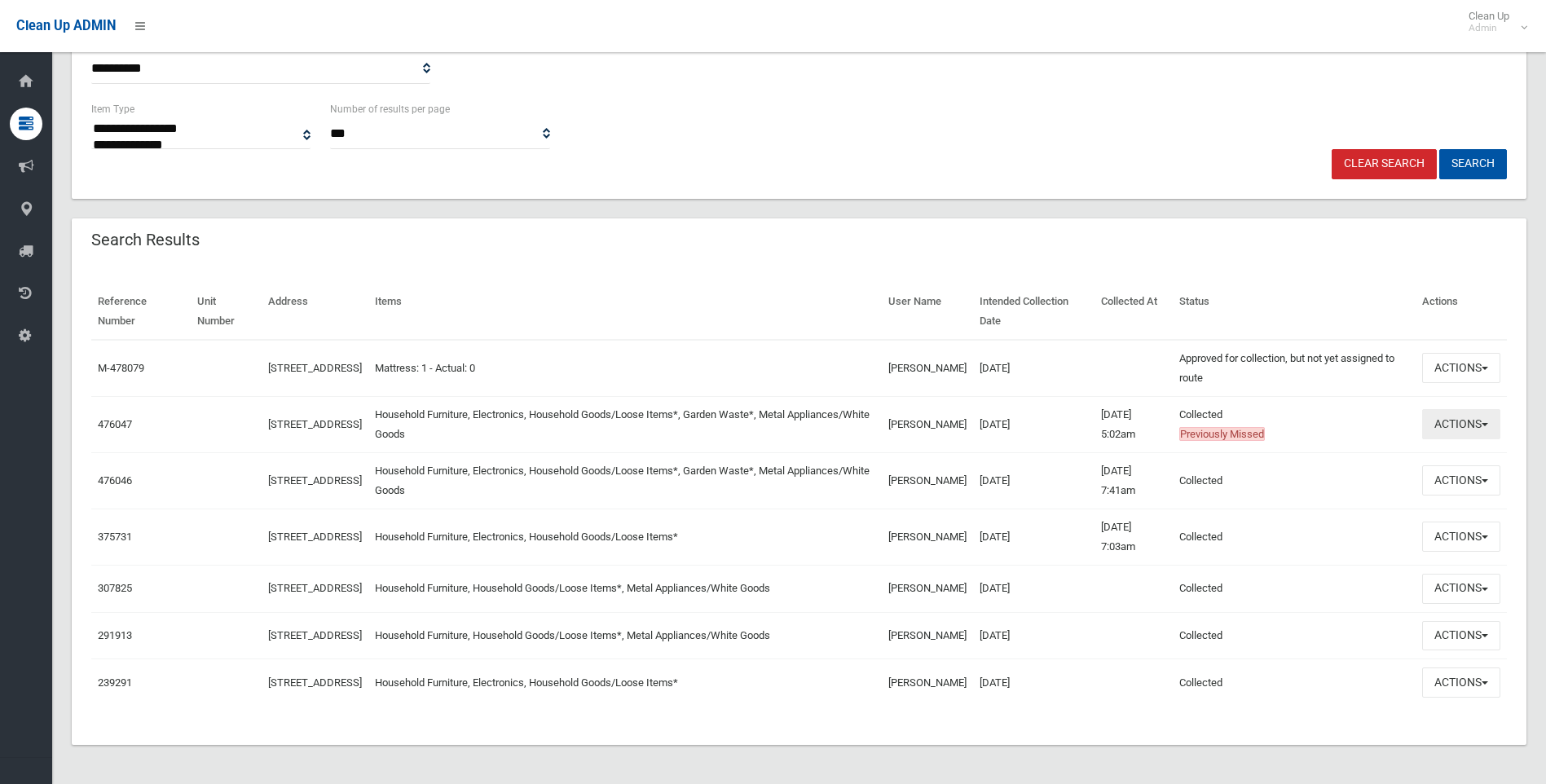
click at [1479, 409] on button "Actions" at bounding box center [1460, 423] width 78 height 30
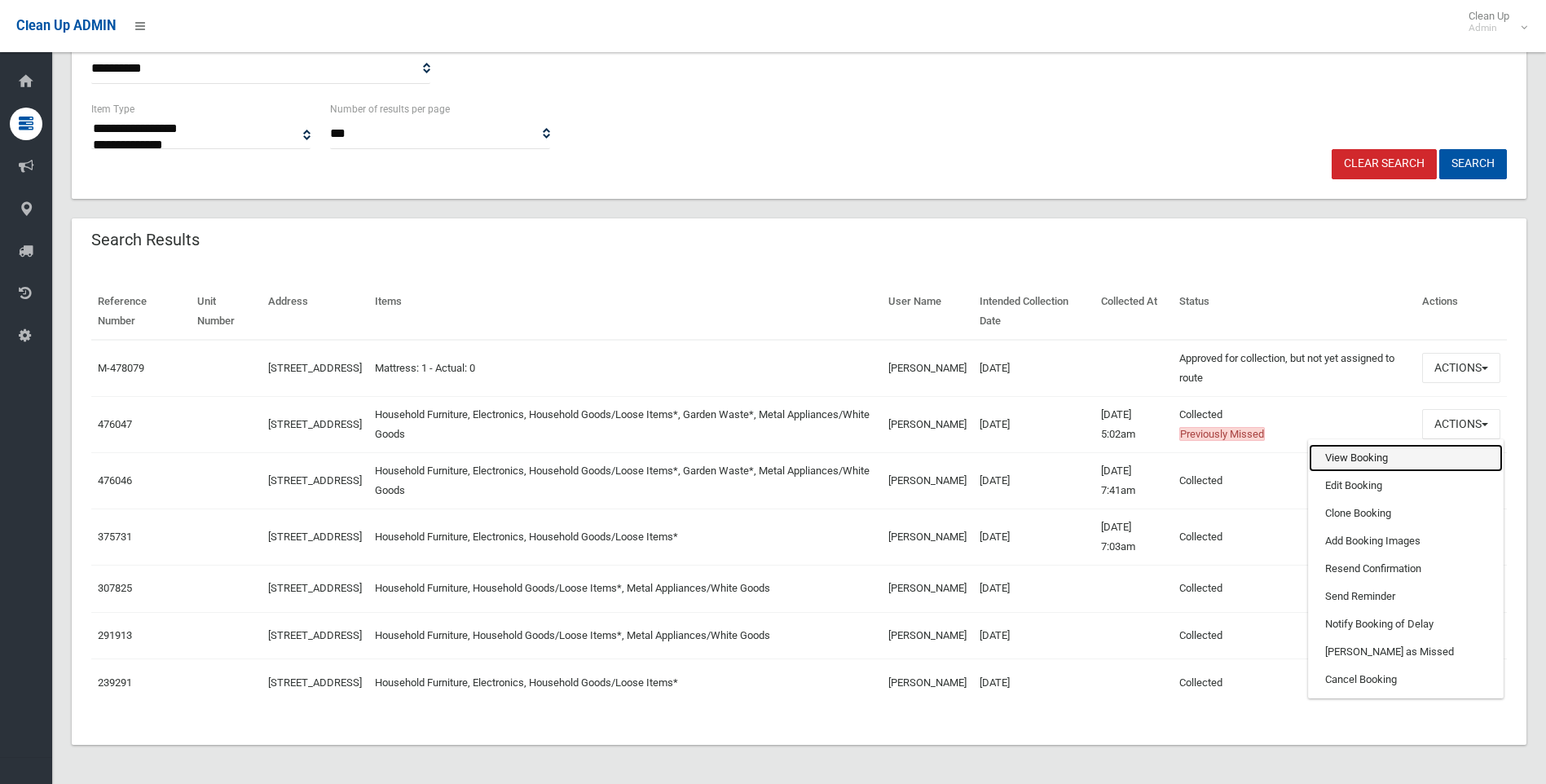
click at [1362, 444] on link "View Booking" at bounding box center [1407, 458] width 194 height 28
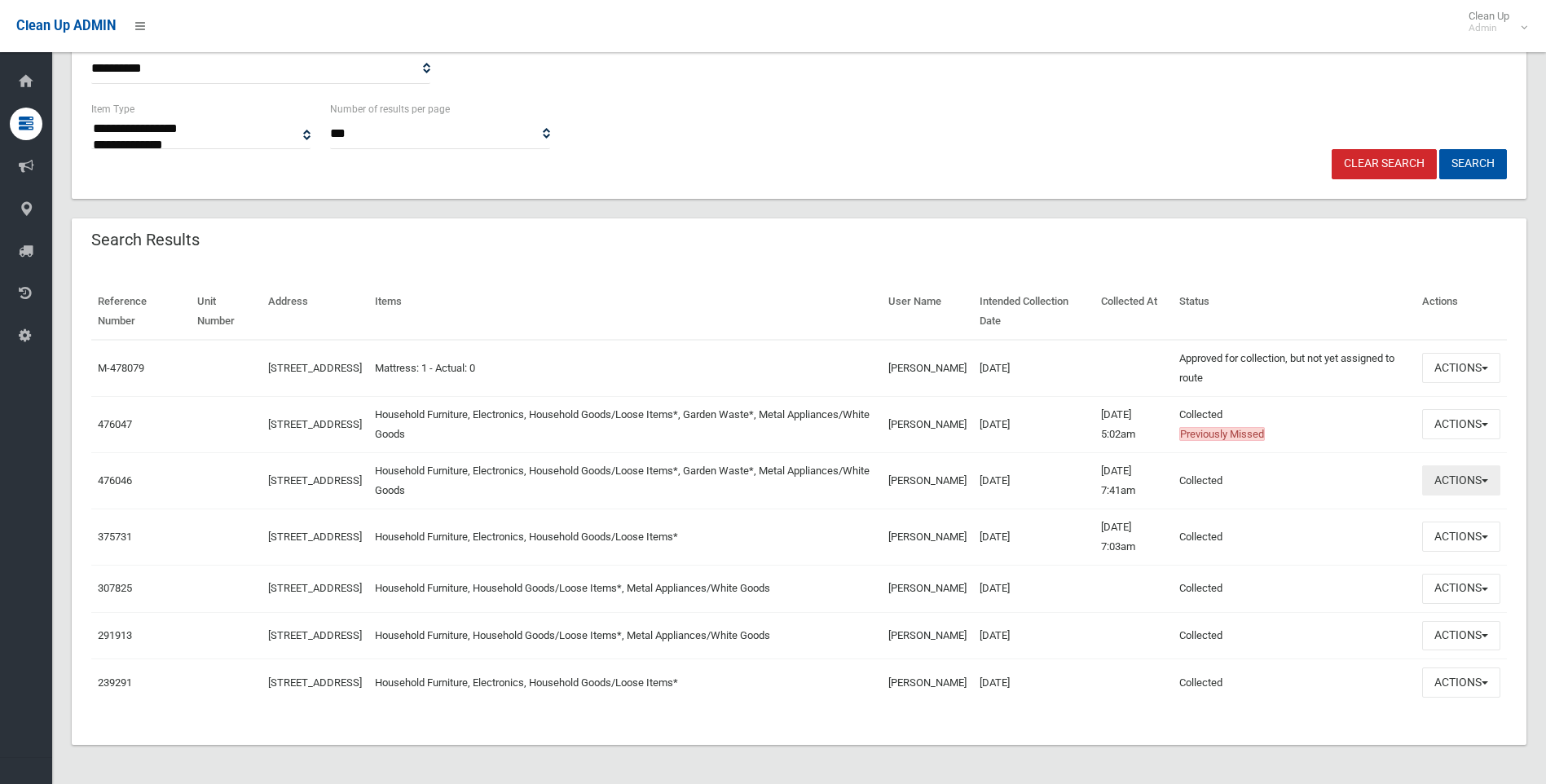
click at [1474, 466] on button "Actions" at bounding box center [1460, 480] width 78 height 30
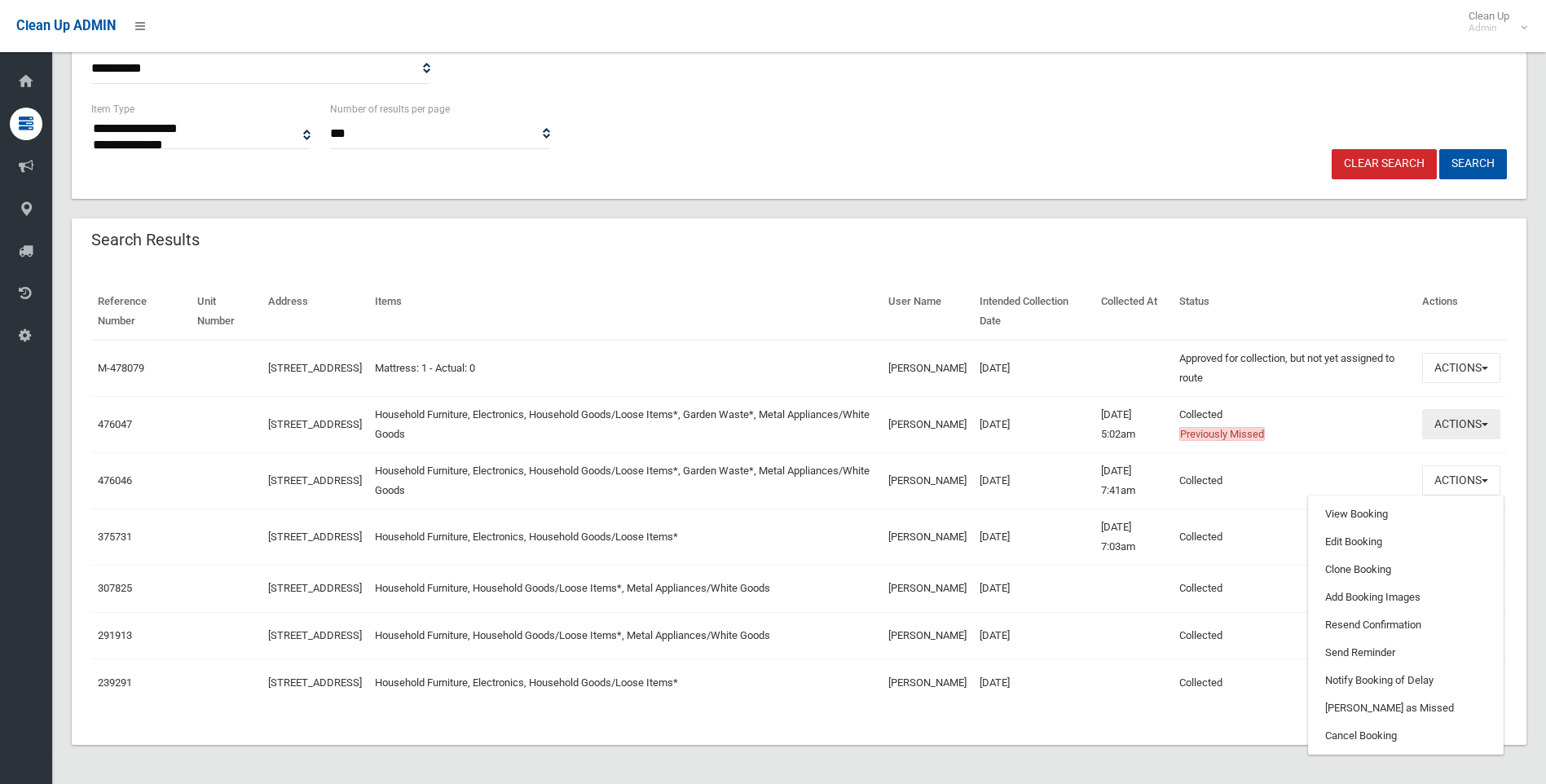
click at [1475, 409] on button "Actions" at bounding box center [1460, 423] width 78 height 30
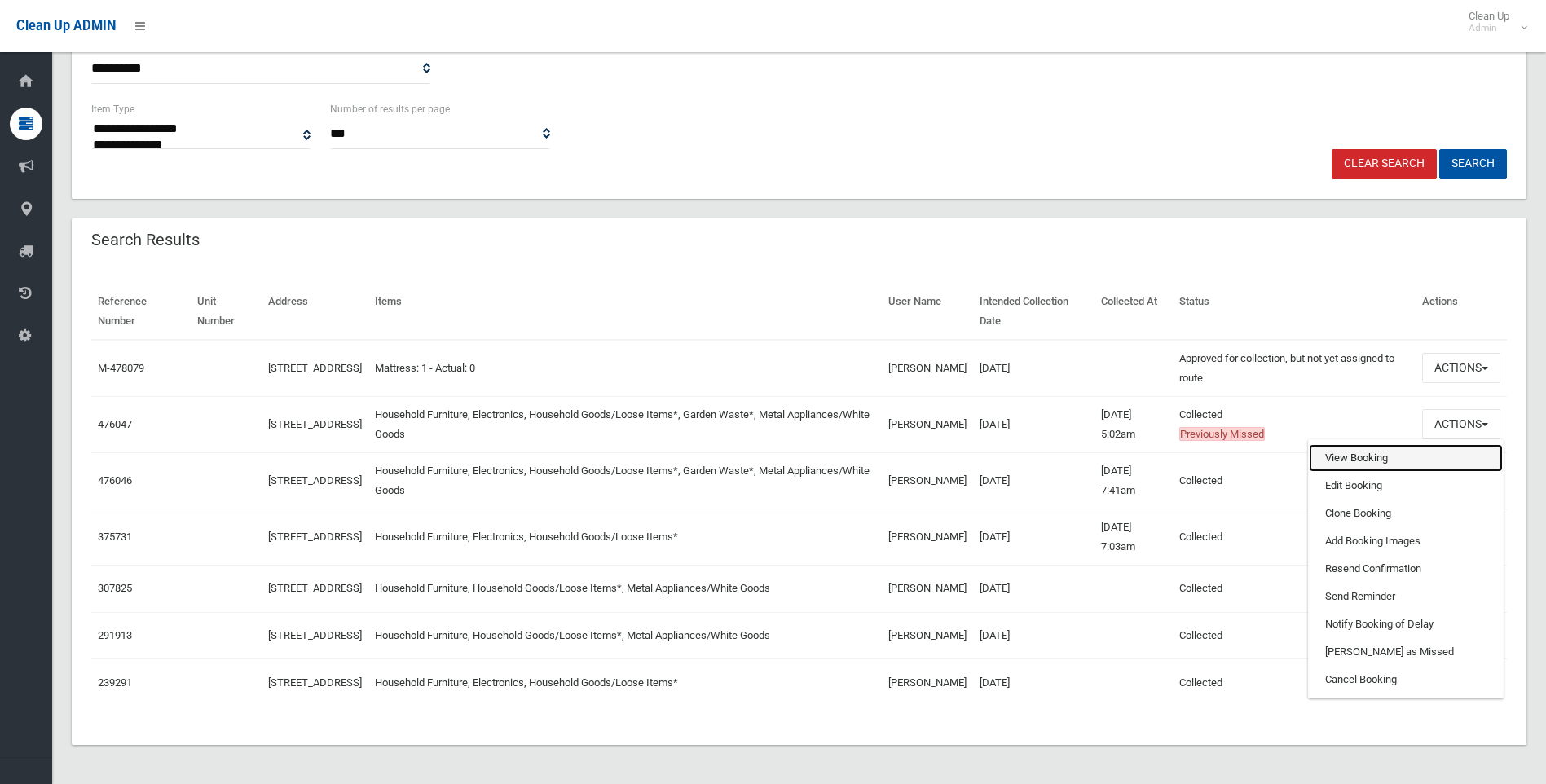
click at [1408, 444] on link "View Booking" at bounding box center [1407, 458] width 194 height 28
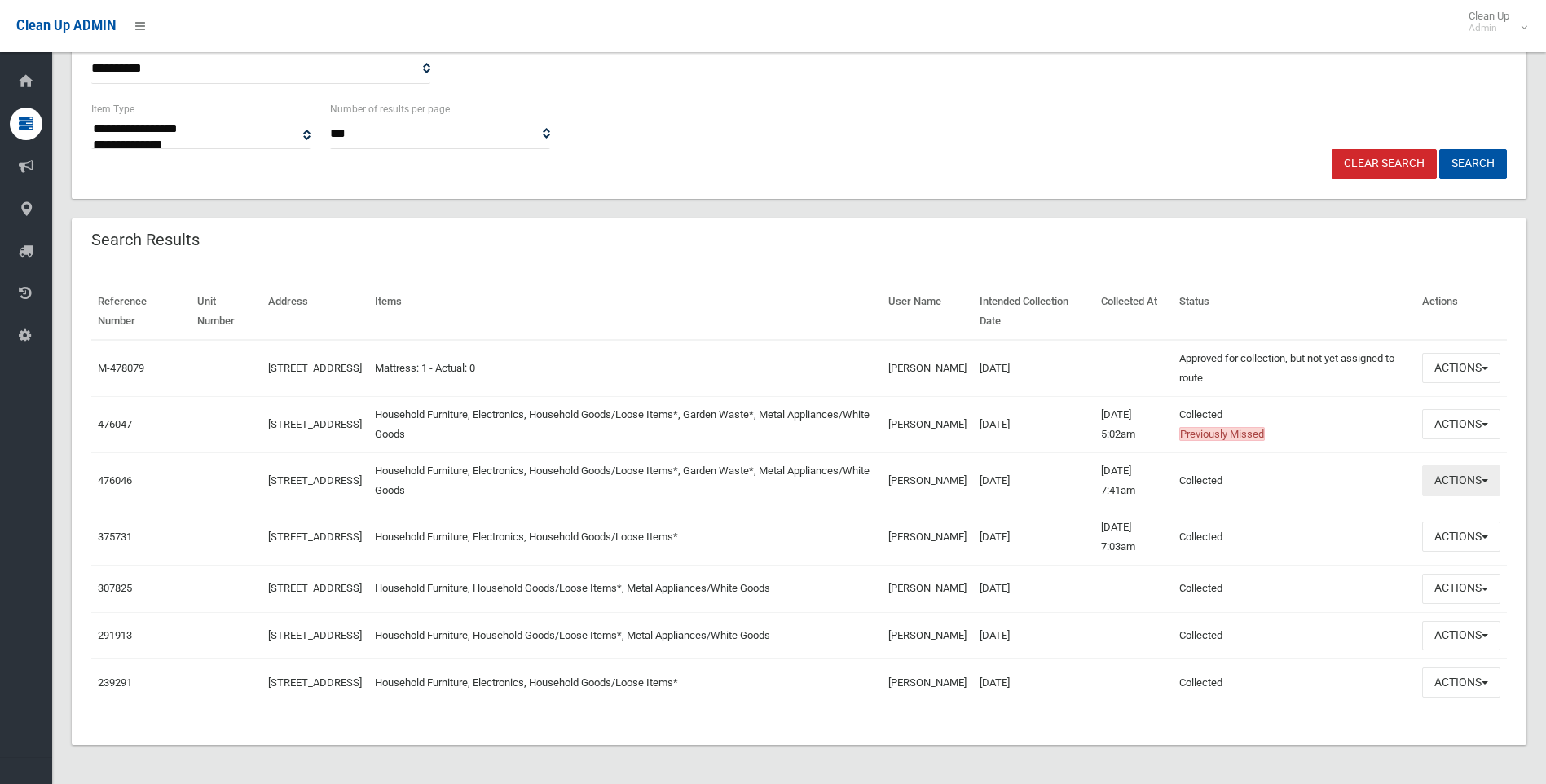
click at [1475, 466] on button "Actions" at bounding box center [1460, 480] width 78 height 30
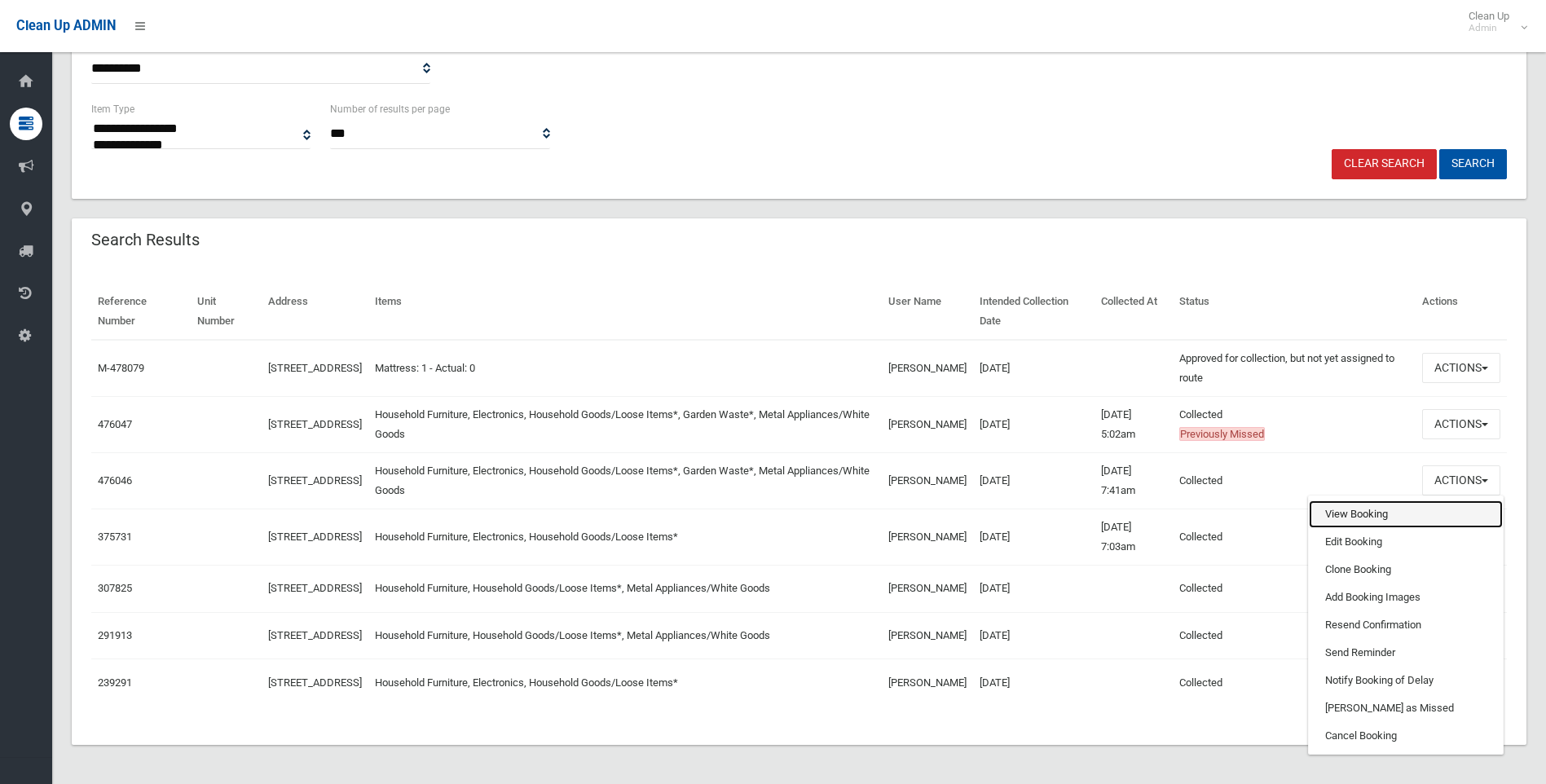
click at [1379, 500] on link "View Booking" at bounding box center [1407, 514] width 194 height 28
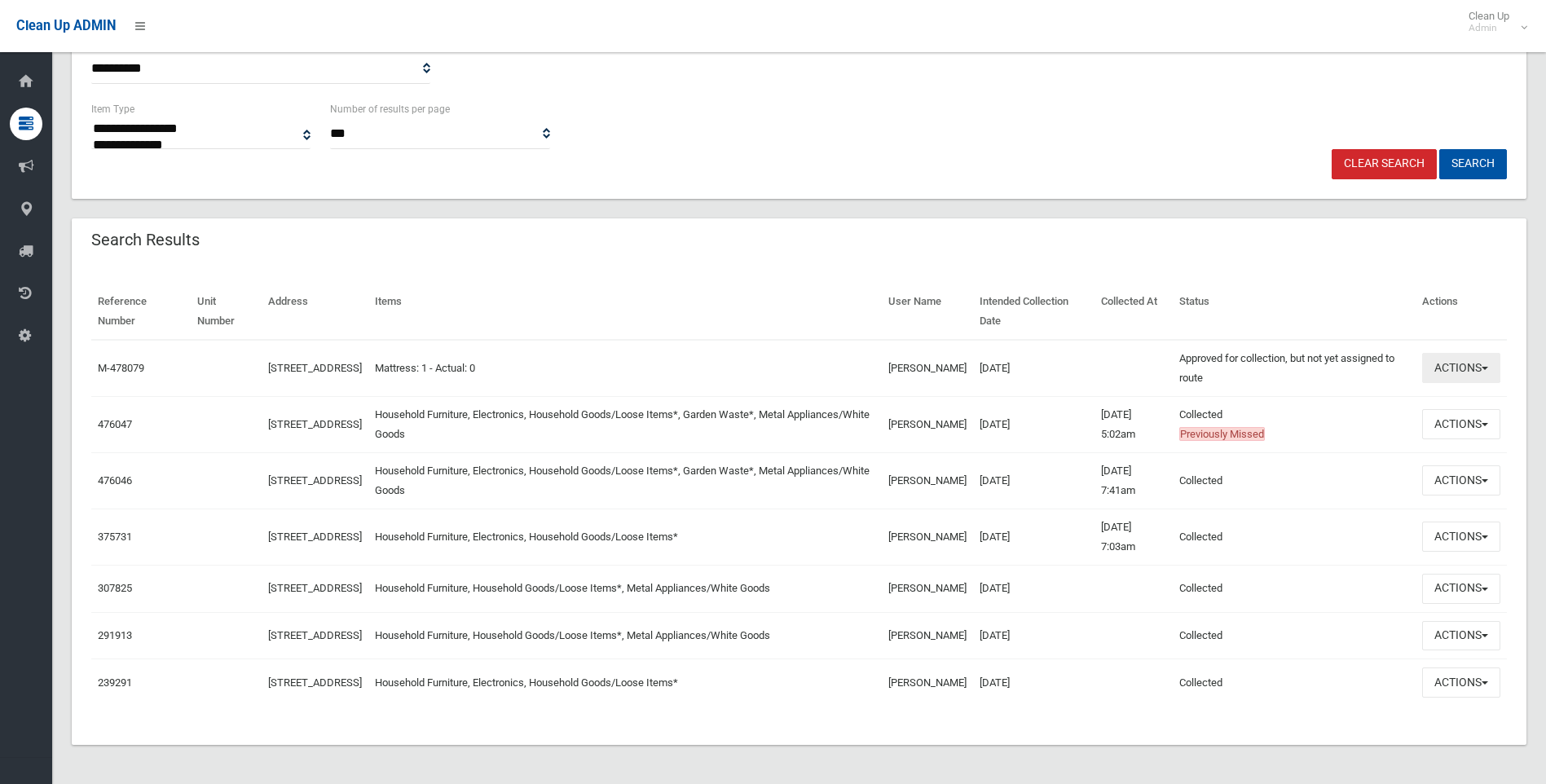
click at [1427, 353] on button "Actions" at bounding box center [1460, 367] width 78 height 30
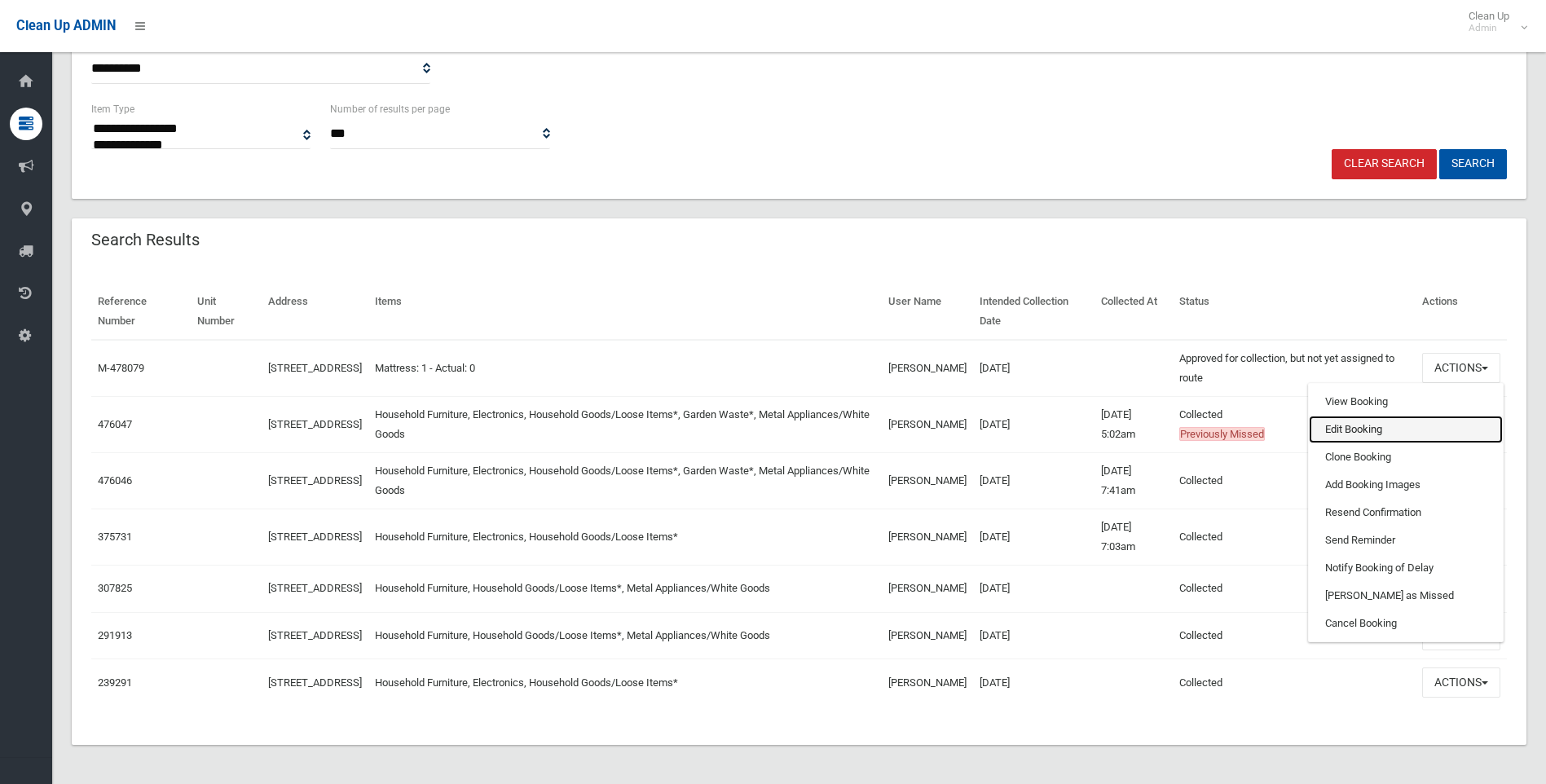
click at [1347, 416] on link "Edit Booking" at bounding box center [1407, 429] width 194 height 28
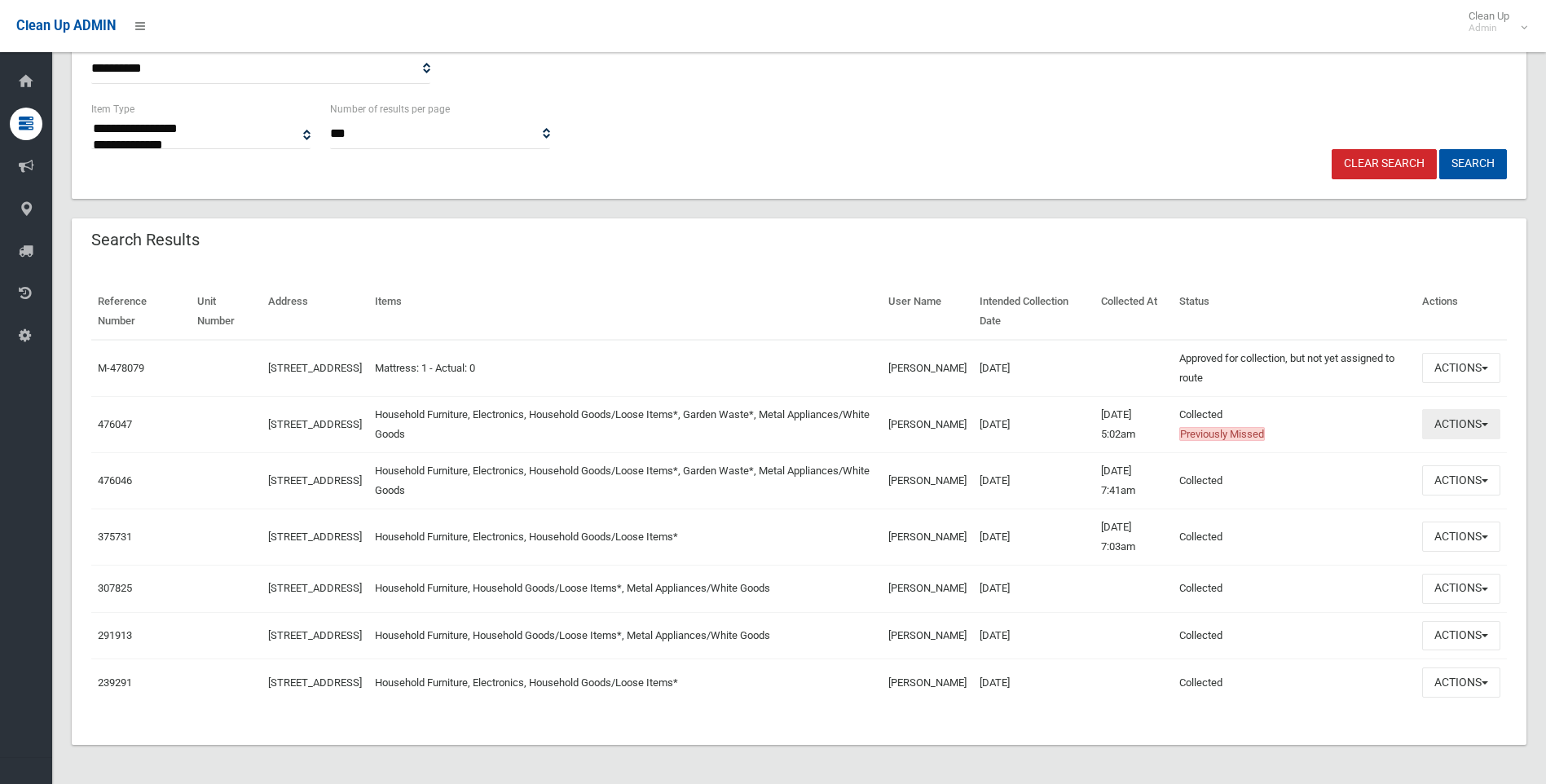
click at [1449, 409] on button "Actions" at bounding box center [1460, 423] width 78 height 30
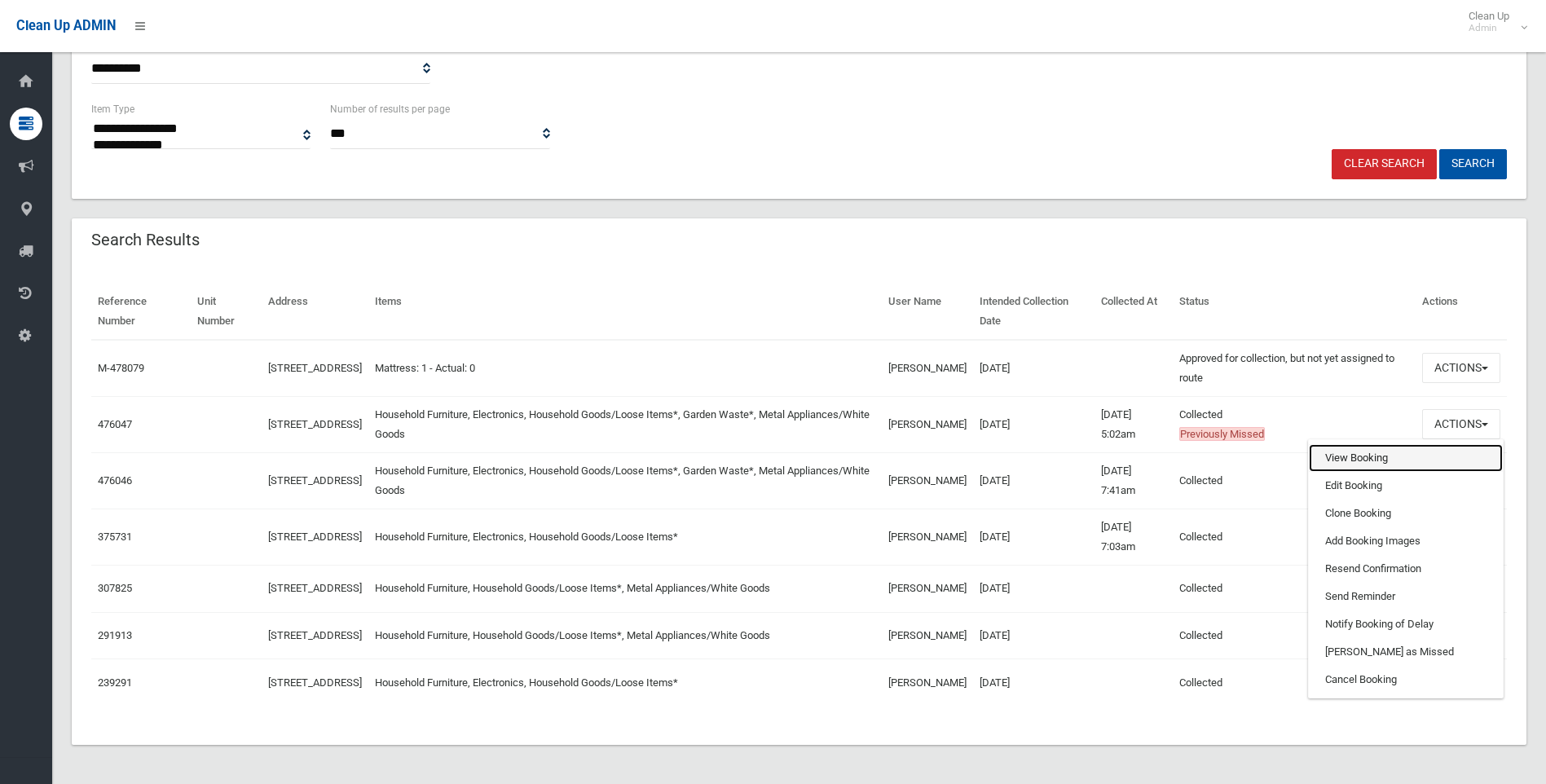
click at [1417, 444] on link "View Booking" at bounding box center [1407, 458] width 194 height 28
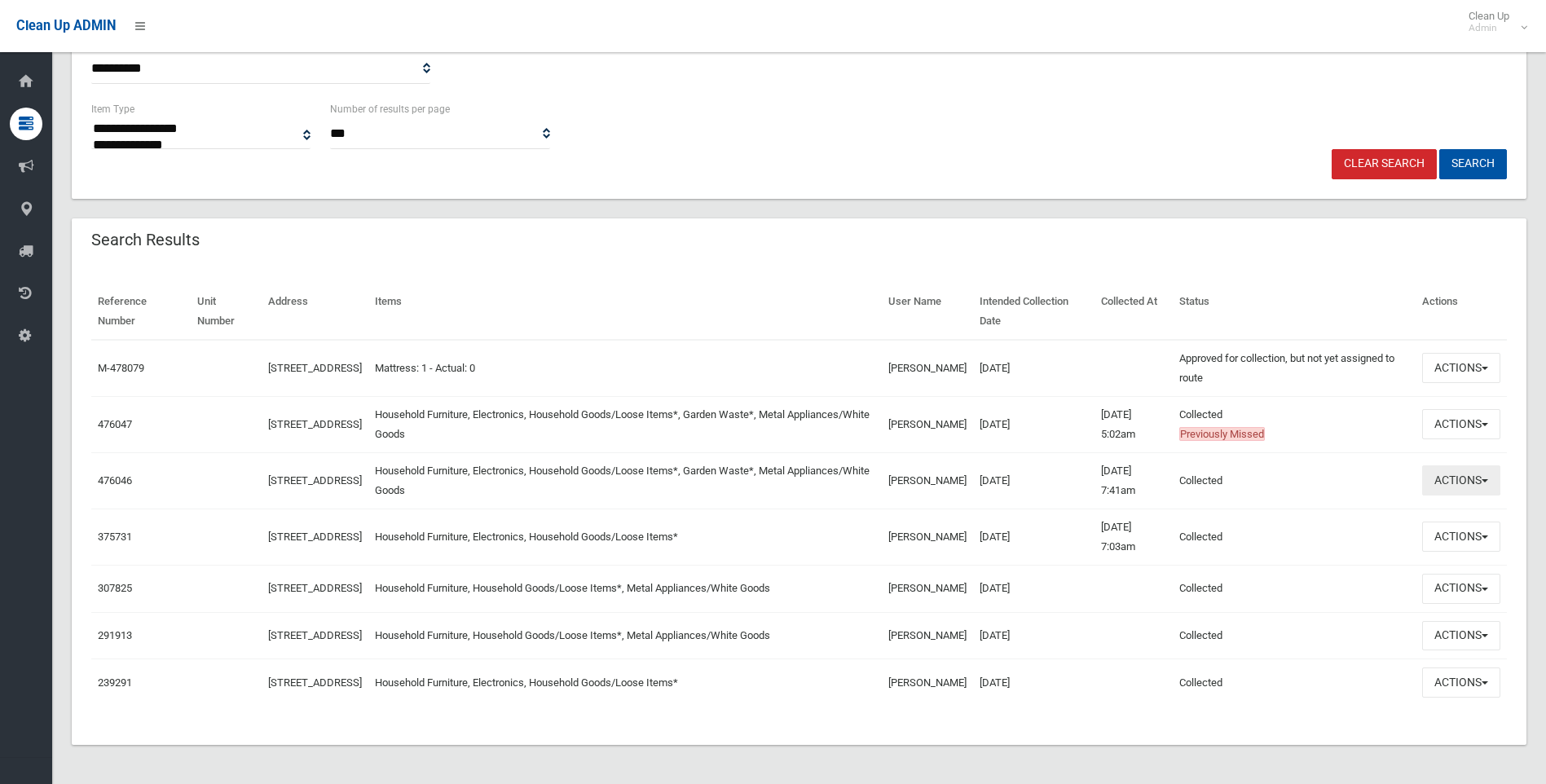
click at [1448, 466] on button "Actions" at bounding box center [1460, 480] width 78 height 30
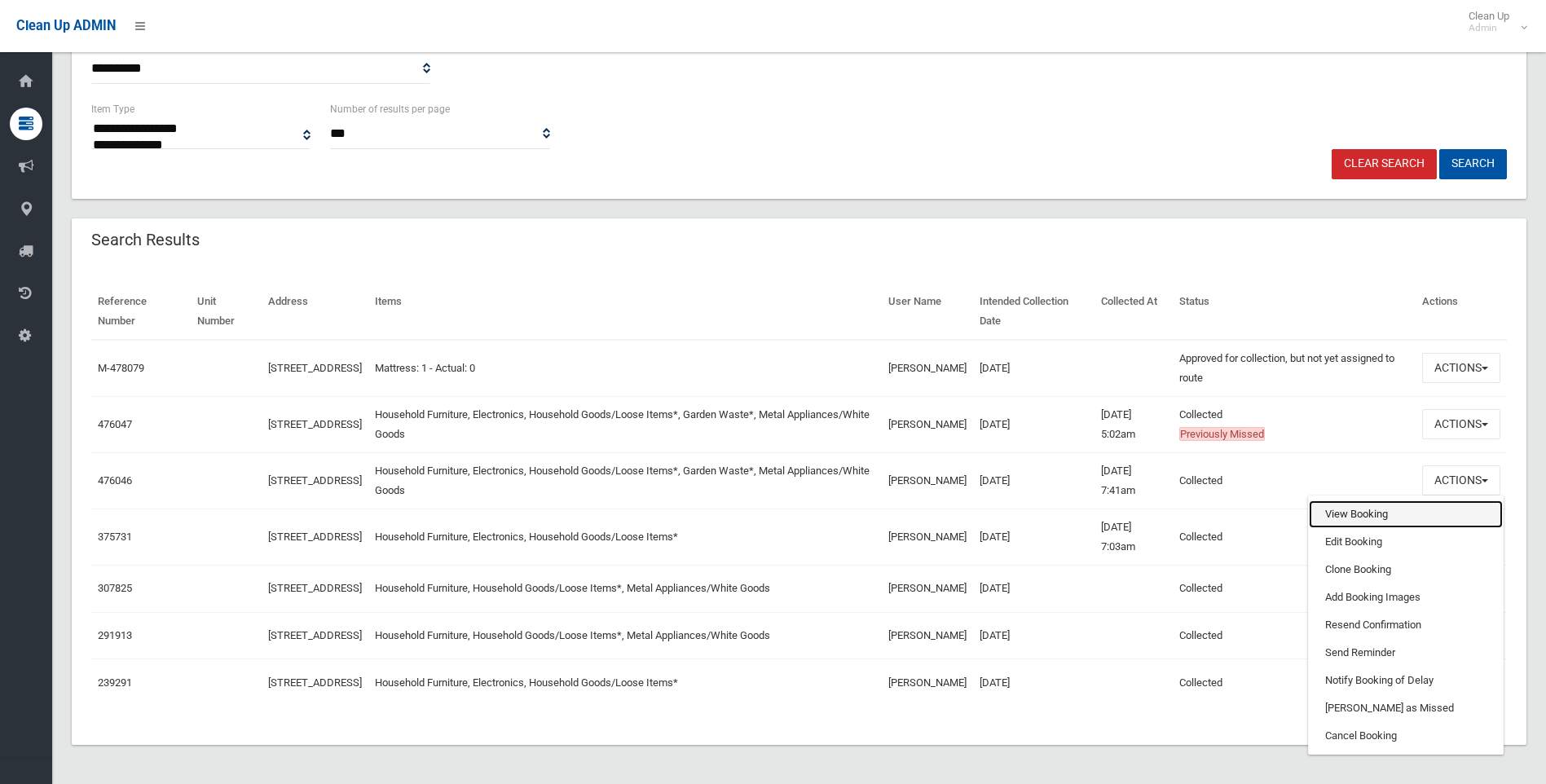
click at [1377, 500] on link "View Booking" at bounding box center [1407, 514] width 194 height 28
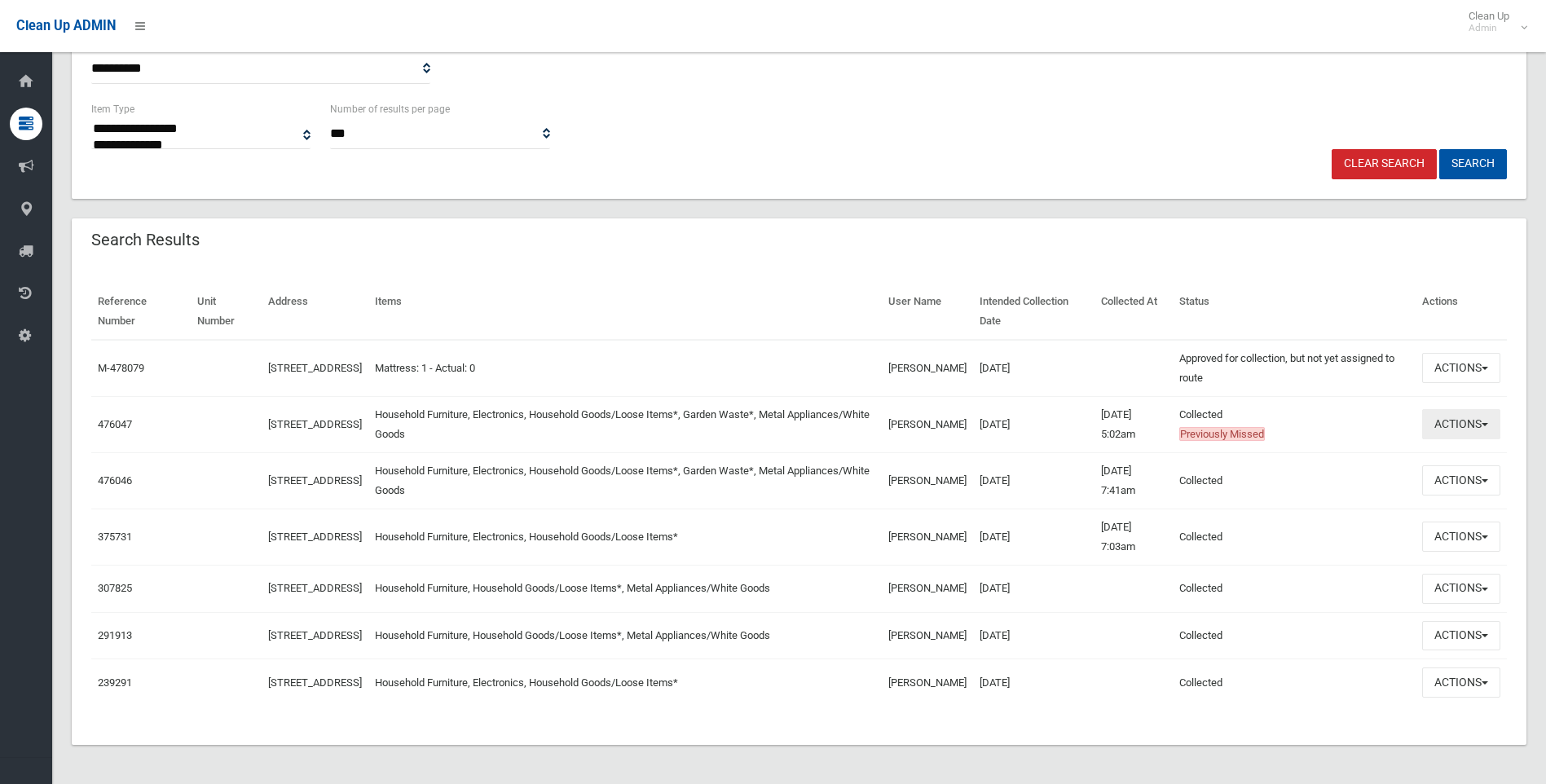
click at [1452, 409] on button "Actions" at bounding box center [1460, 423] width 78 height 30
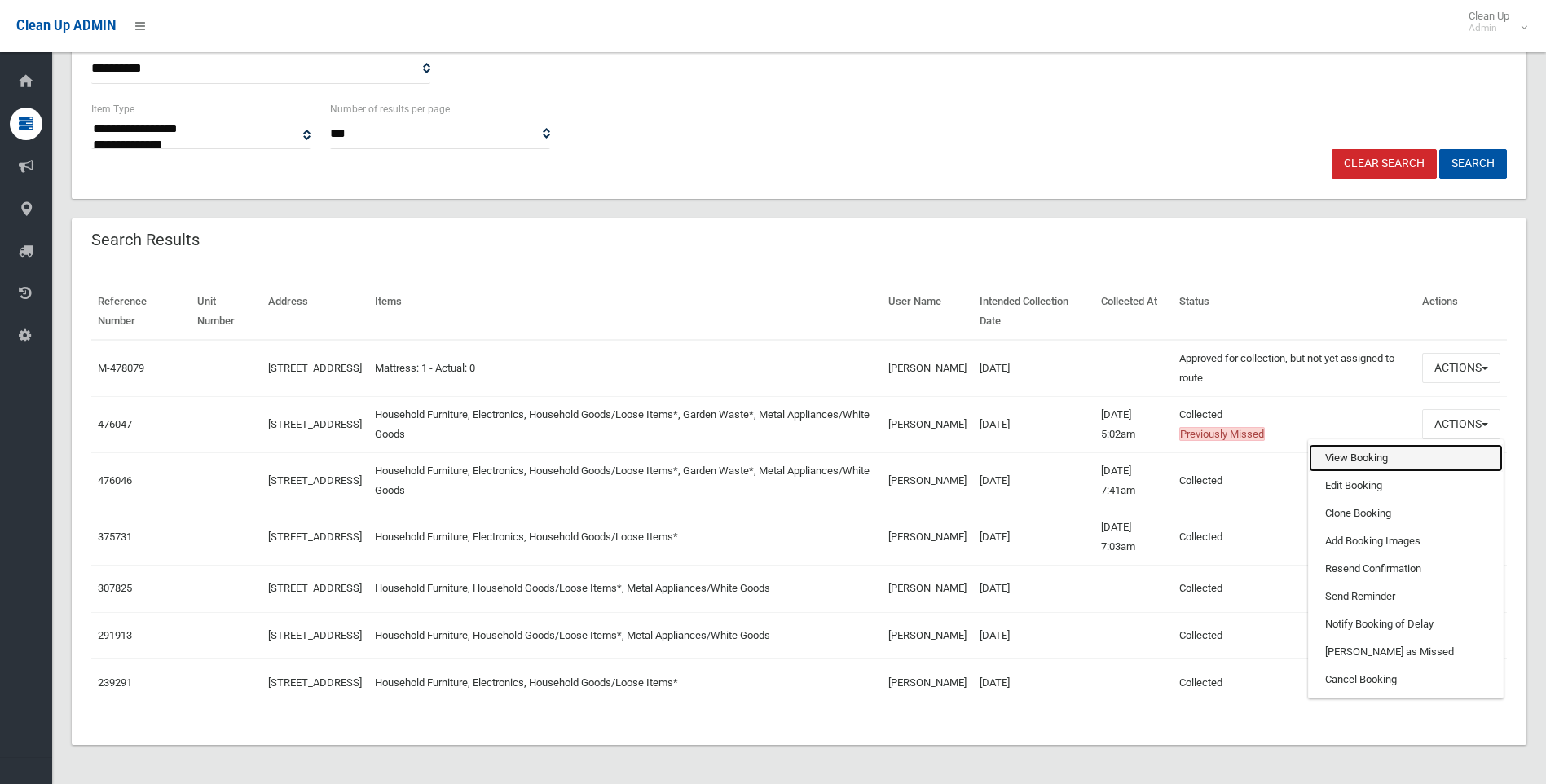
click at [1424, 444] on link "View Booking" at bounding box center [1407, 458] width 194 height 28
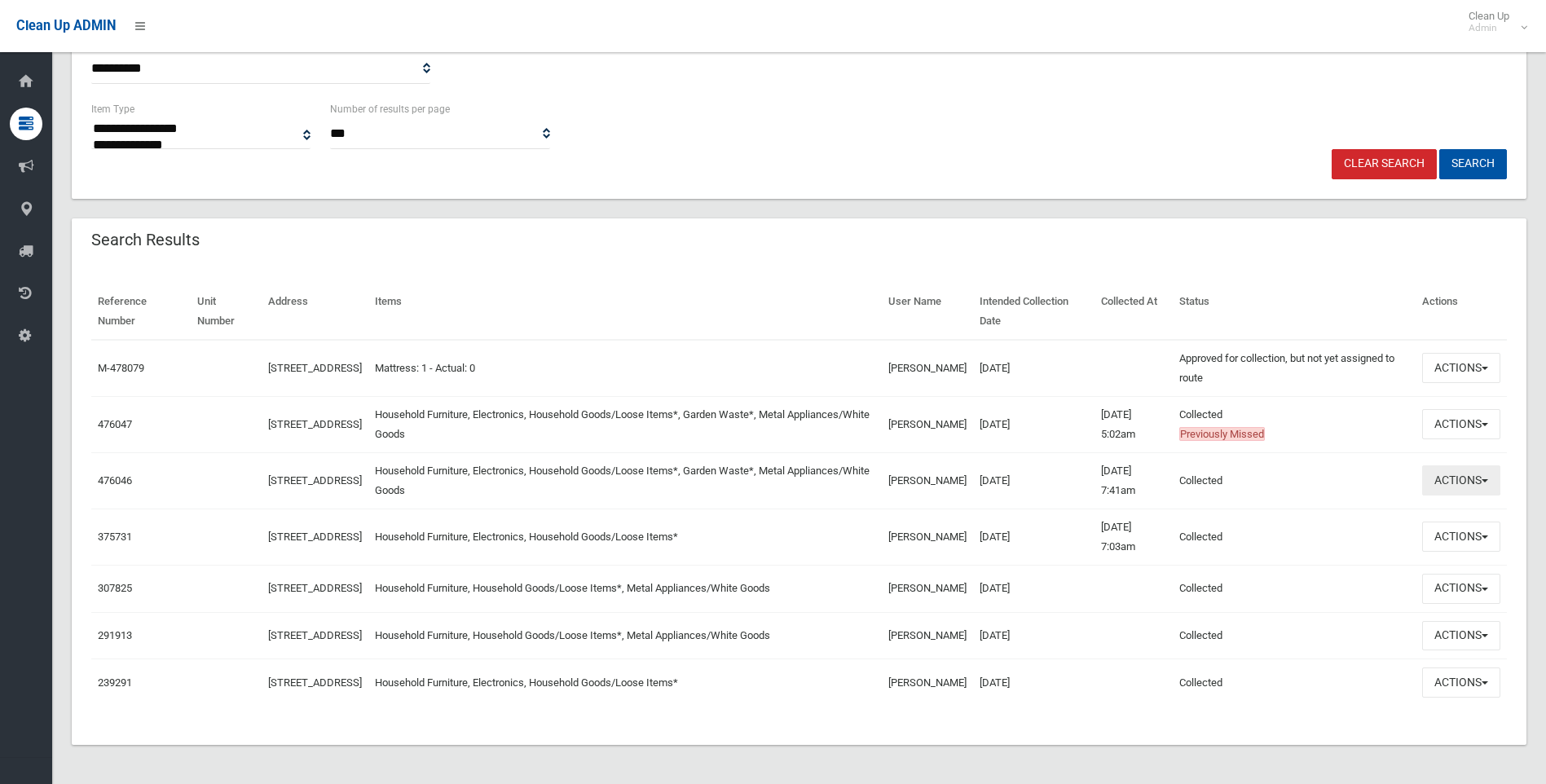
click at [1453, 466] on button "Actions" at bounding box center [1460, 480] width 78 height 30
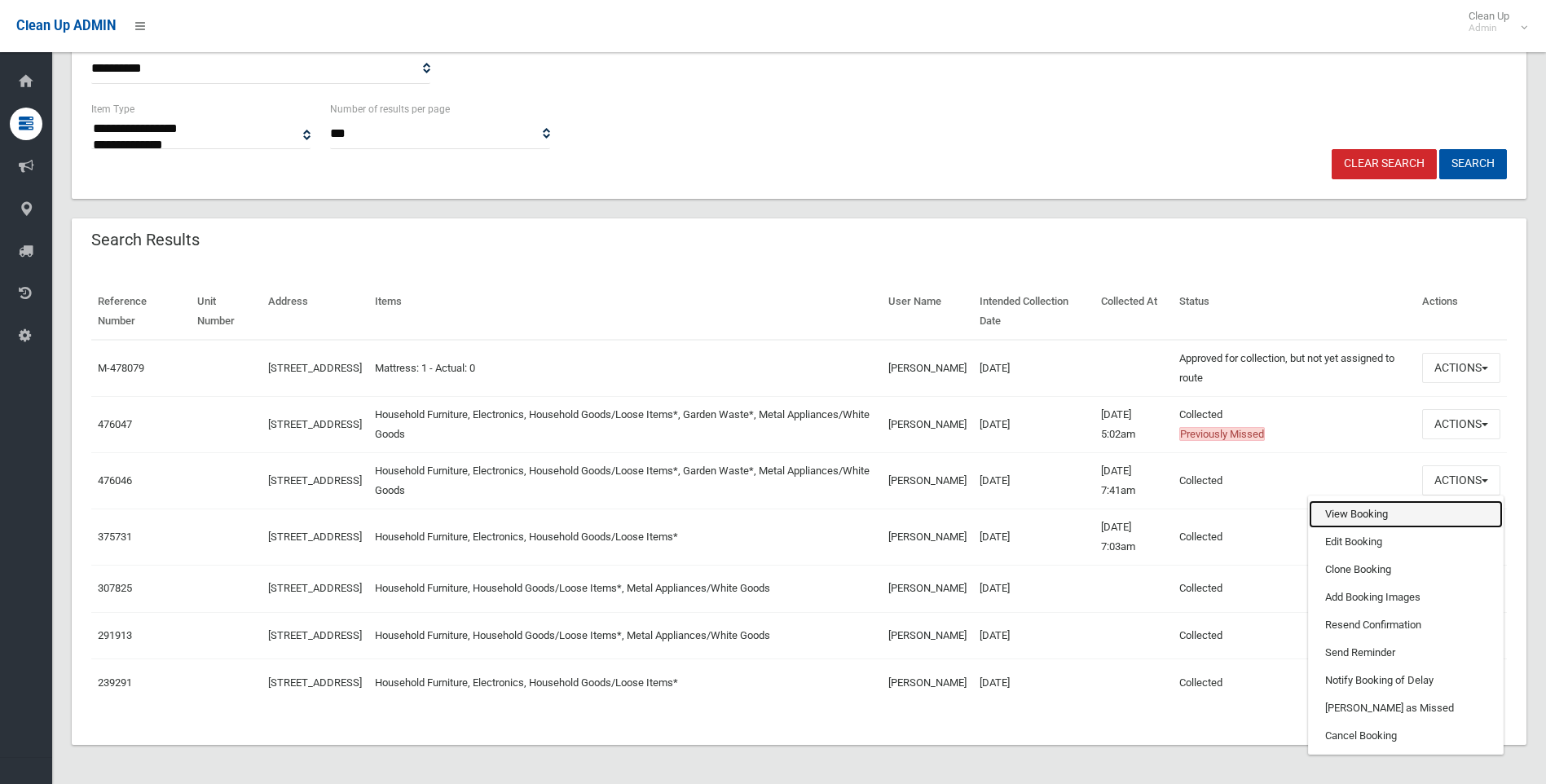
click at [1408, 500] on link "View Booking" at bounding box center [1407, 514] width 194 height 28
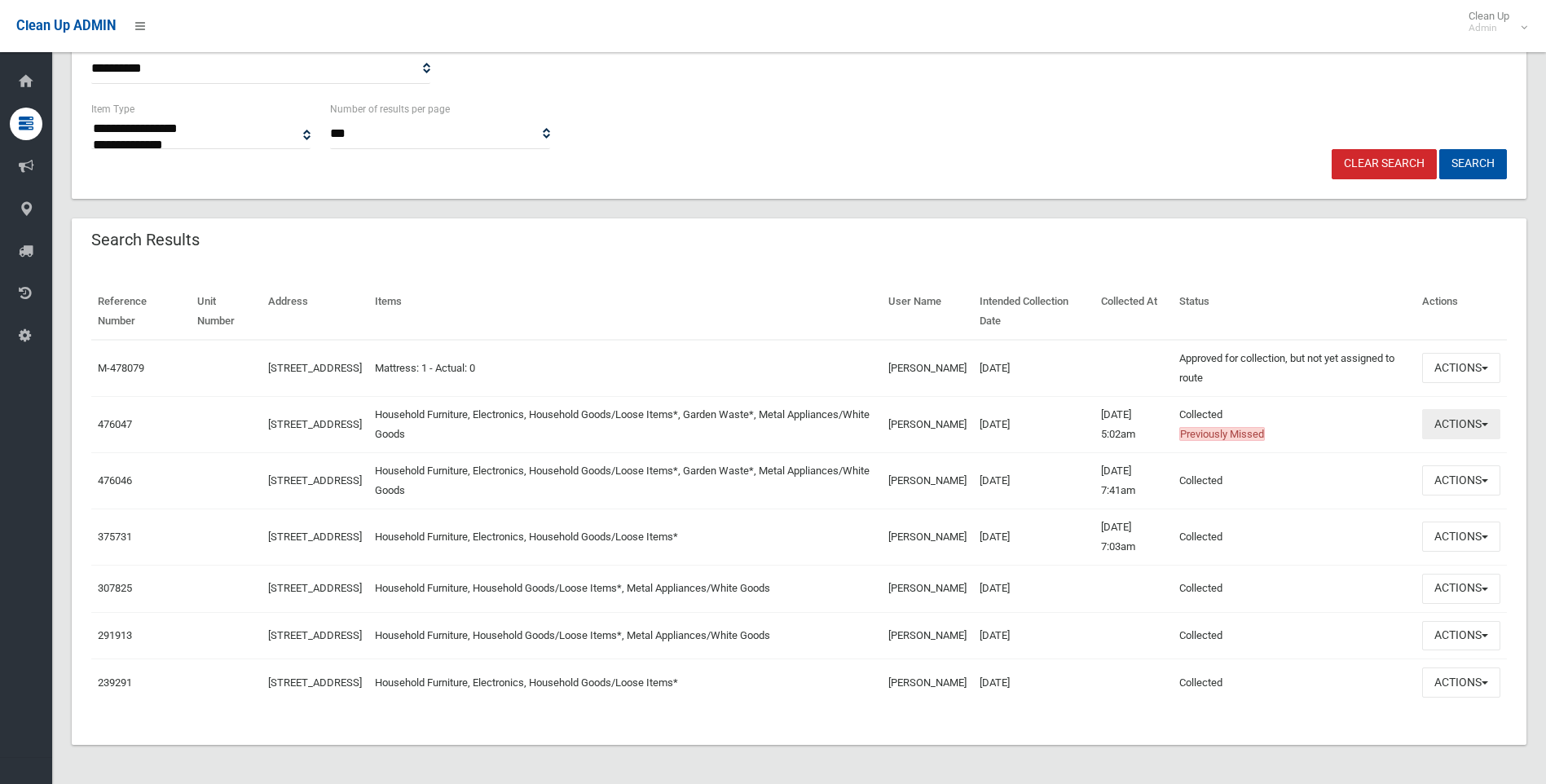
click at [1435, 409] on button "Actions" at bounding box center [1460, 423] width 78 height 30
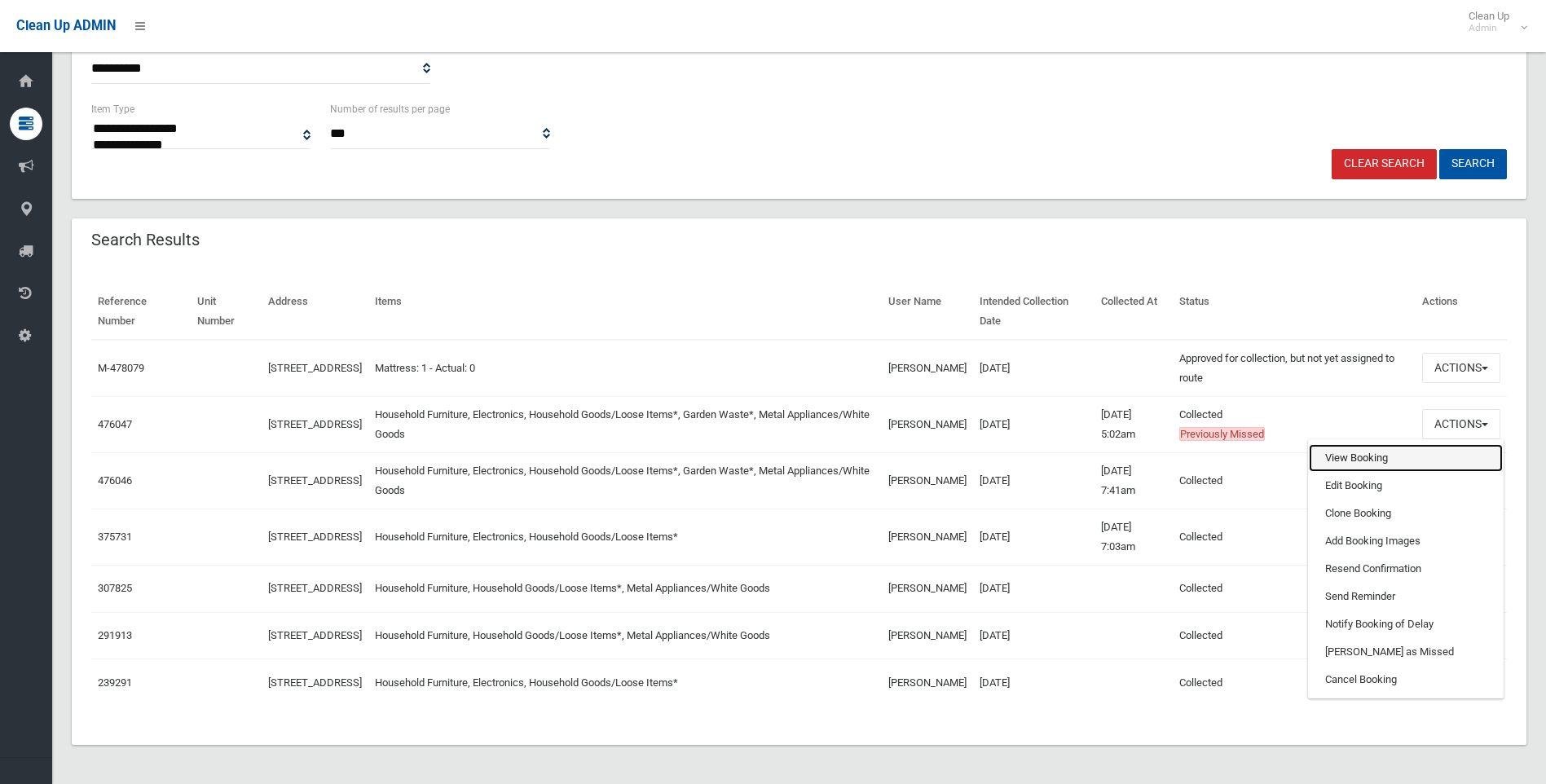
click at [1359, 444] on link "View Booking" at bounding box center [1407, 458] width 194 height 28
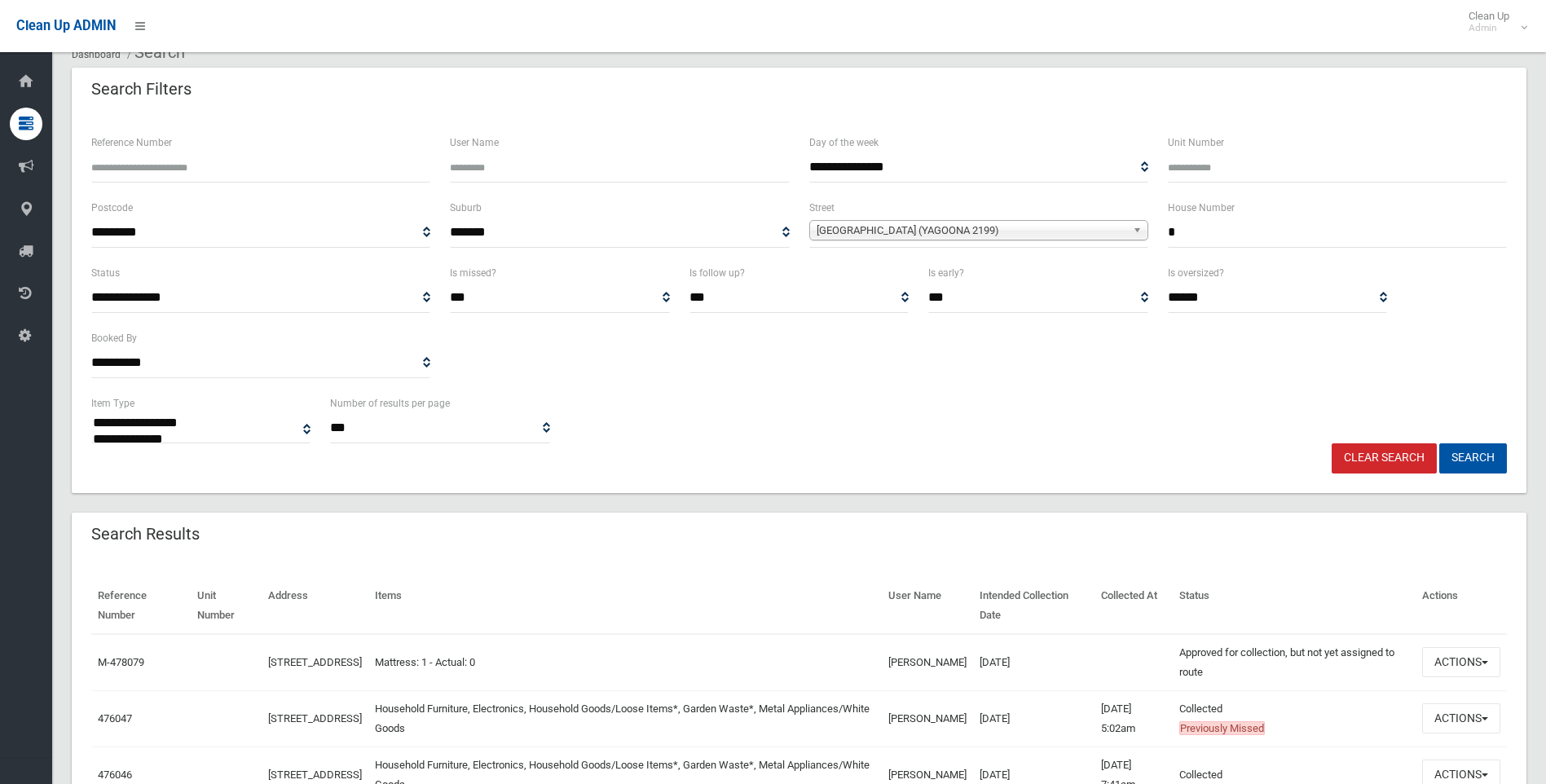
scroll to position [62, 0]
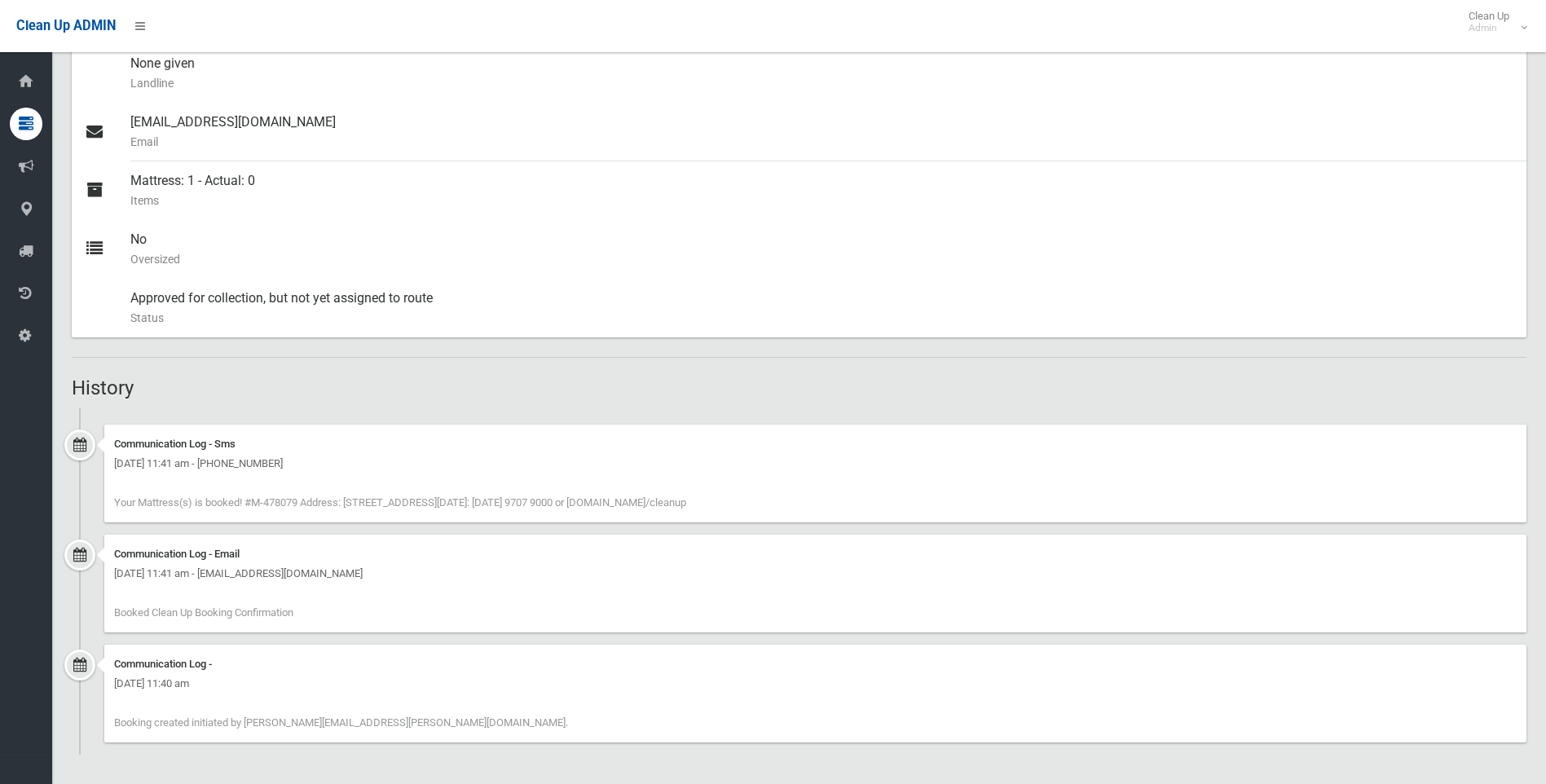
scroll to position [227, 0]
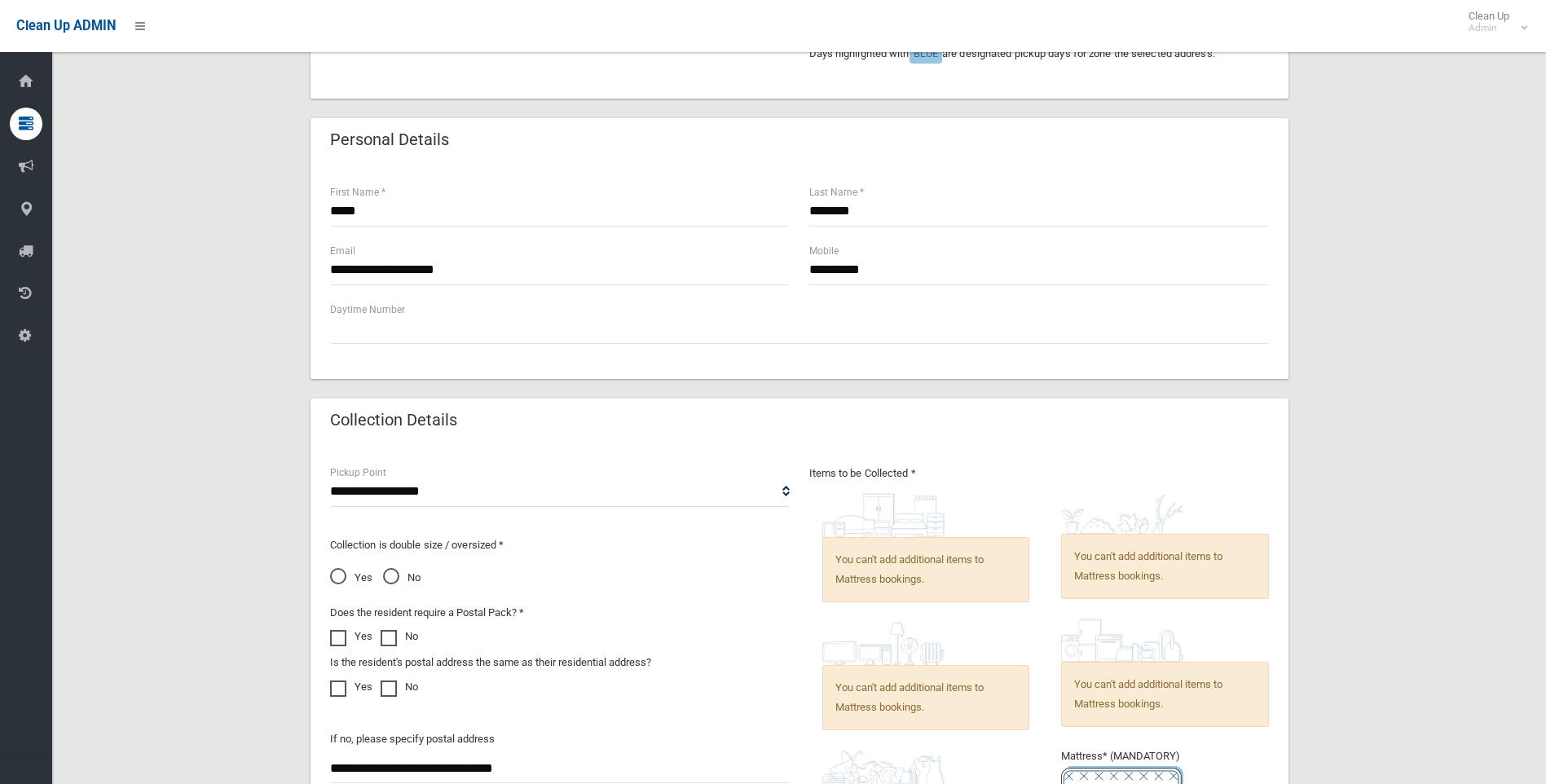
scroll to position [326, 0]
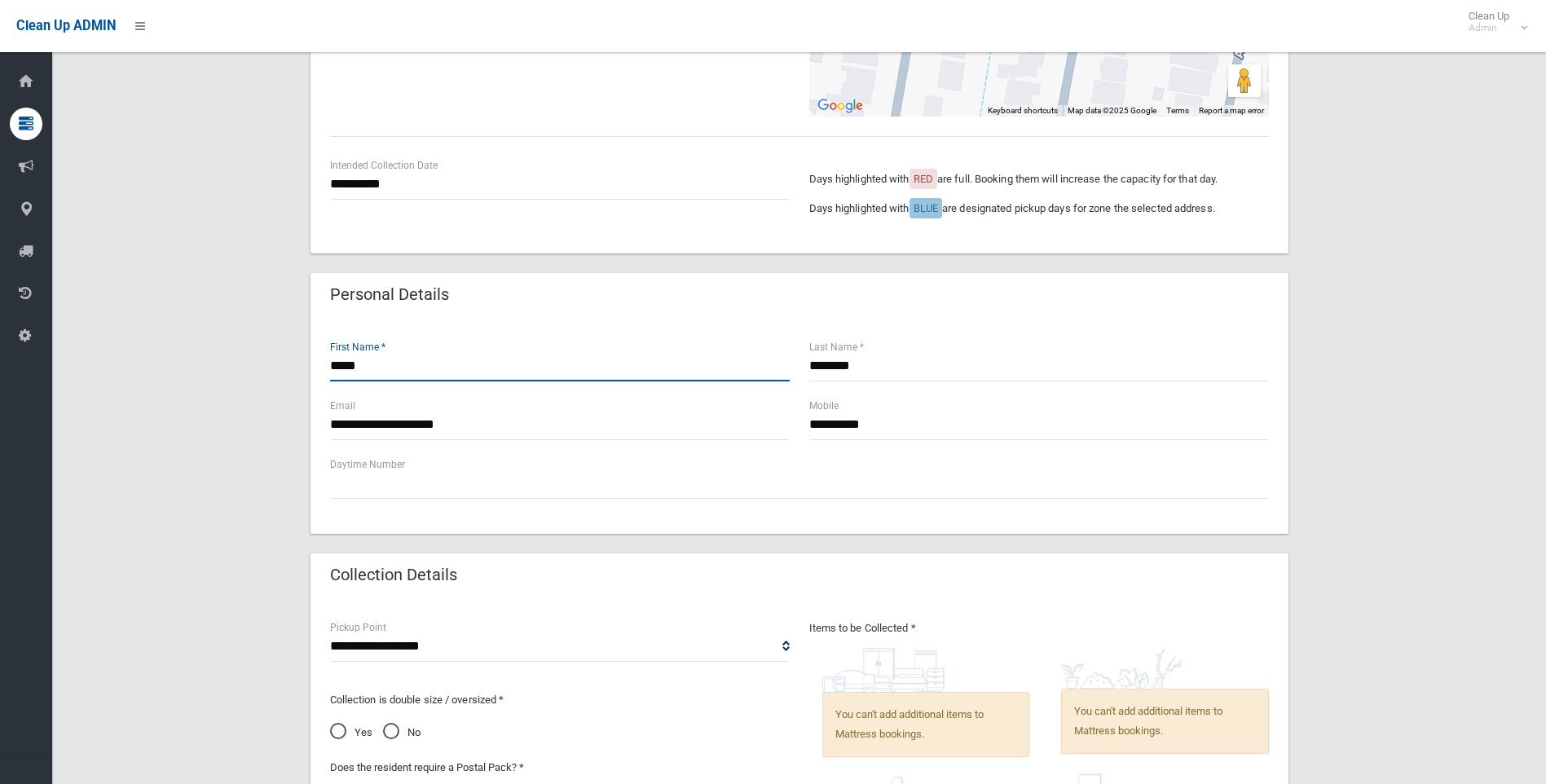
drag, startPoint x: 397, startPoint y: 372, endPoint x: 342, endPoint y: 366, distance: 55.3
click at [301, 373] on div "**********" at bounding box center [799, 563] width 1455 height 1513
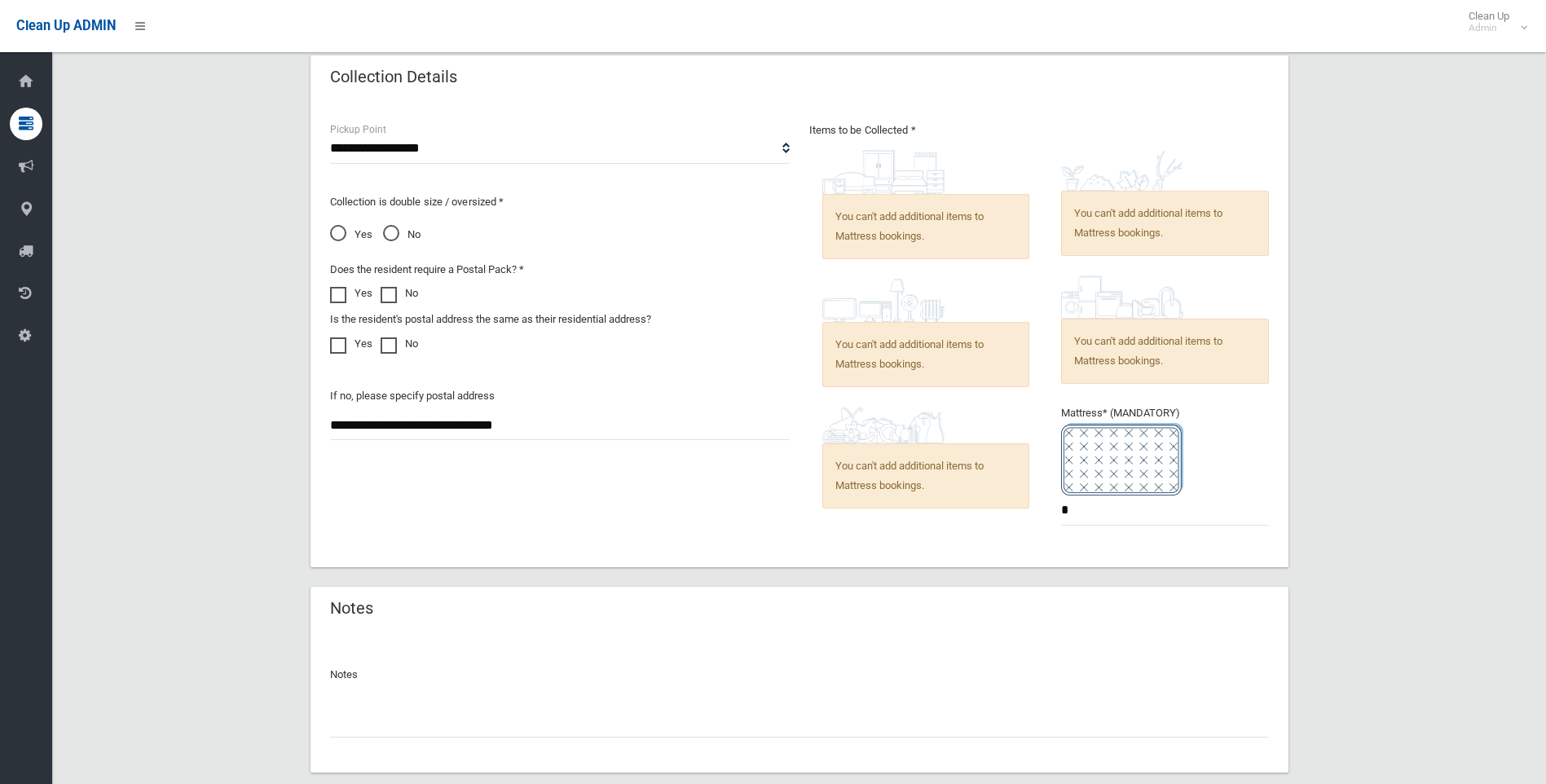
scroll to position [920, 0]
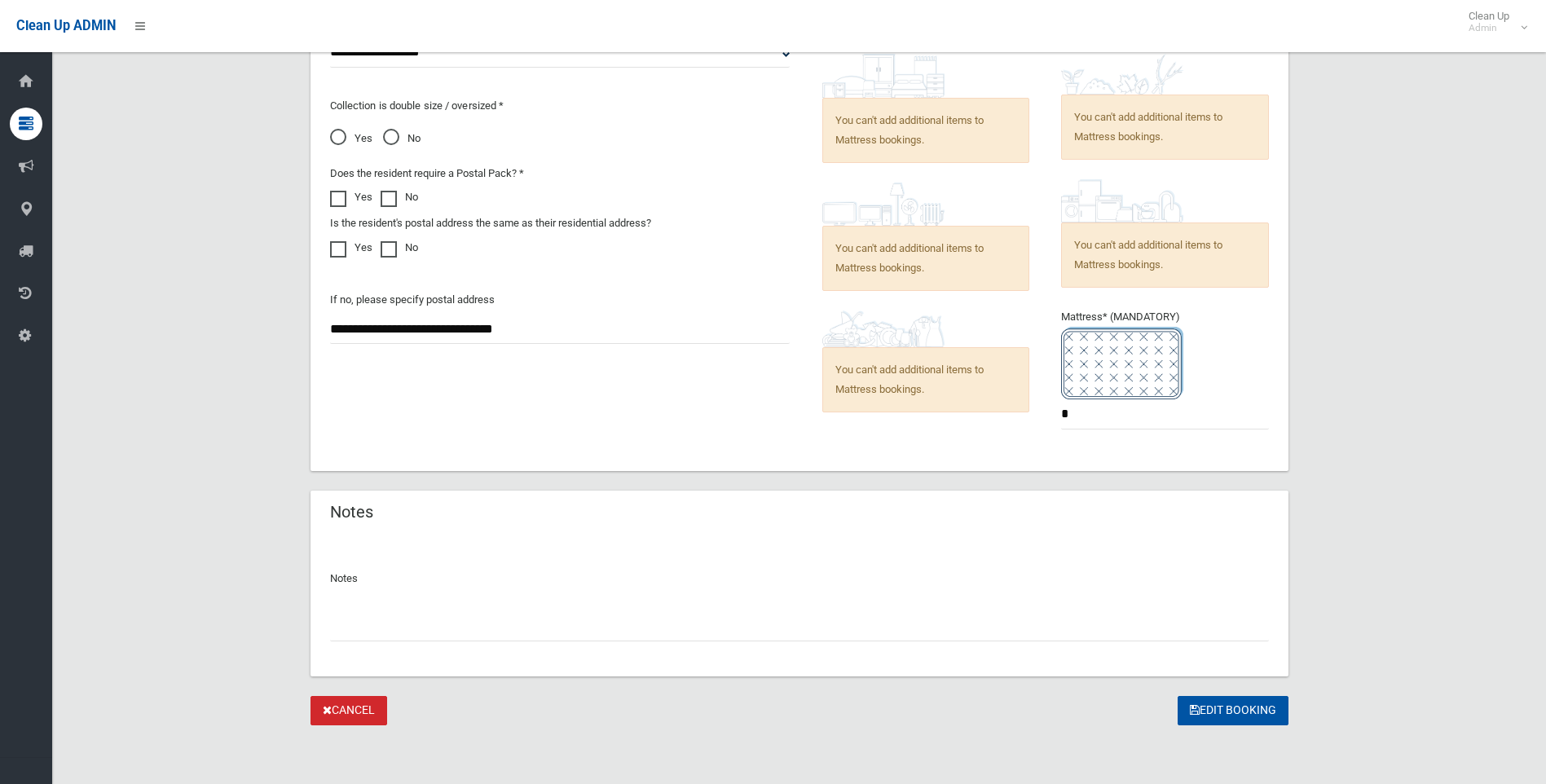
click at [424, 624] on input "text" at bounding box center [799, 625] width 939 height 30
paste input "*****"
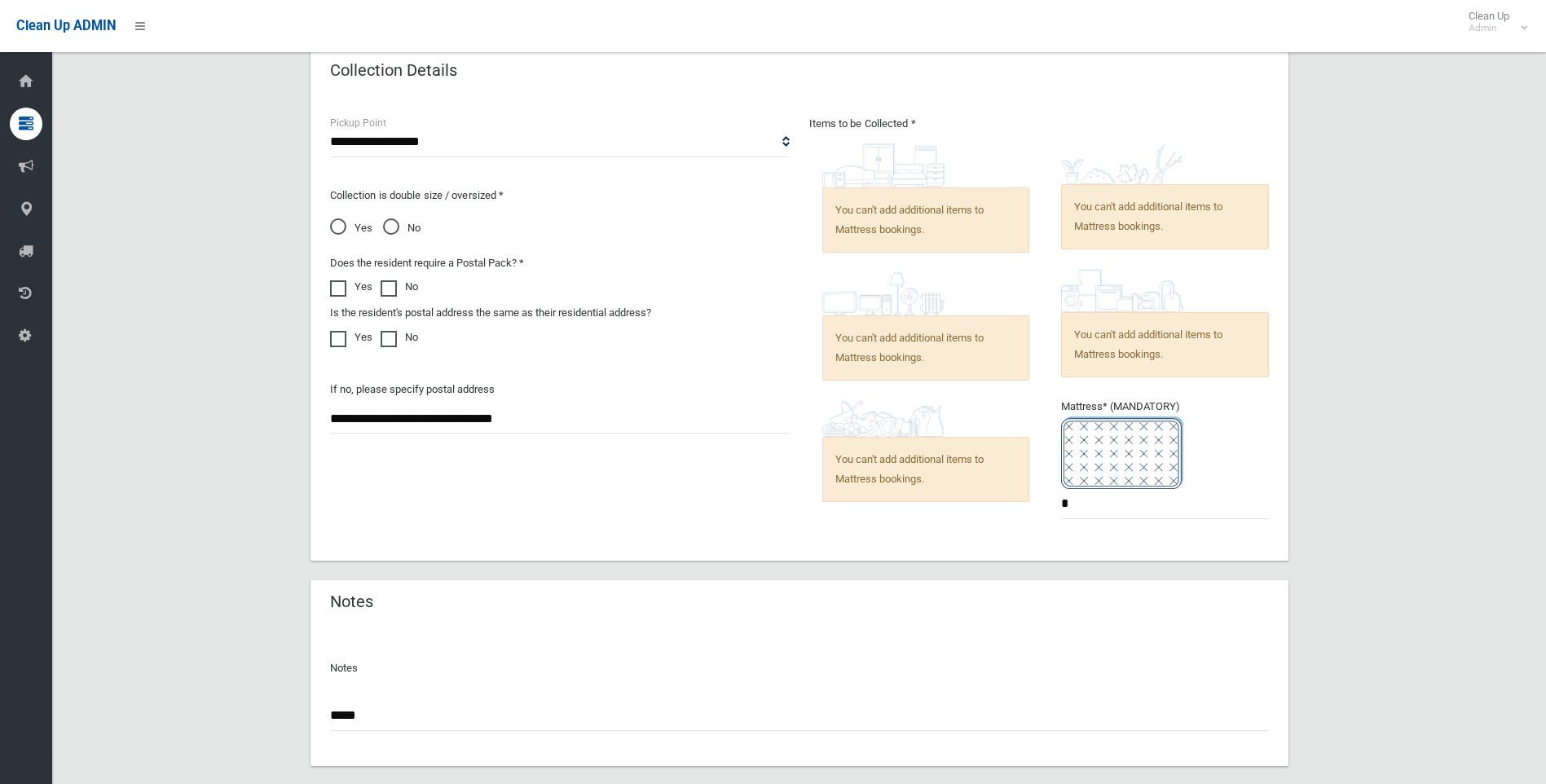
scroll to position [594, 0]
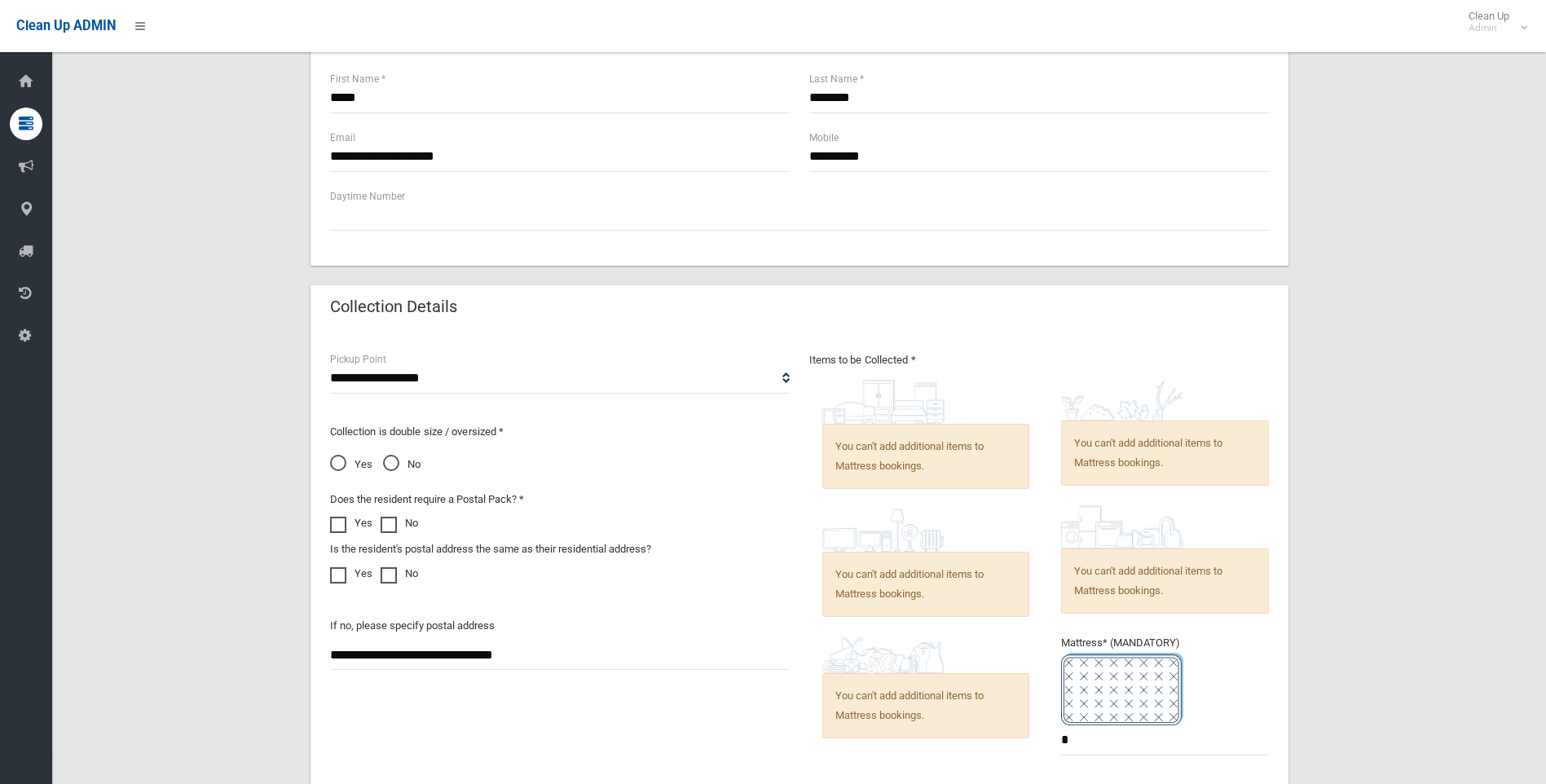
type input "*****"
drag, startPoint x: 891, startPoint y: 158, endPoint x: 800, endPoint y: 153, distance: 91.1
click at [800, 153] on div "**********" at bounding box center [1039, 158] width 479 height 59
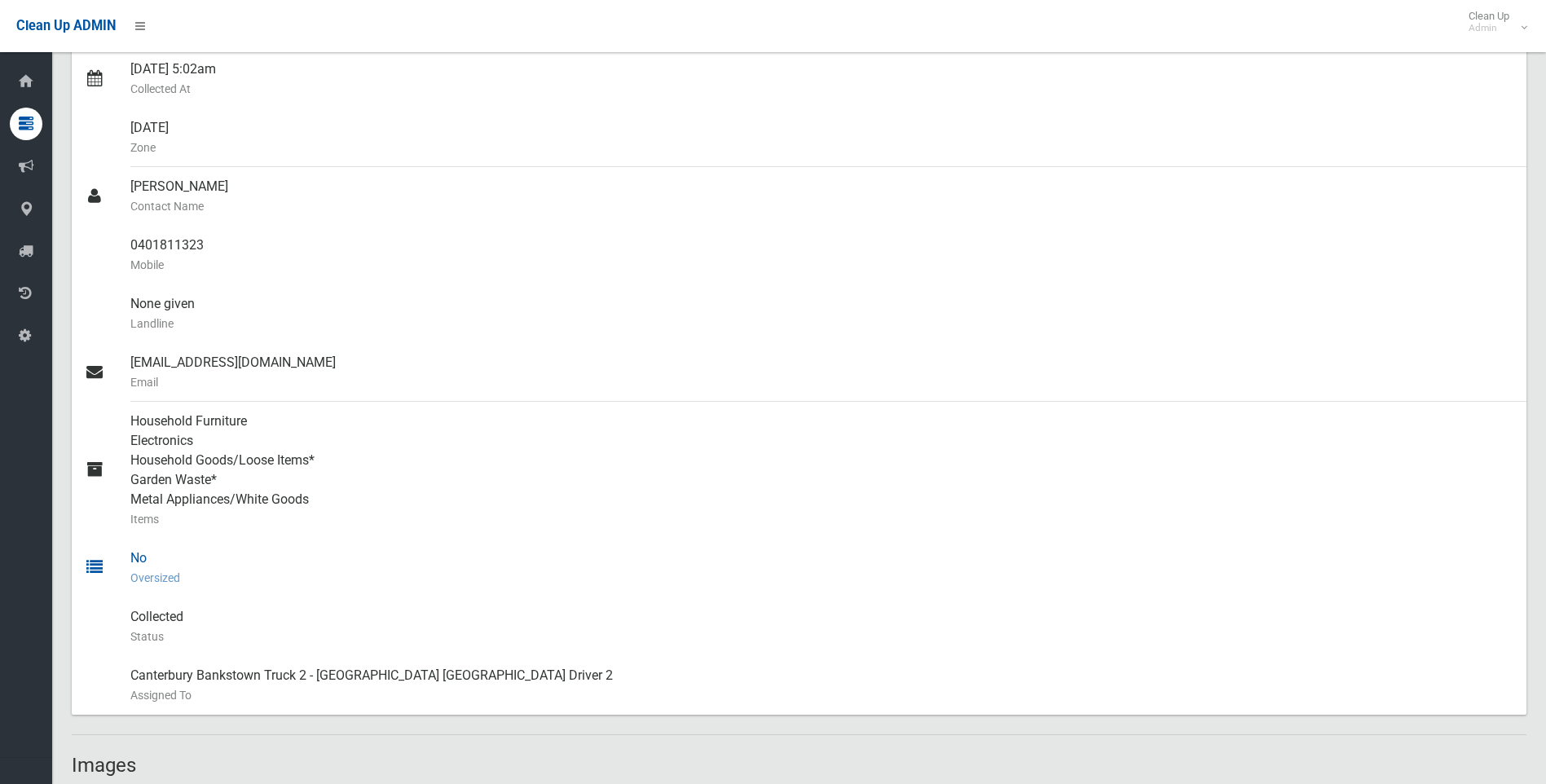
scroll to position [489, 0]
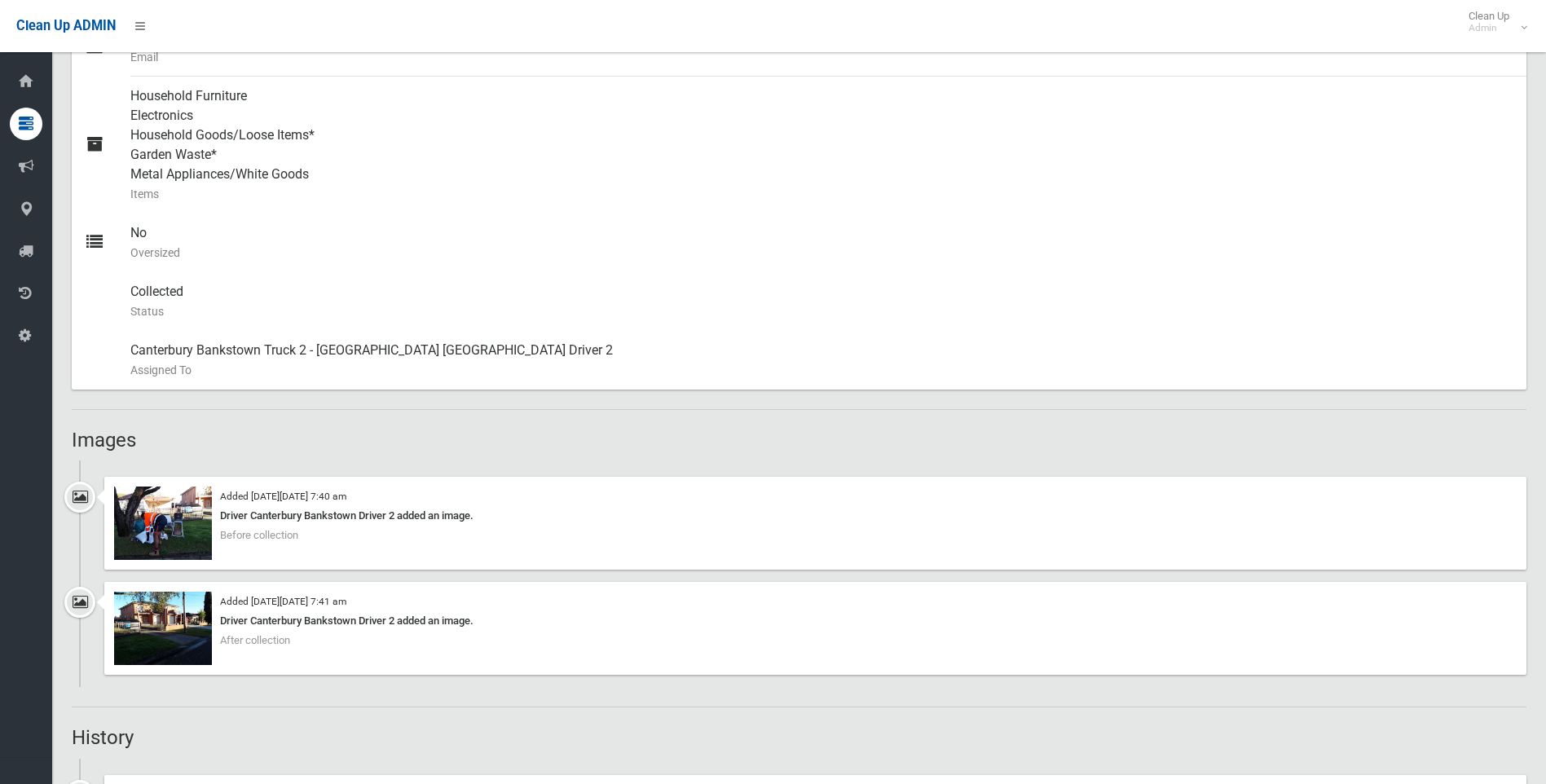
scroll to position [211, 0]
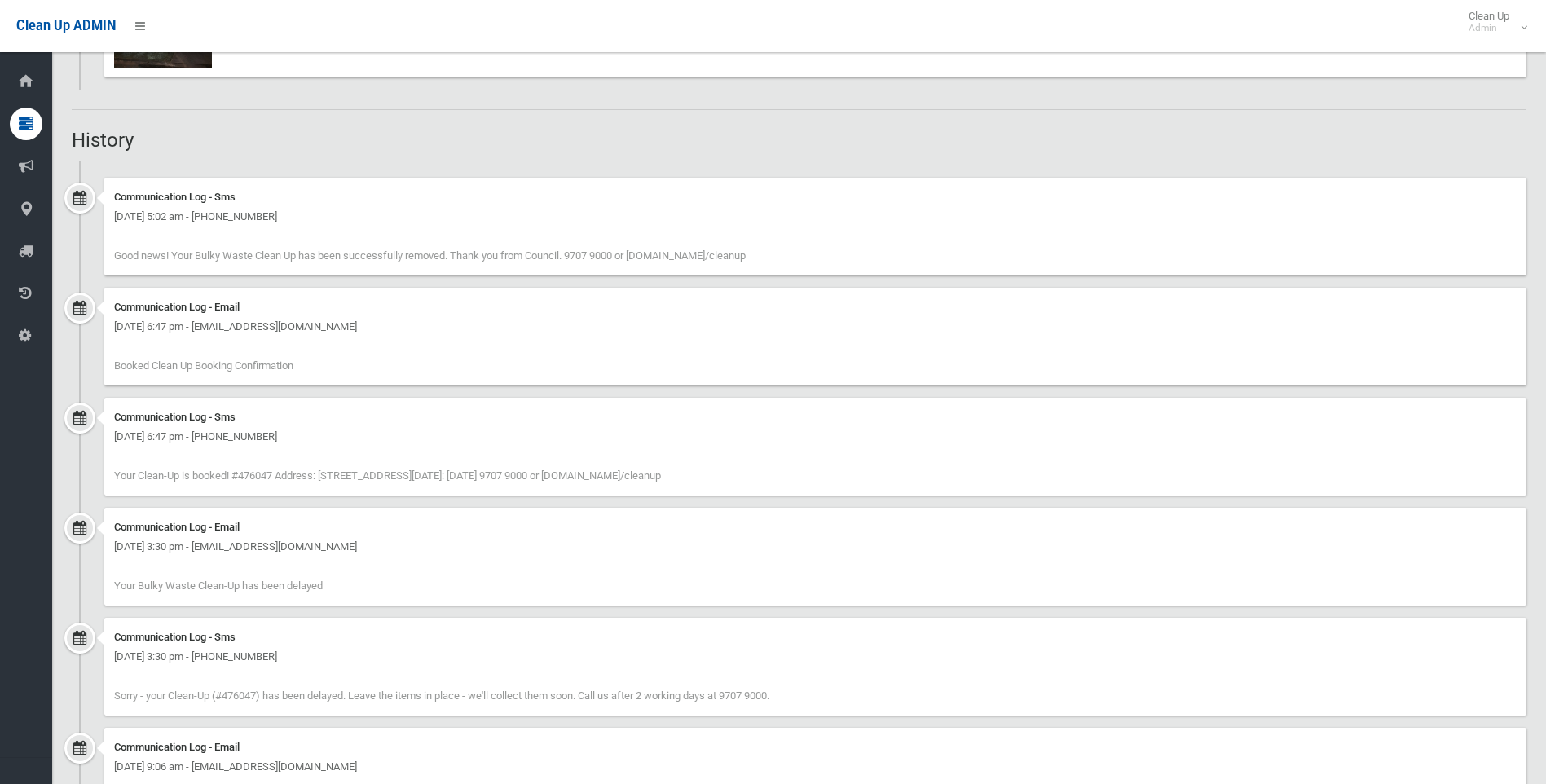
scroll to position [1549, 0]
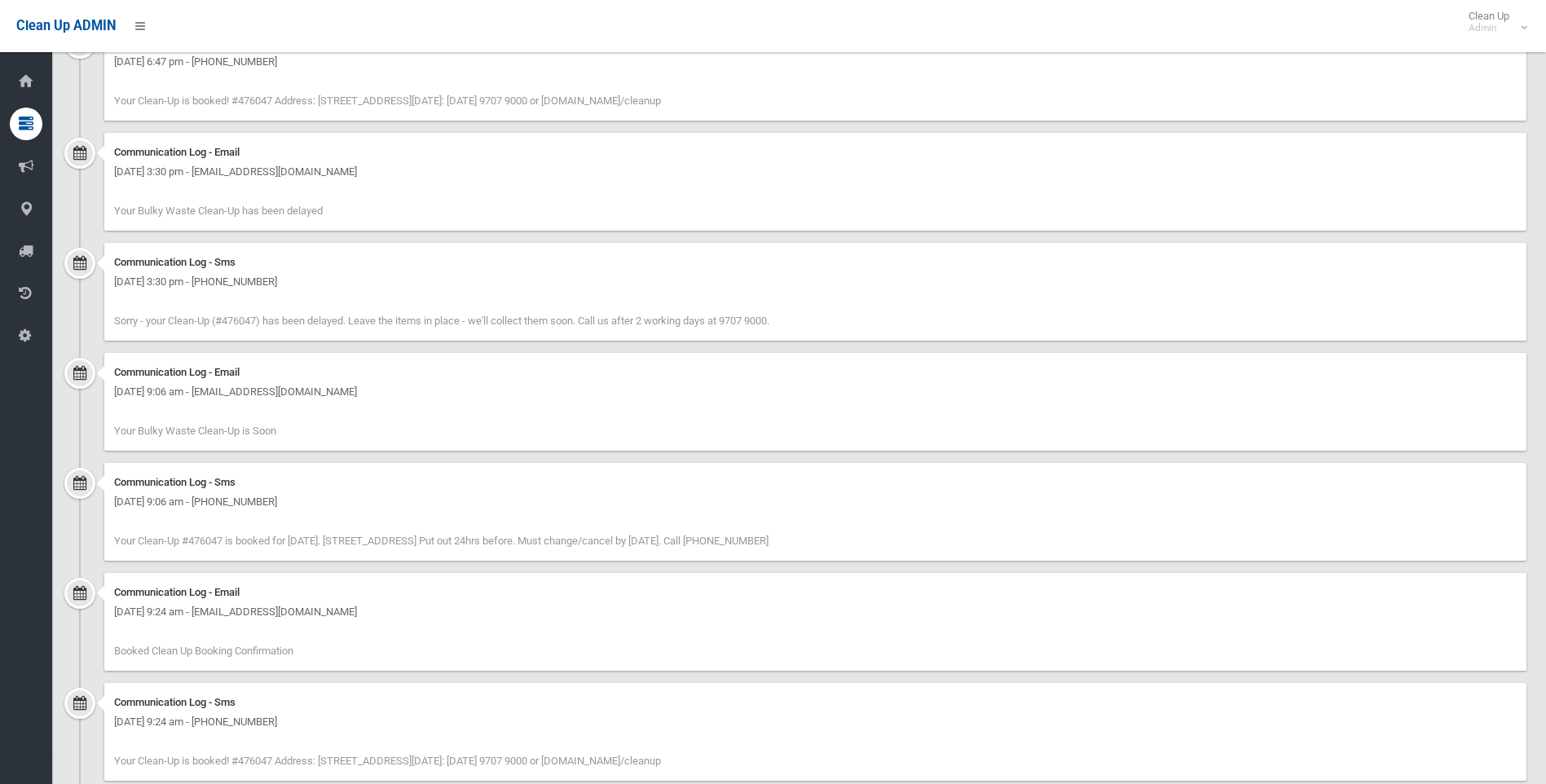
scroll to position [1710, 0]
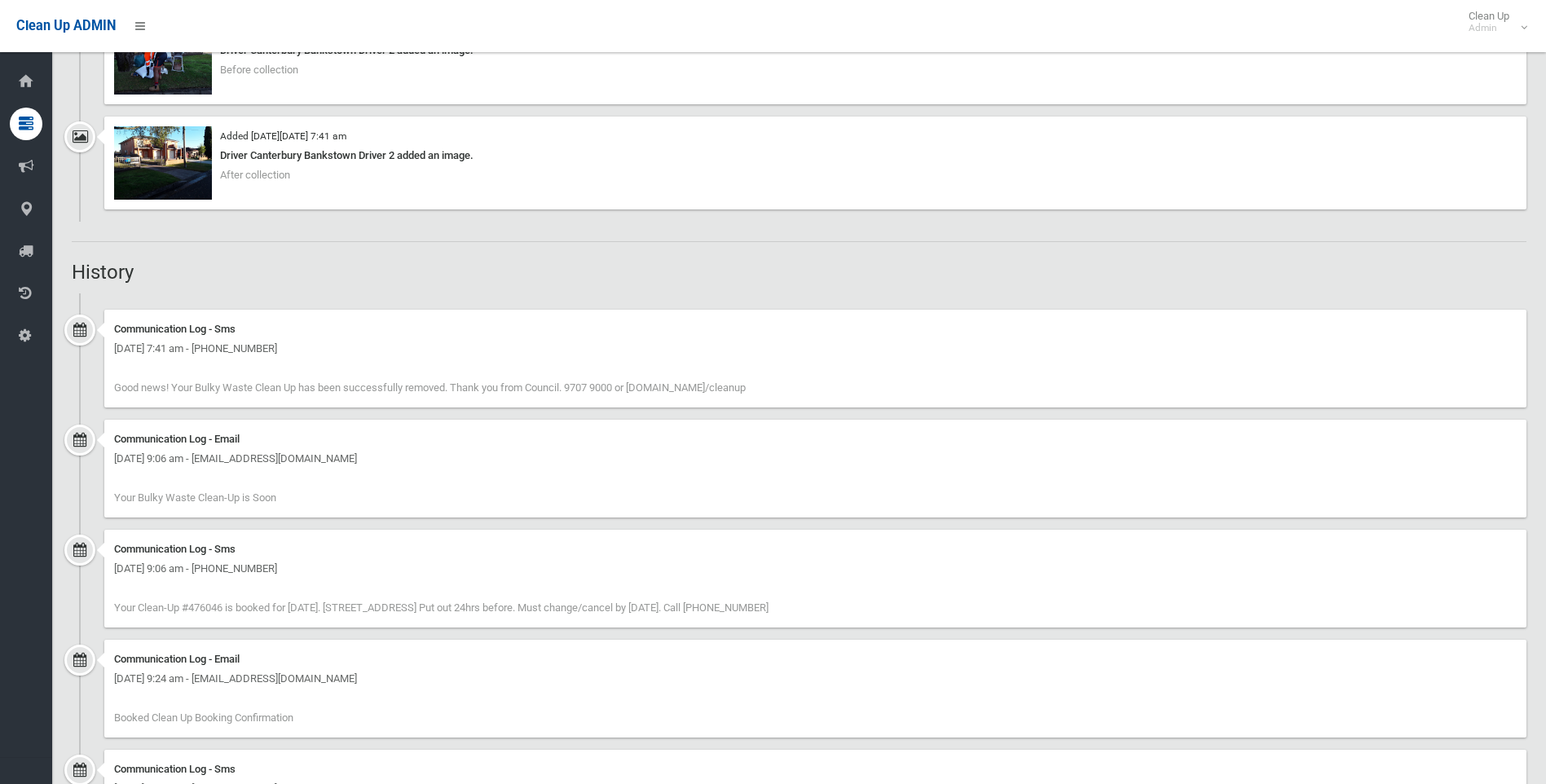
scroll to position [1271, 0]
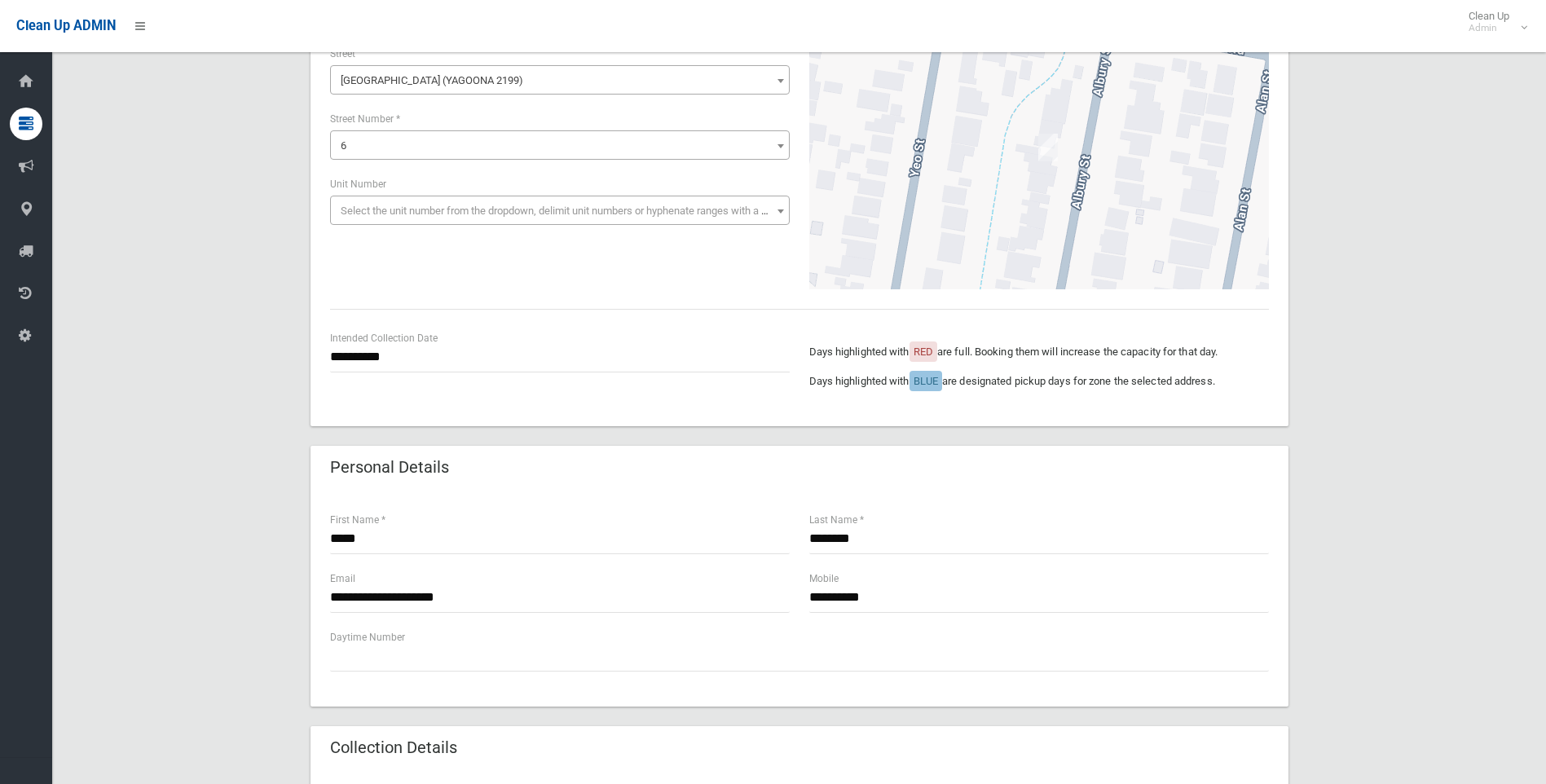
scroll to position [408, 0]
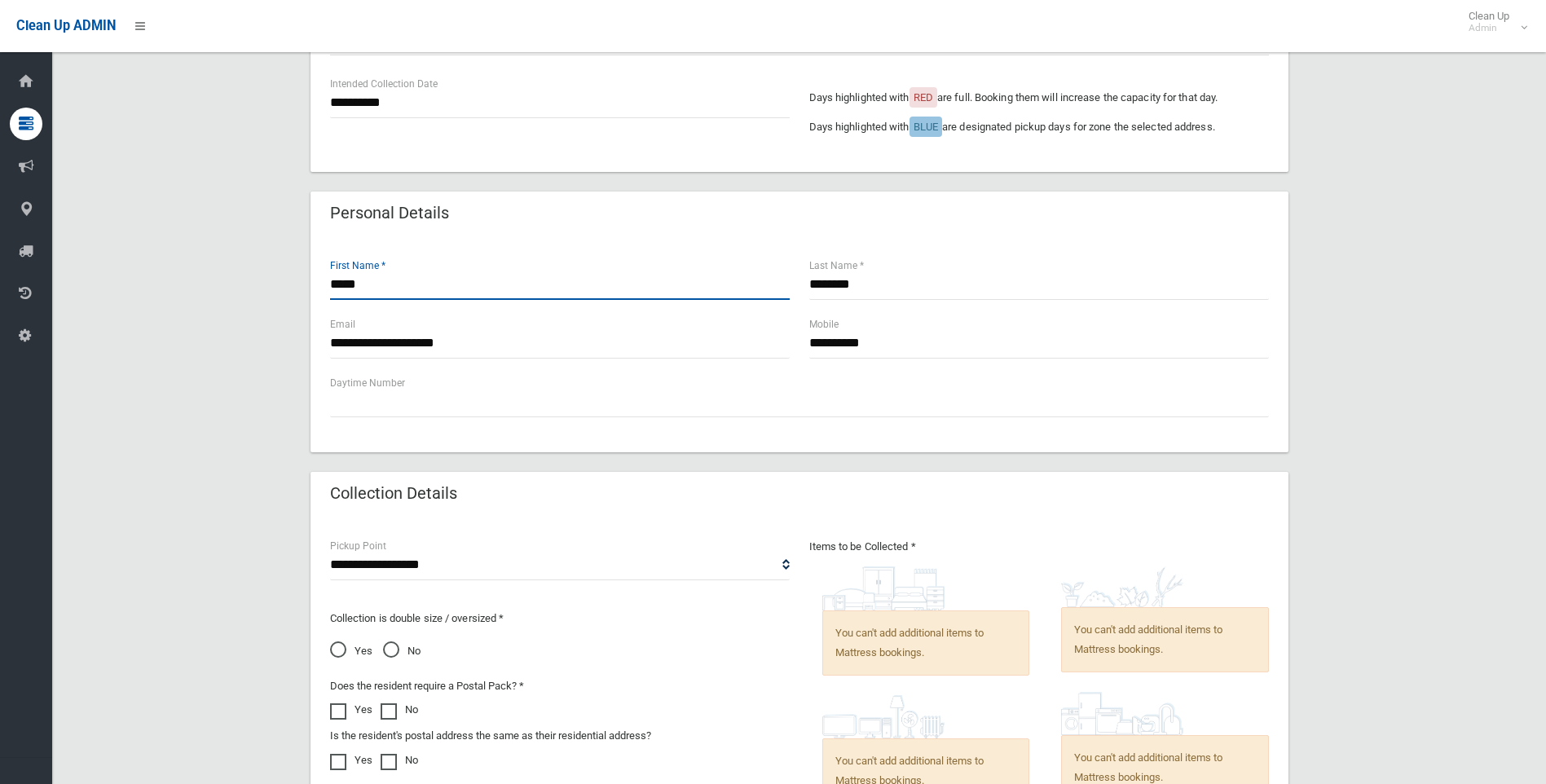
drag, startPoint x: 370, startPoint y: 291, endPoint x: 301, endPoint y: 291, distance: 69.0
click at [301, 291] on div "**********" at bounding box center [799, 481] width 1455 height 1513
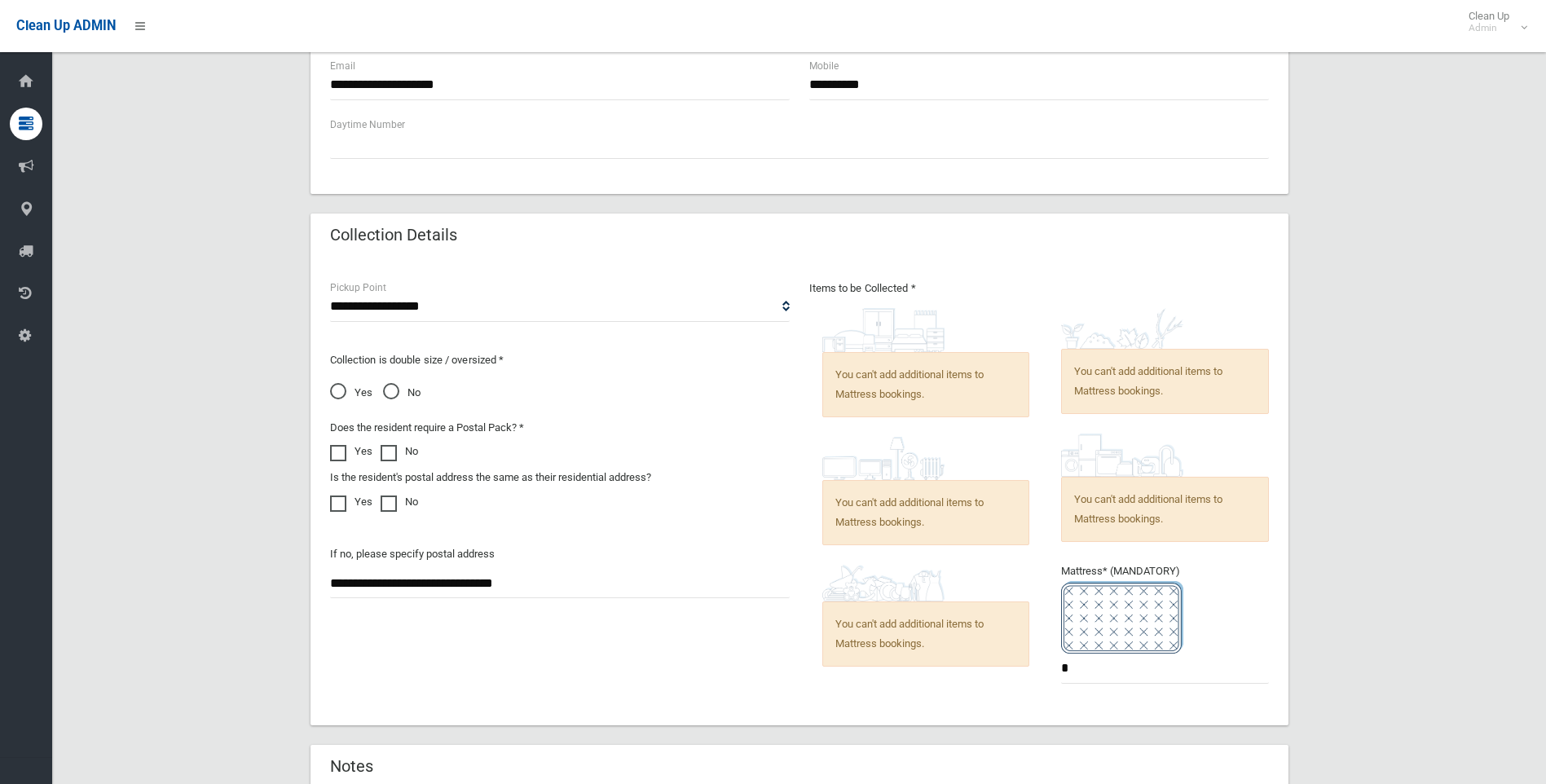
scroll to position [897, 0]
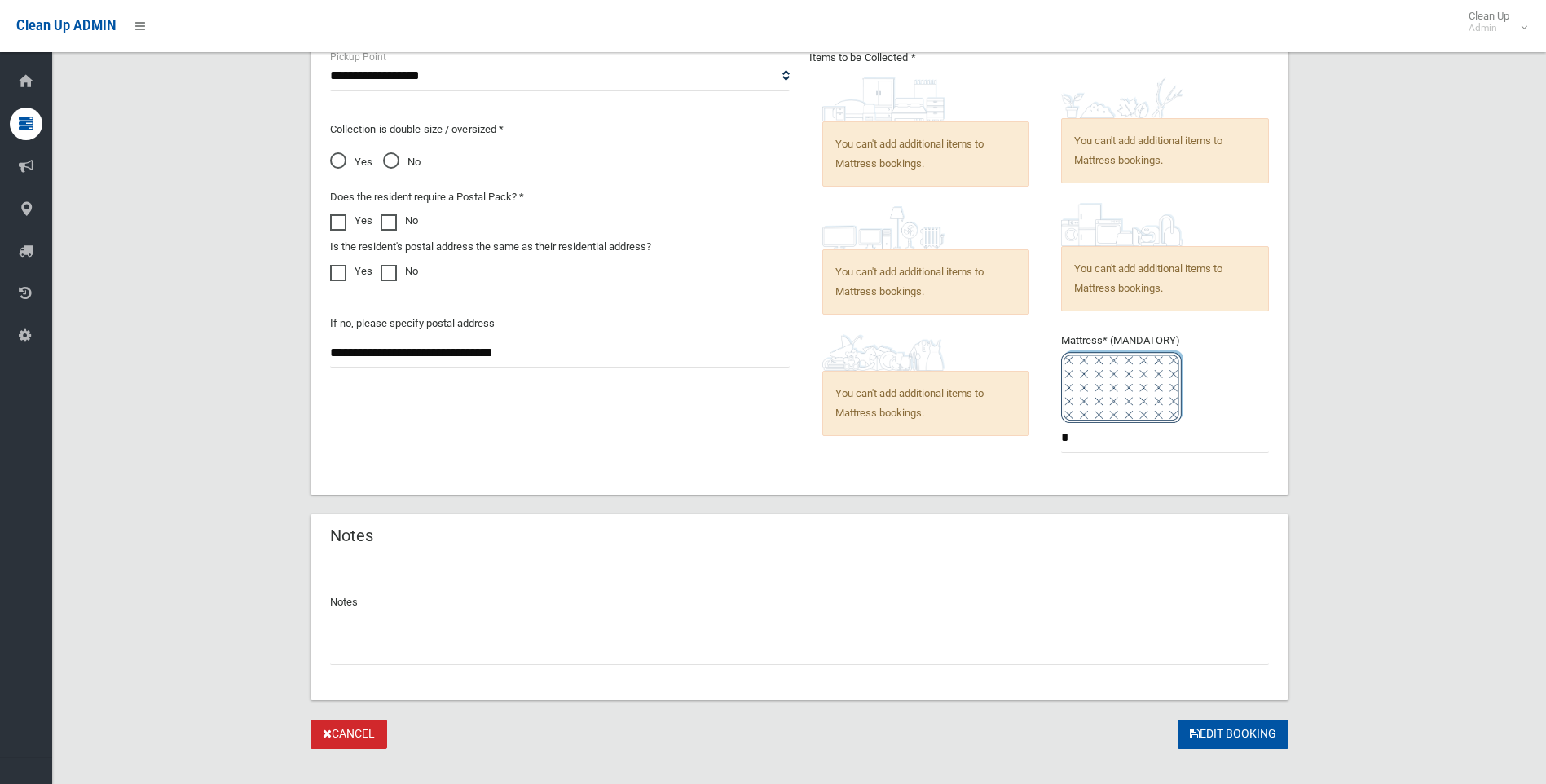
click at [400, 637] on input "text" at bounding box center [799, 649] width 939 height 30
paste input "*****"
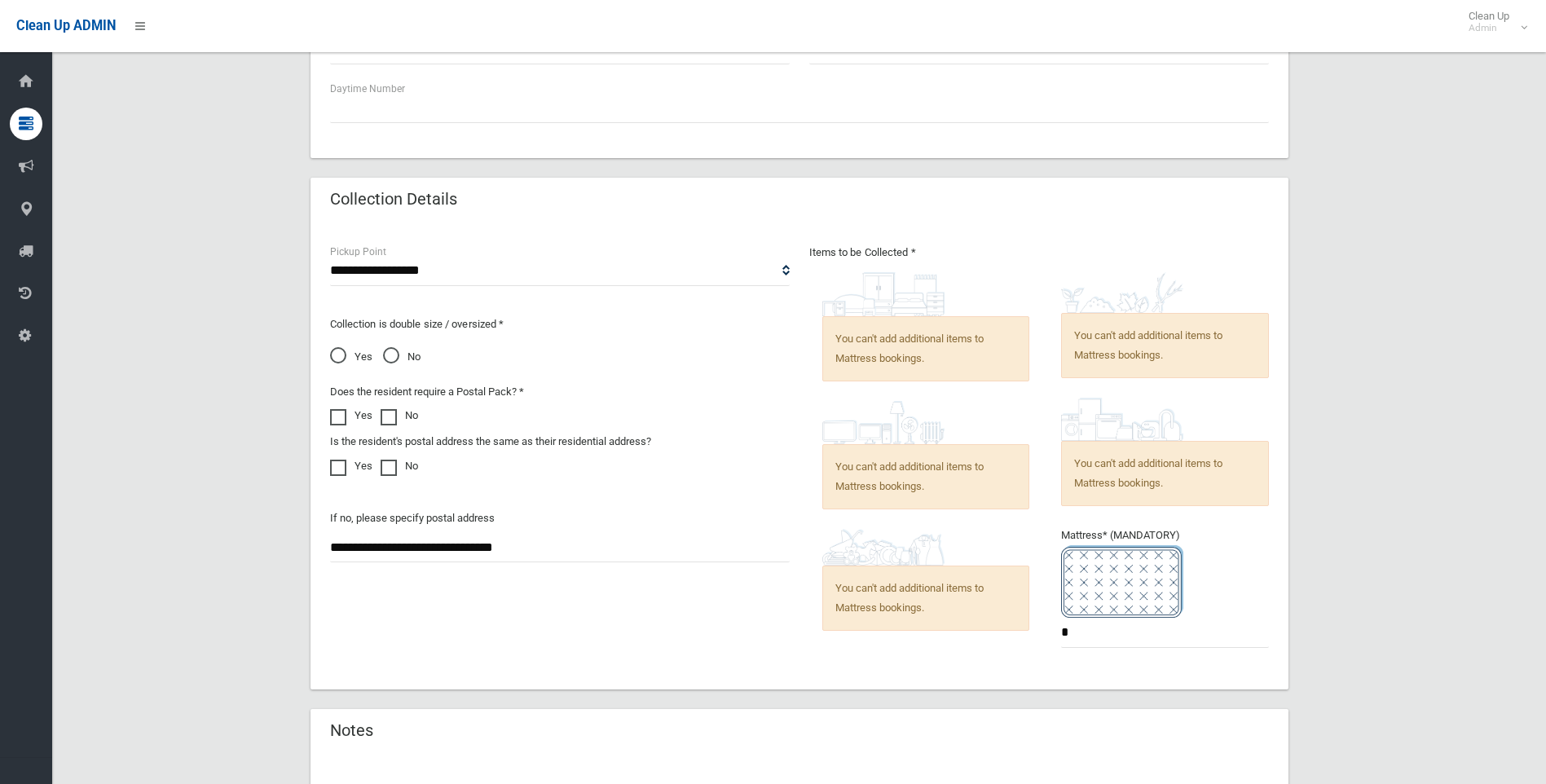
scroll to position [489, 0]
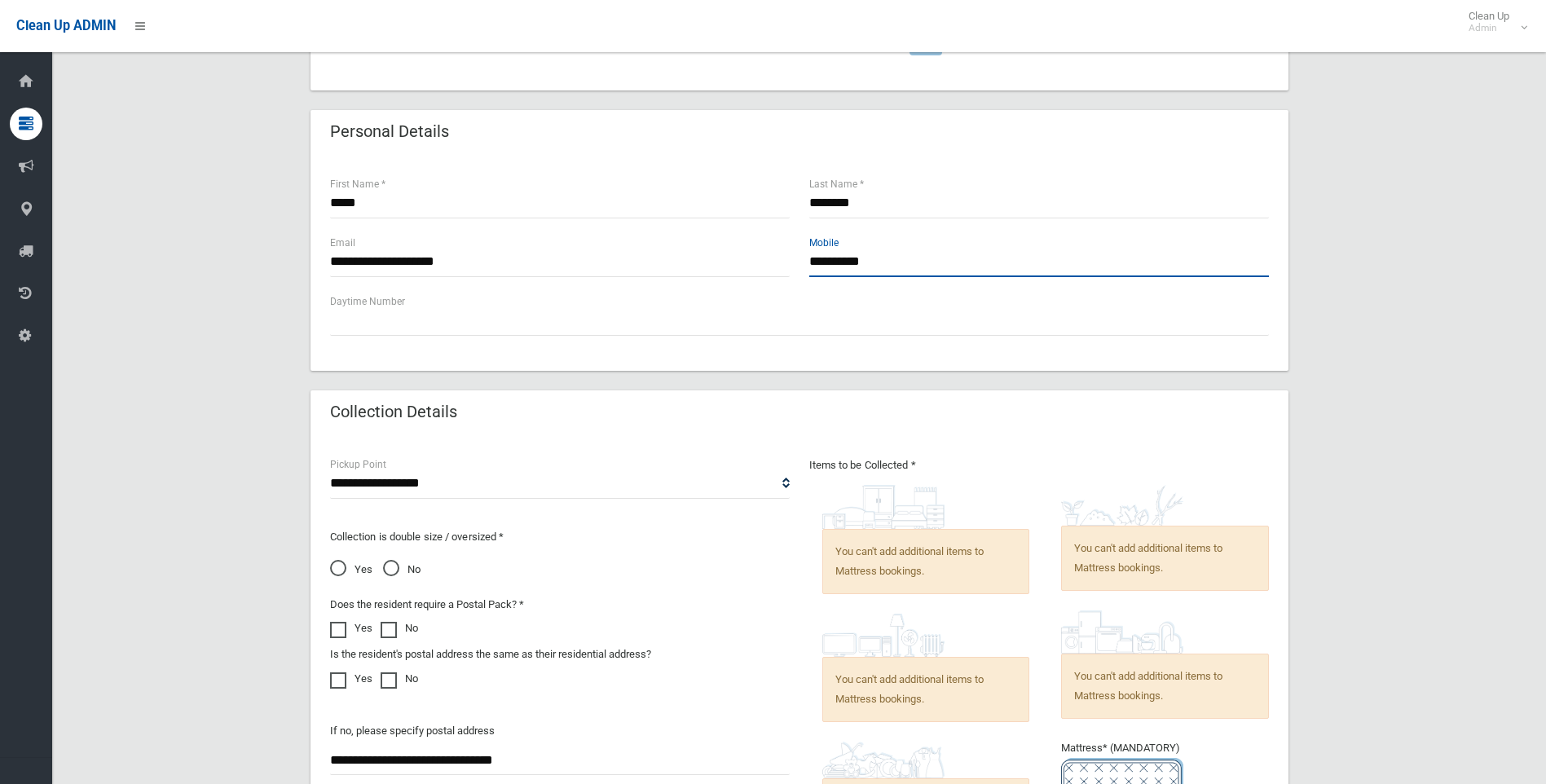
drag, startPoint x: 941, startPoint y: 264, endPoint x: 808, endPoint y: 264, distance: 133.0
click at [809, 264] on input "**********" at bounding box center [1039, 262] width 460 height 30
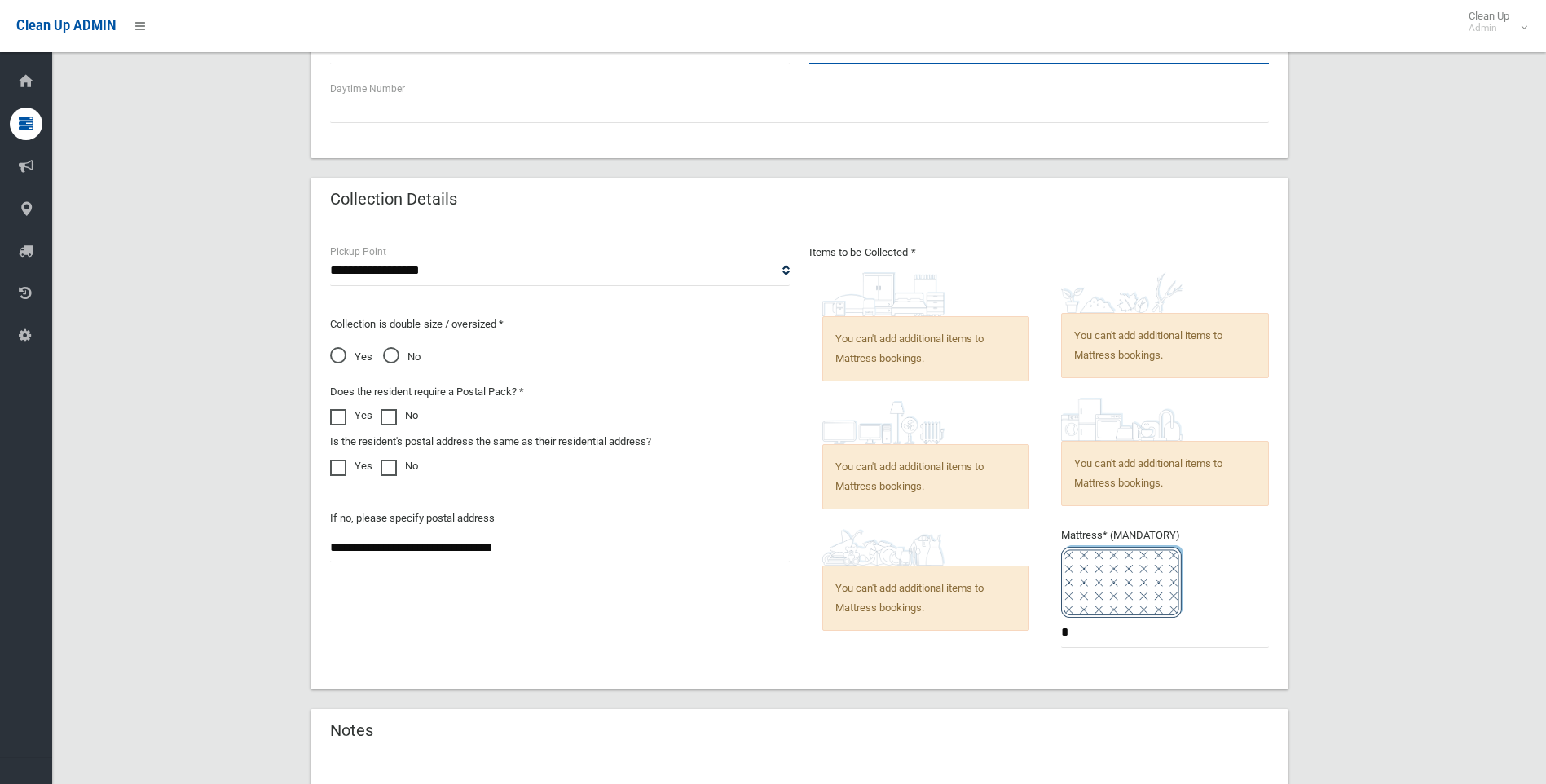
scroll to position [920, 0]
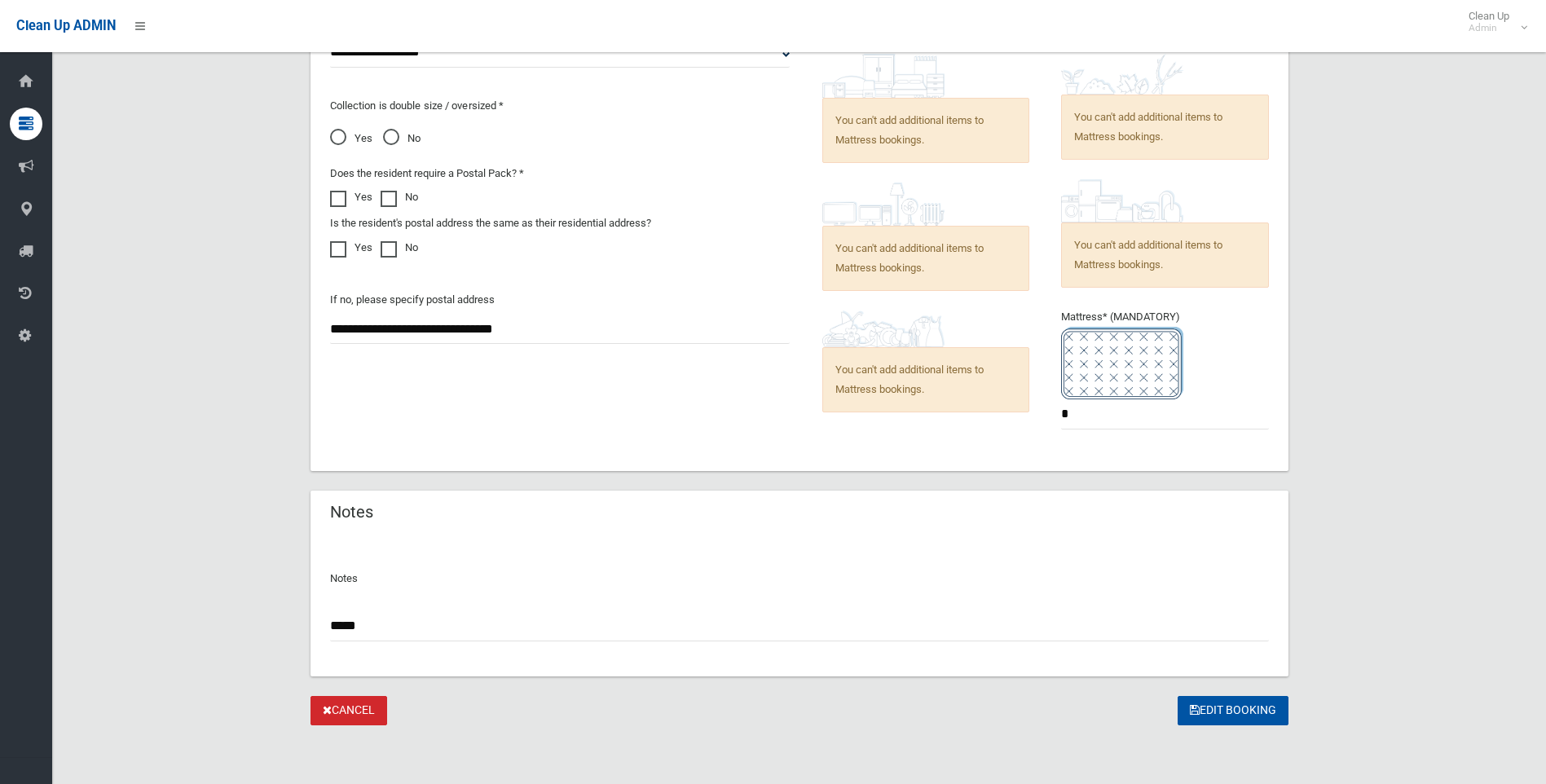
click at [444, 629] on input "*****" at bounding box center [799, 625] width 939 height 30
paste input "**********"
type input "**********"
click at [1200, 711] on button "Edit Booking" at bounding box center [1232, 710] width 111 height 30
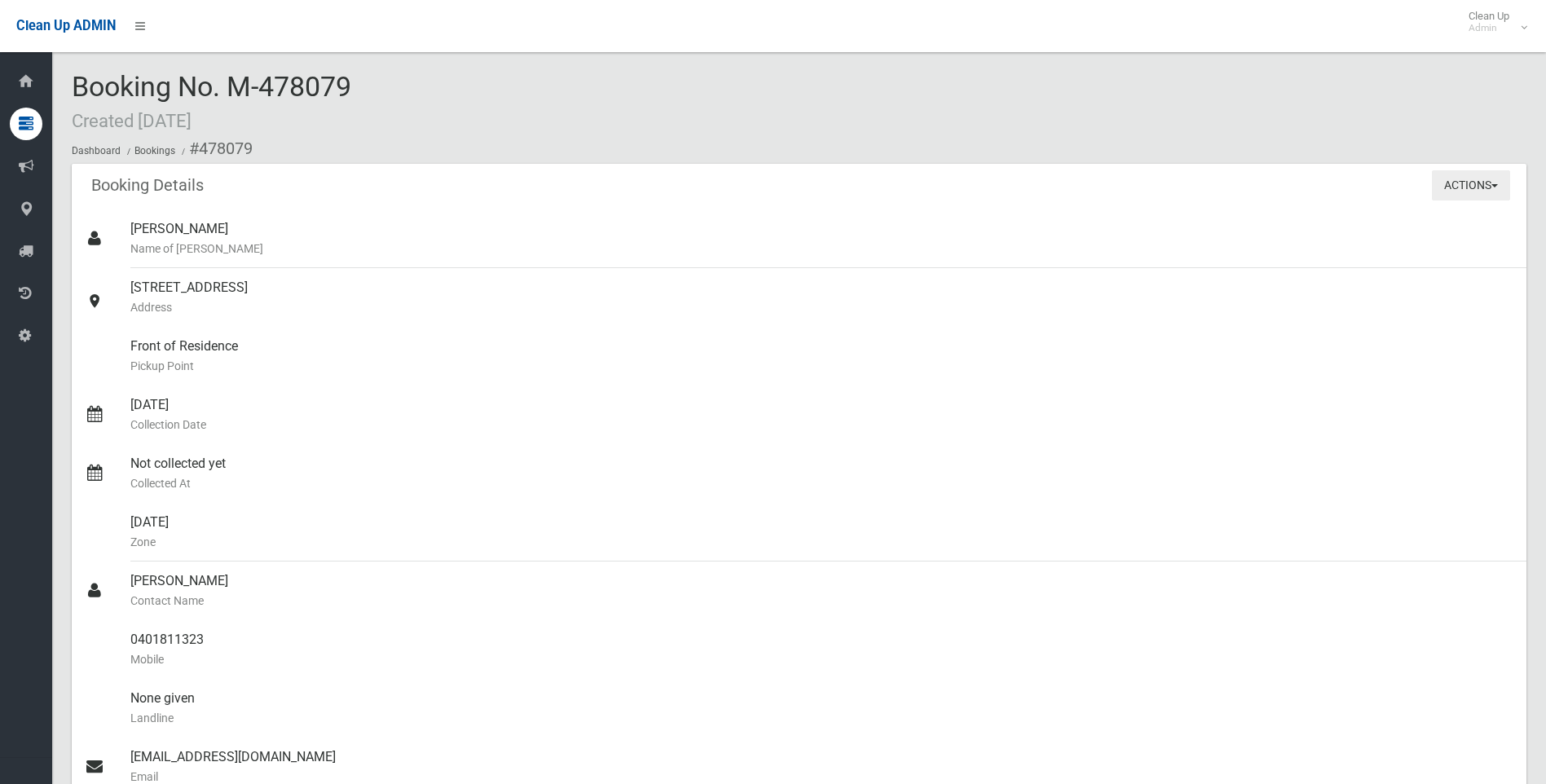
click at [1452, 187] on button "Actions" at bounding box center [1470, 185] width 78 height 30
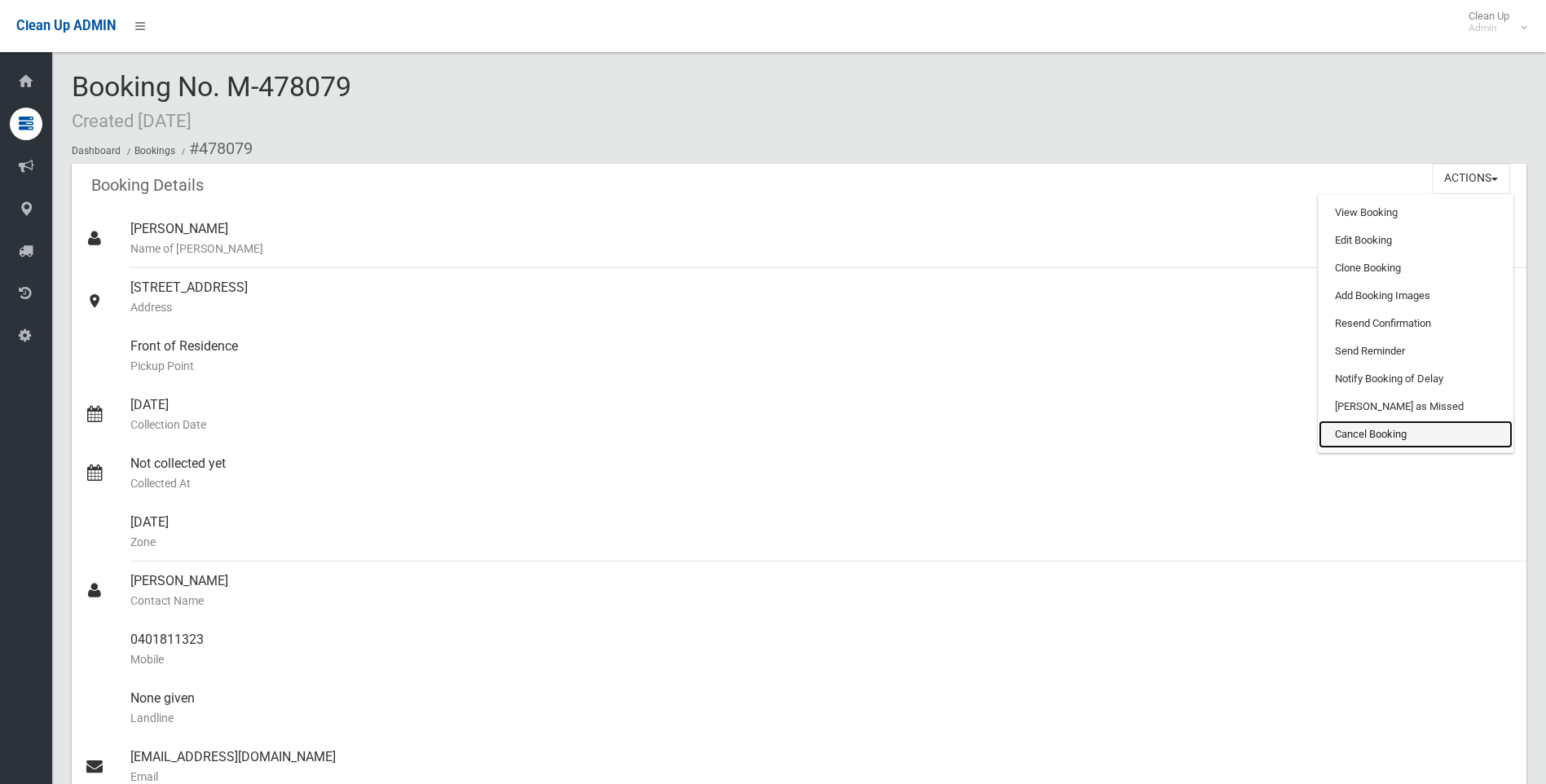
click at [1349, 436] on link "Cancel Booking" at bounding box center [1416, 434] width 194 height 28
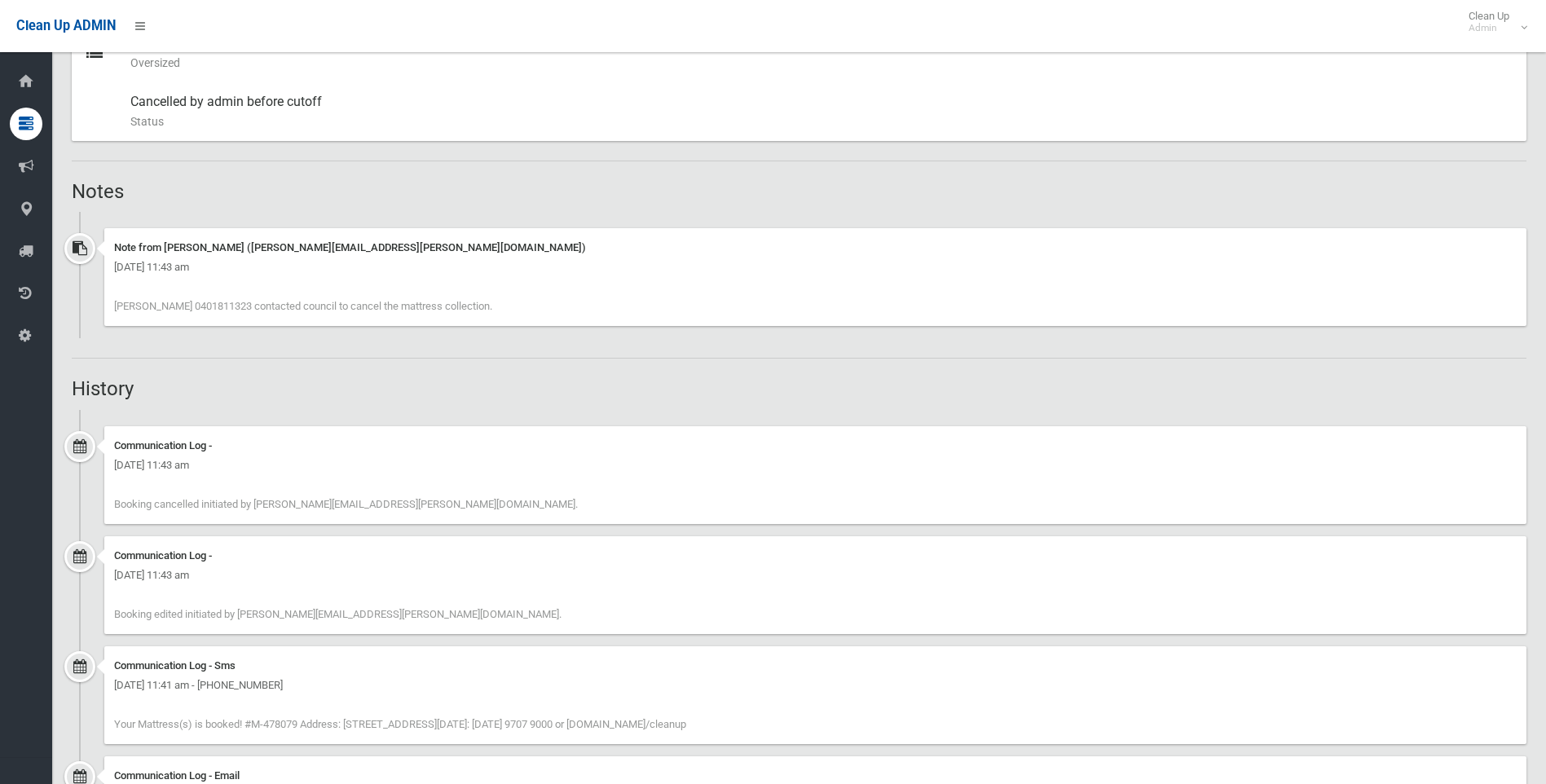
scroll to position [1053, 0]
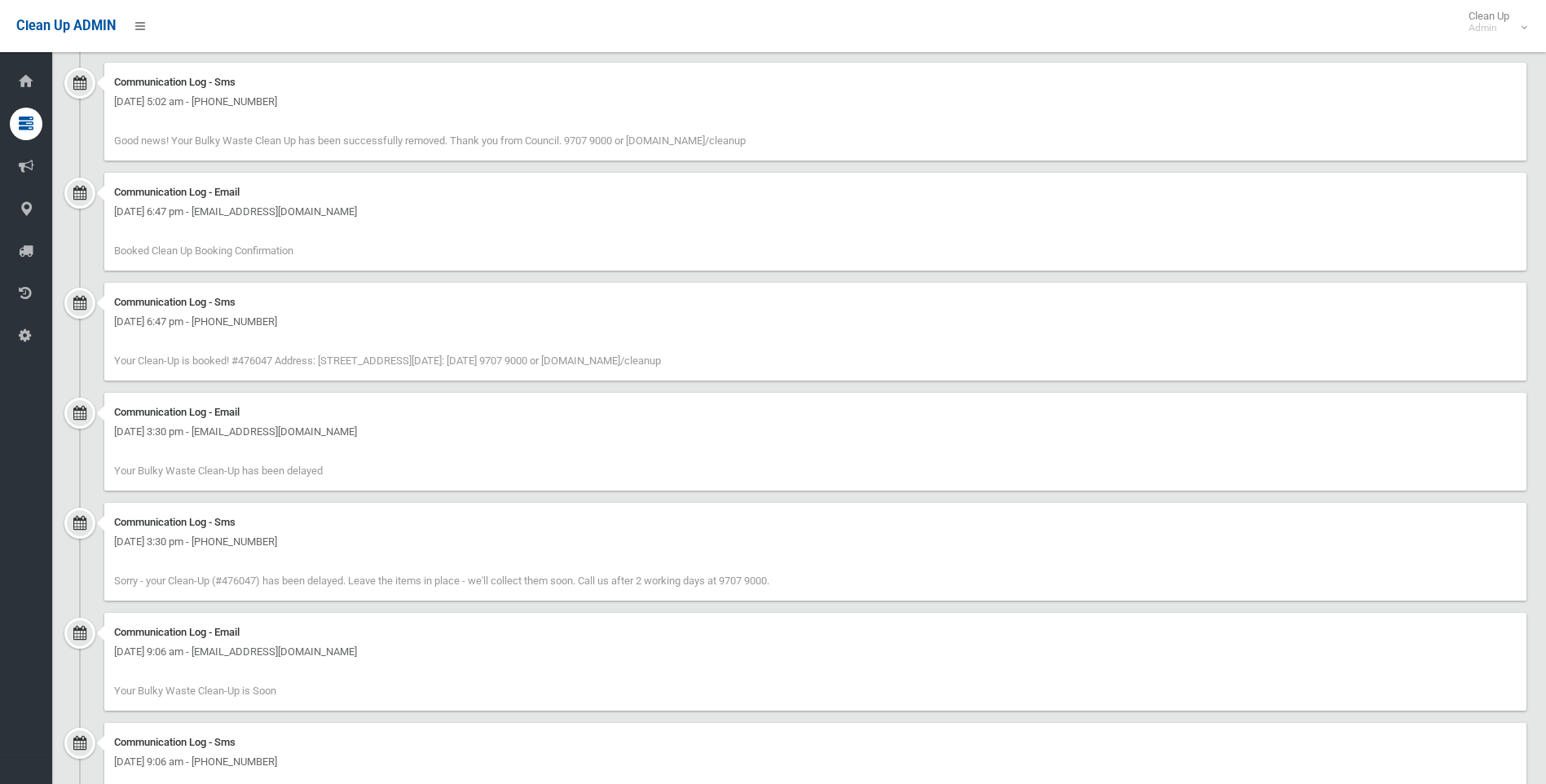
scroll to position [1710, 0]
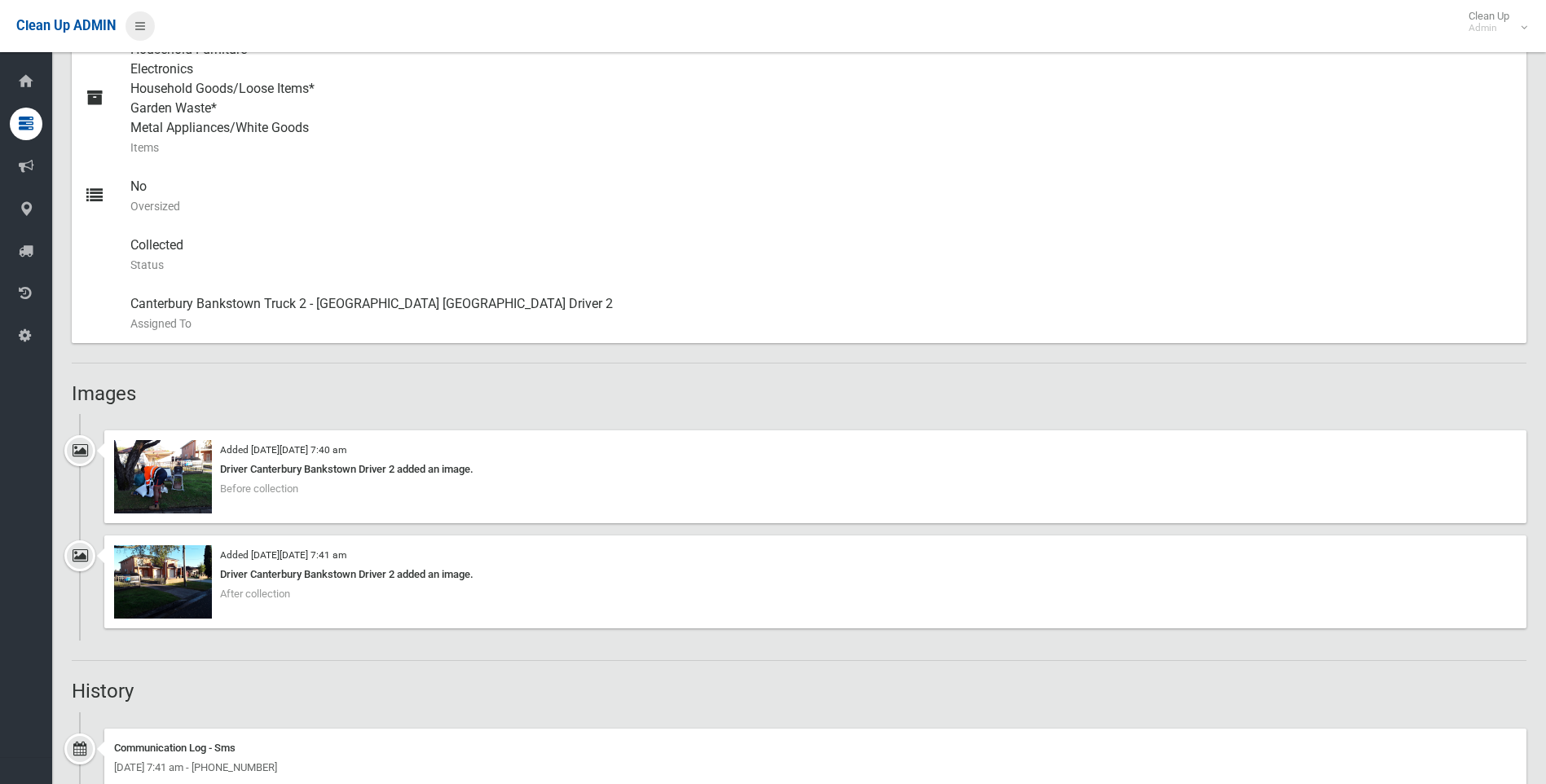
scroll to position [489, 0]
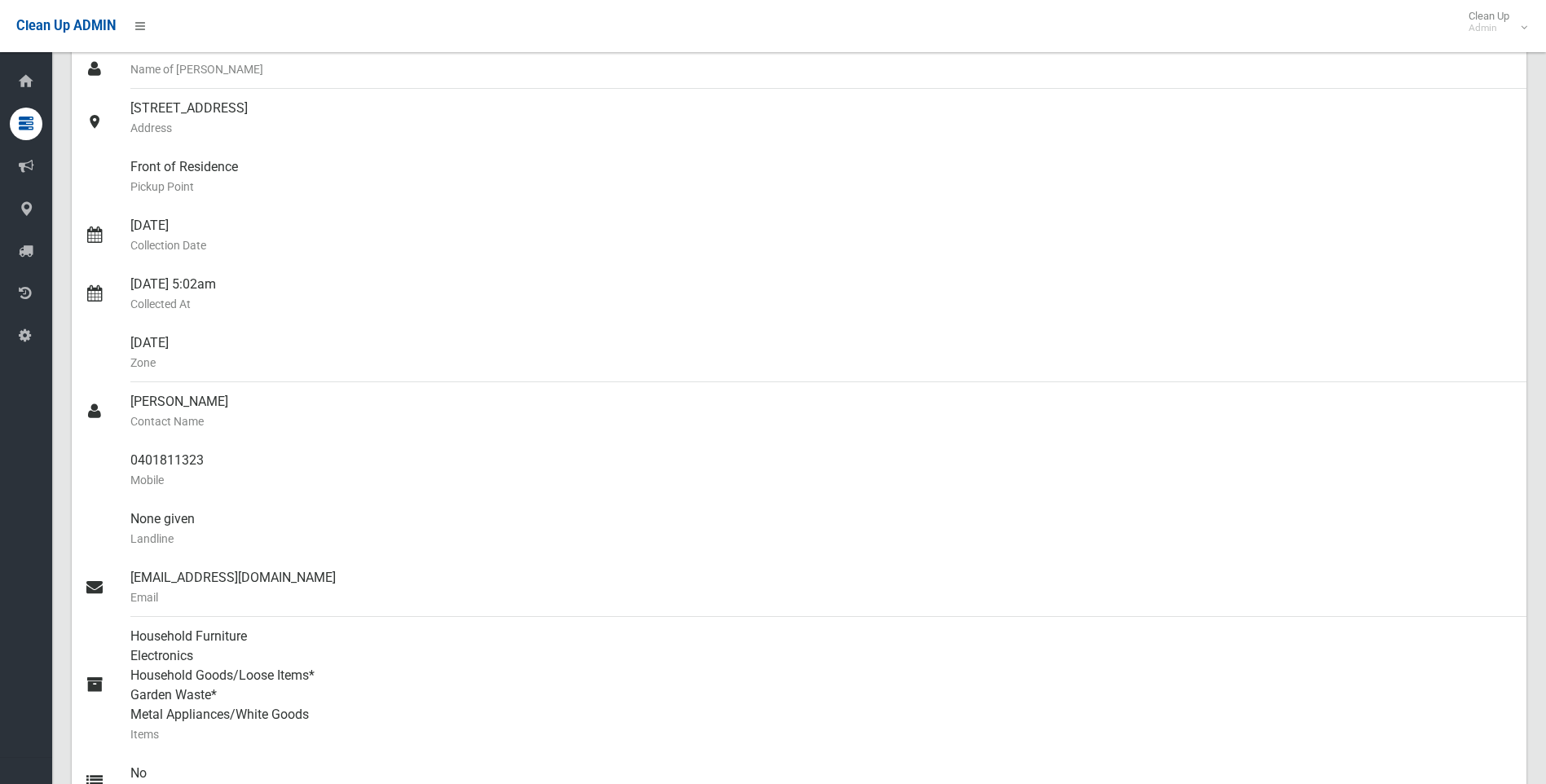
scroll to position [163, 0]
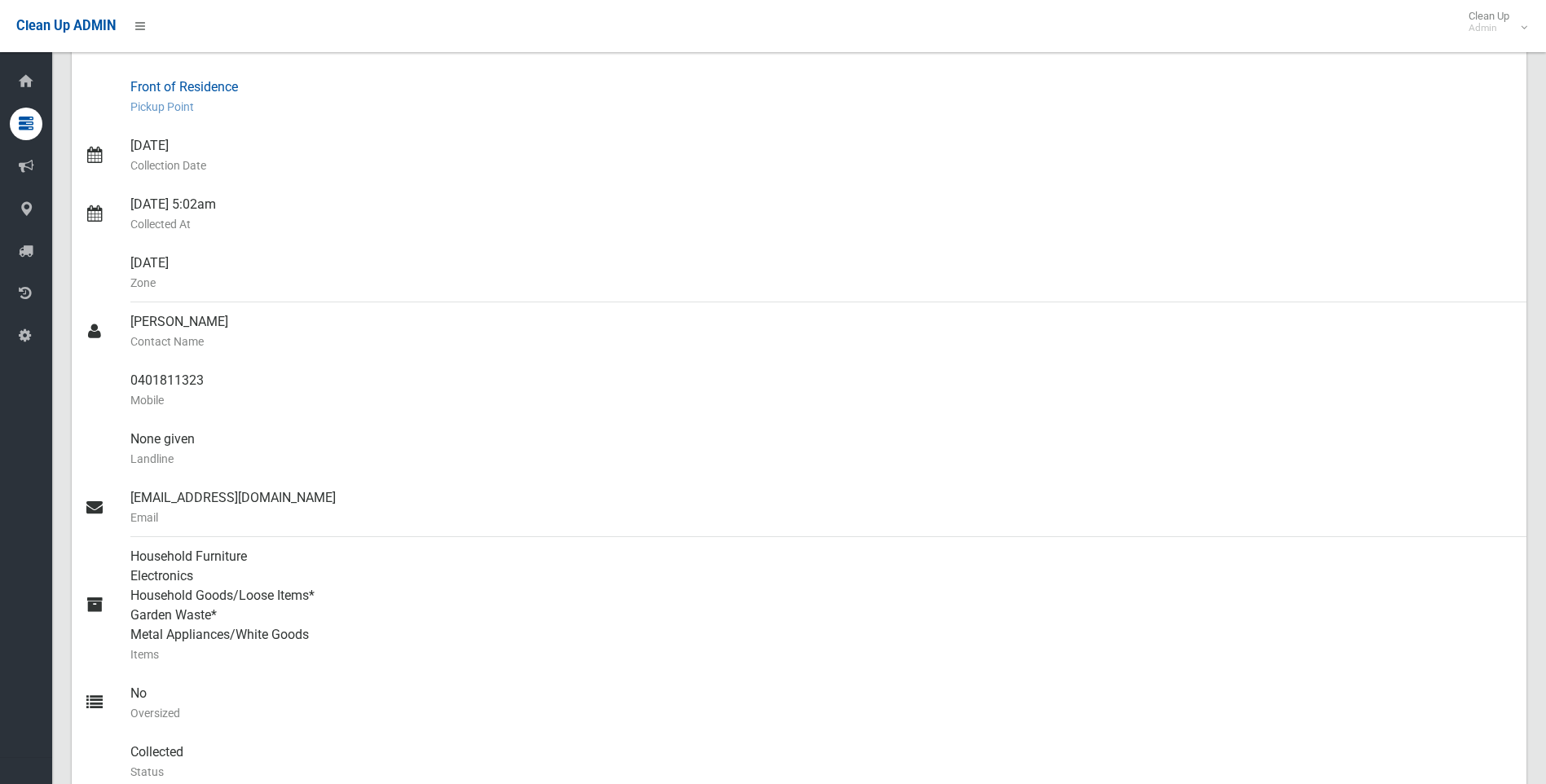
scroll to position [244, 0]
